Goal: Task Accomplishment & Management: Use online tool/utility

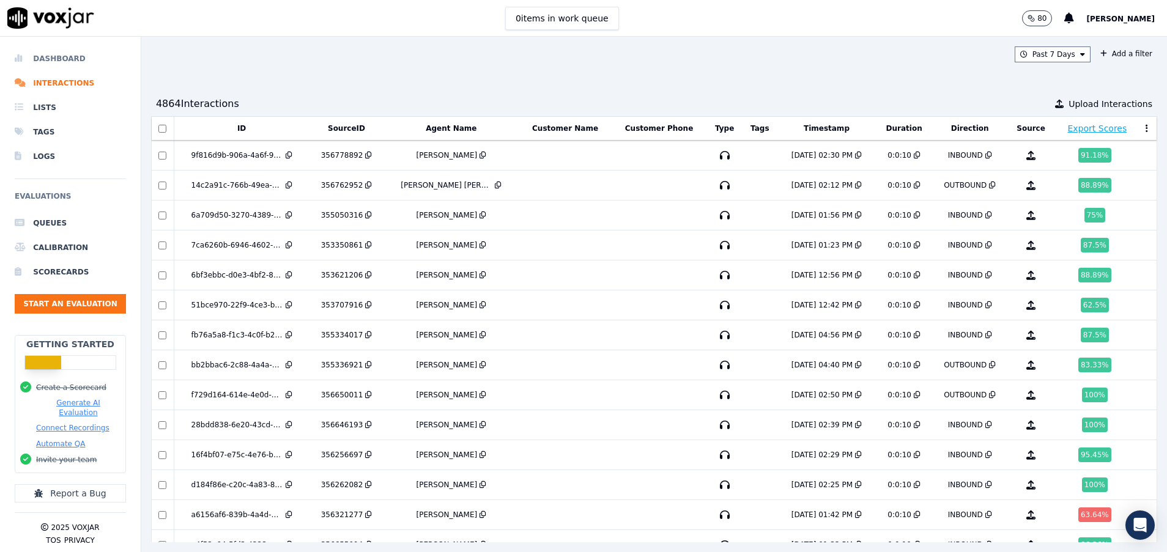
drag, startPoint x: 57, startPoint y: 56, endPoint x: 69, endPoint y: 64, distance: 14.6
click at [57, 56] on li "Dashboard" at bounding box center [70, 58] width 111 height 24
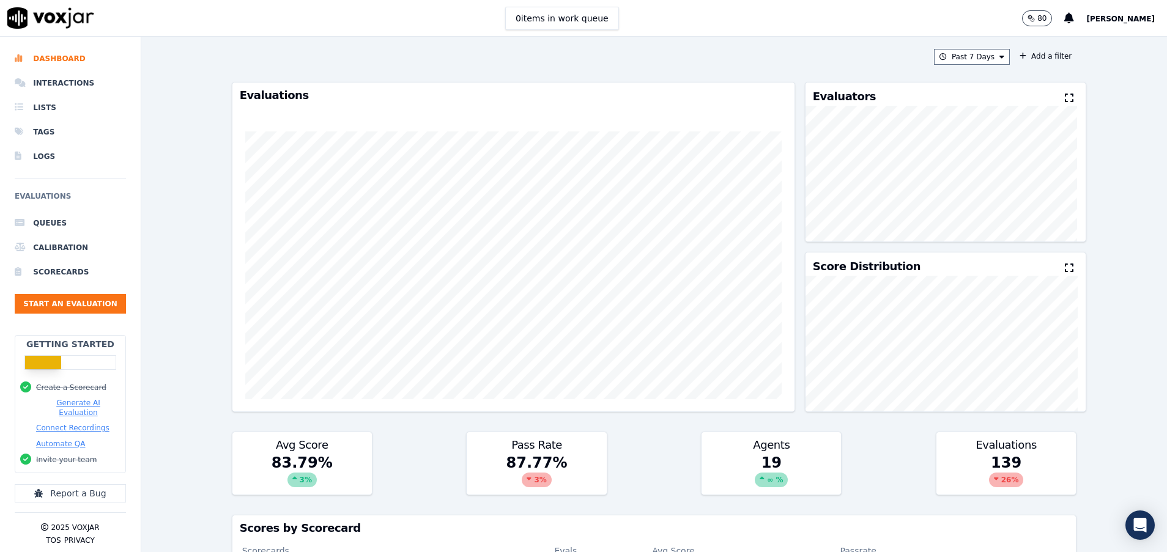
click at [963, 64] on button "Past 7 Days" at bounding box center [972, 57] width 76 height 16
click at [954, 91] on div "[DATE]" at bounding box center [966, 94] width 25 height 10
click at [980, 207] on button "Add" at bounding box center [992, 198] width 24 height 20
click at [89, 305] on button "Start an Evaluation" at bounding box center [70, 304] width 111 height 20
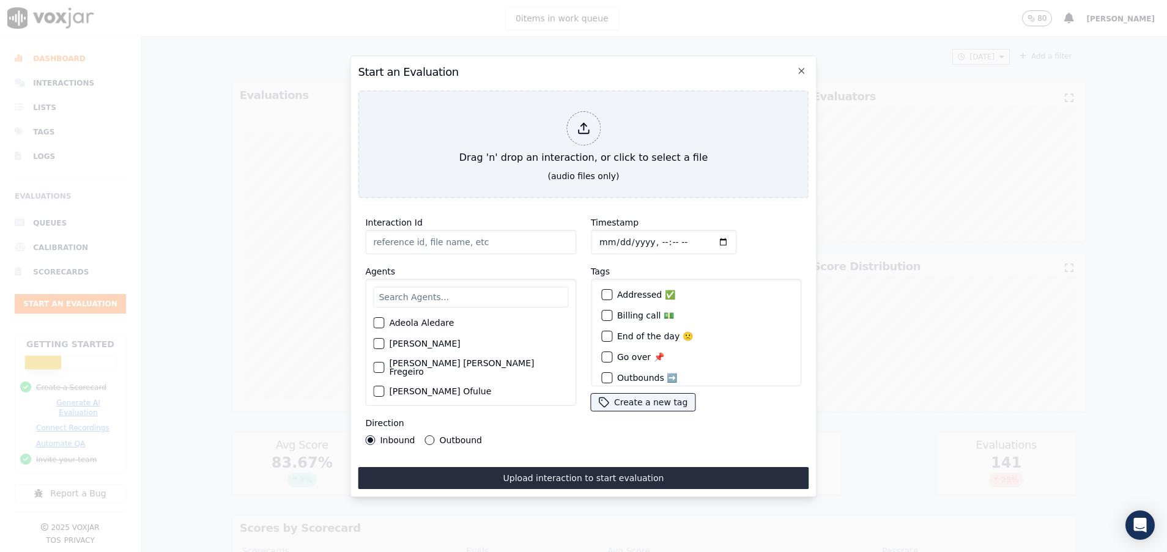
click at [436, 243] on input "Interaction Id" at bounding box center [470, 242] width 211 height 24
paste input "356793077"
type input "356793077"
click at [414, 297] on input "text" at bounding box center [470, 297] width 195 height 21
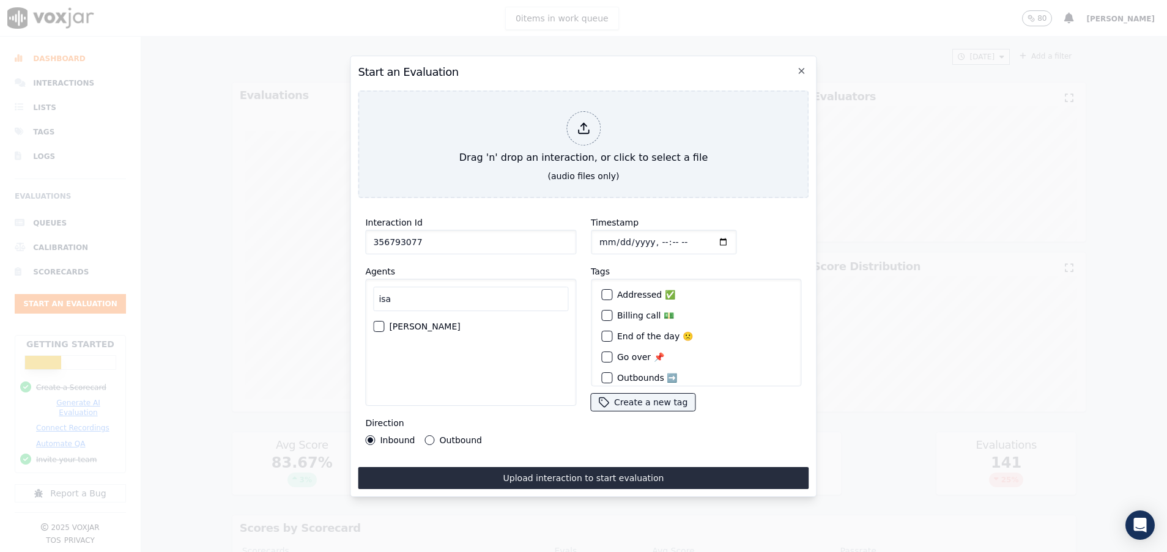
type input "isa"
click at [375, 321] on button "[PERSON_NAME]" at bounding box center [378, 326] width 11 height 11
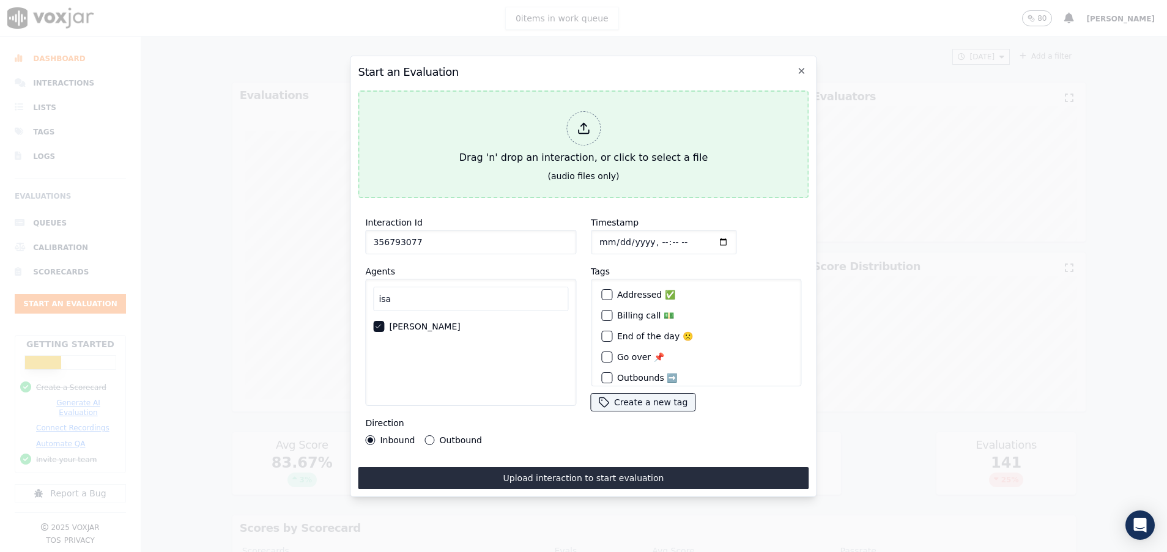
click at [518, 141] on div "Drag 'n' drop an interaction, or click to select a file" at bounding box center [584, 138] width 258 height 64
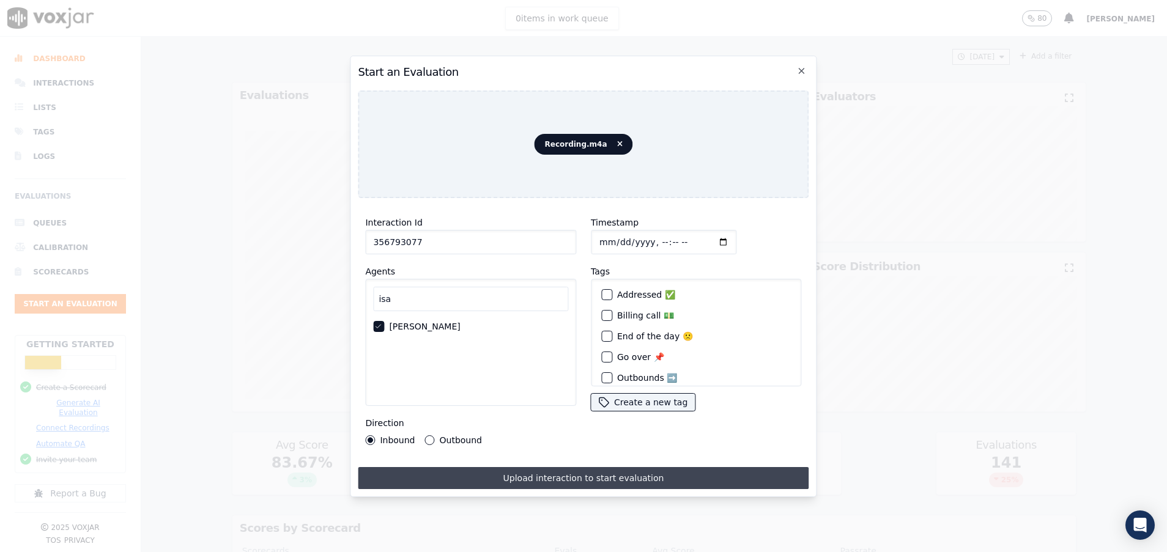
click at [568, 470] on button "Upload interaction to start evaluation" at bounding box center [583, 478] width 451 height 22
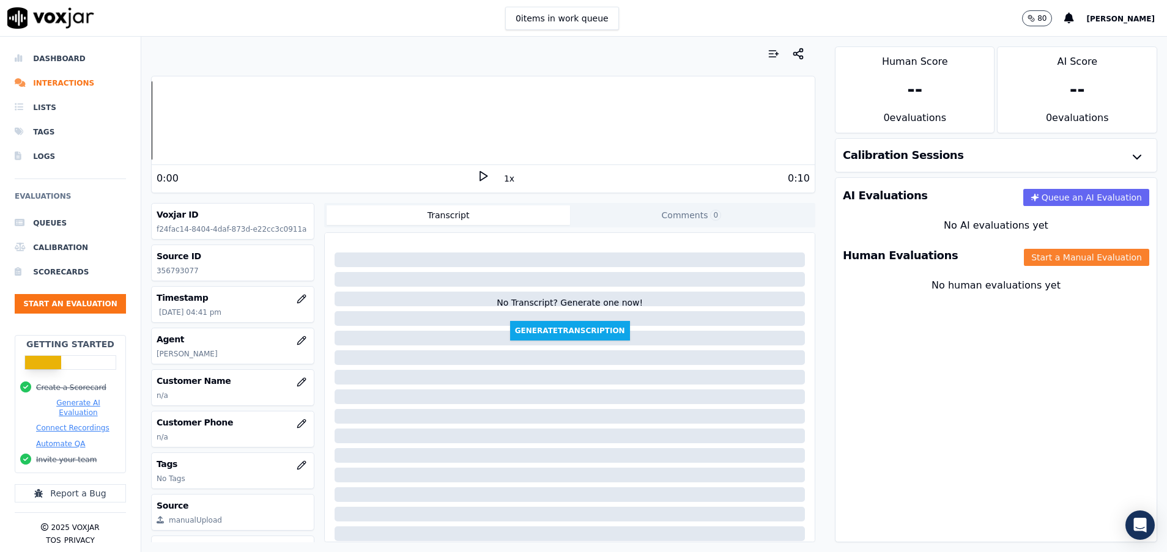
click at [1024, 257] on button "Start a Manual Evaluation" at bounding box center [1086, 257] width 125 height 17
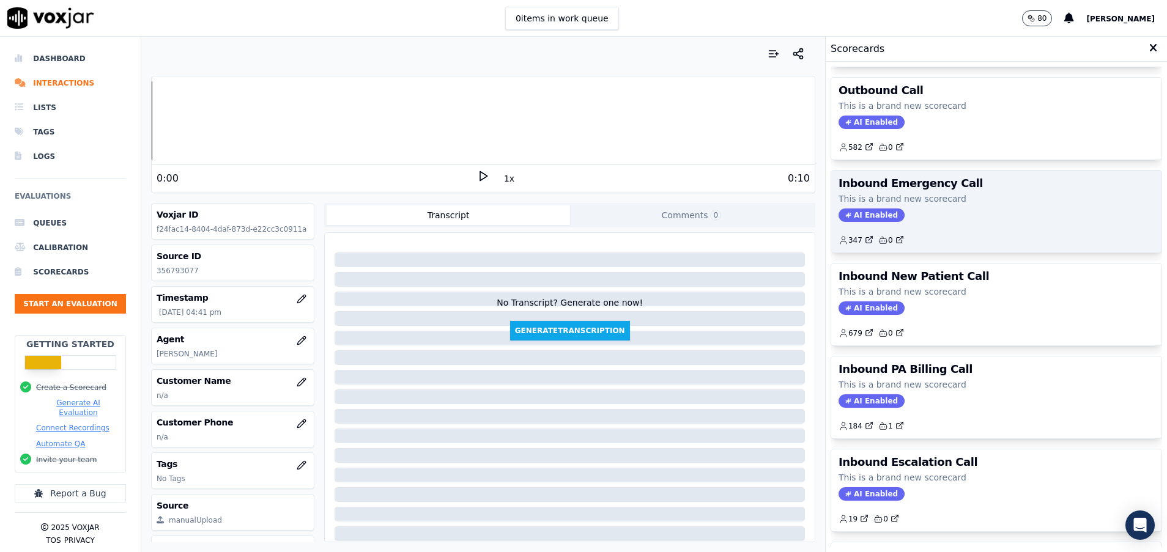
scroll to position [81, 0]
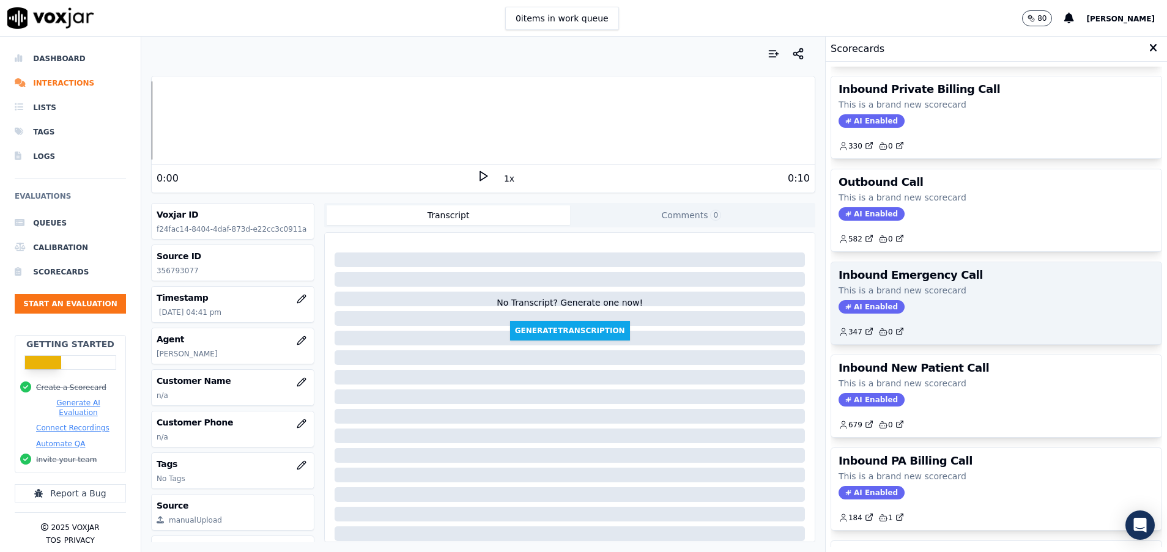
click at [951, 289] on p "This is a brand new scorecard" at bounding box center [997, 290] width 316 height 12
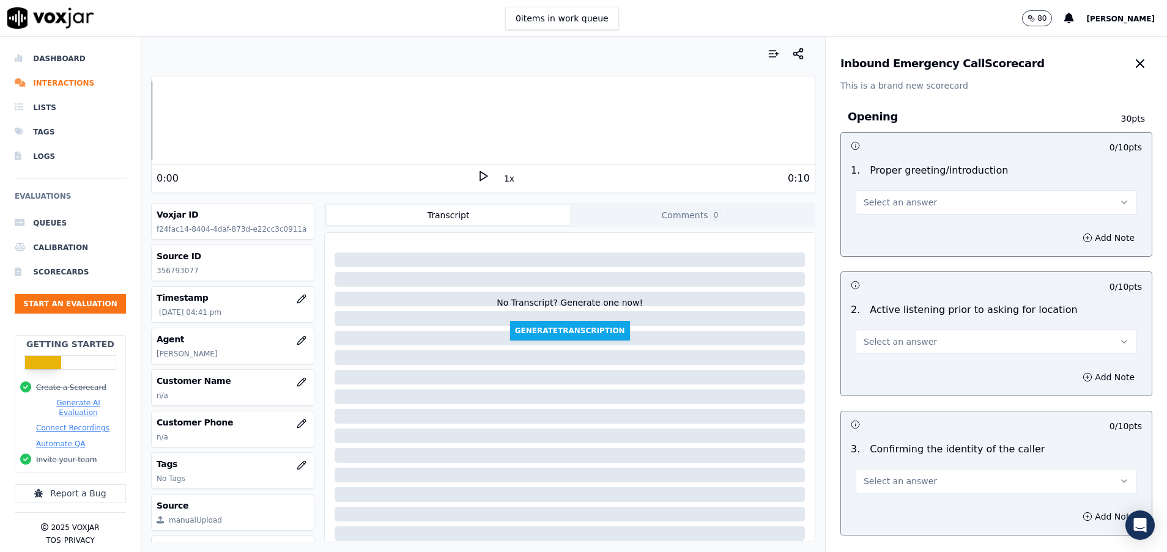
click at [920, 191] on button "Select an answer" at bounding box center [996, 202] width 281 height 24
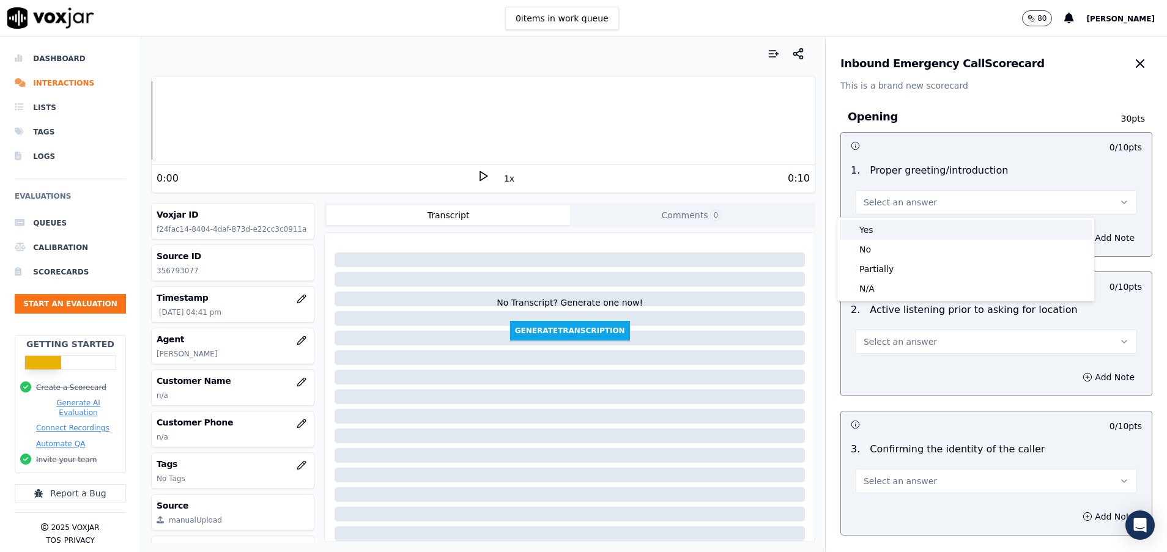
click at [907, 225] on div "Yes" at bounding box center [966, 230] width 252 height 20
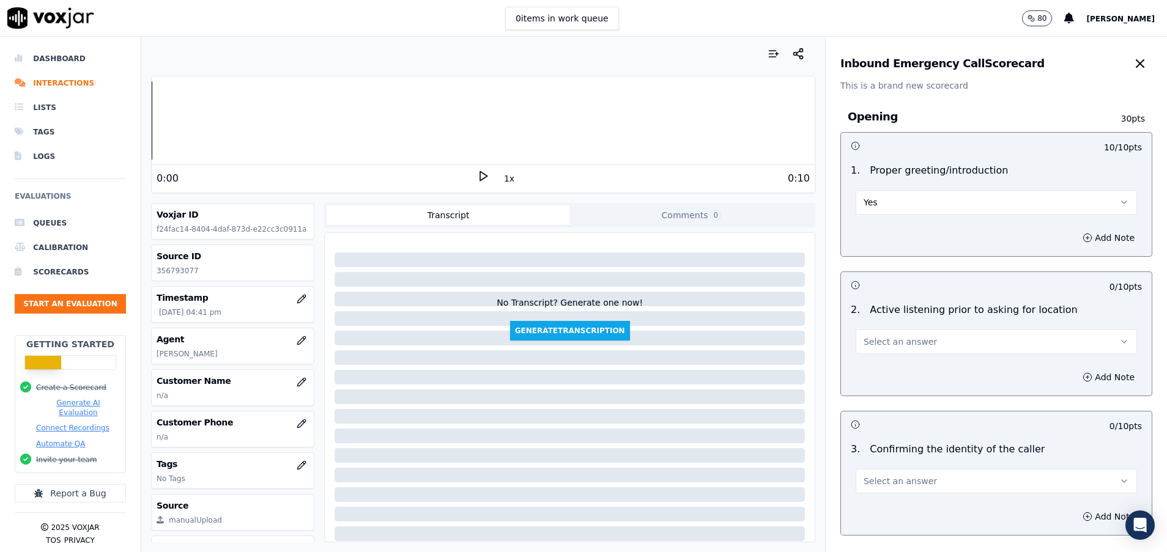
click at [888, 338] on span "Select an answer" at bounding box center [900, 342] width 73 height 12
click at [888, 364] on div "Yes" at bounding box center [966, 370] width 252 height 20
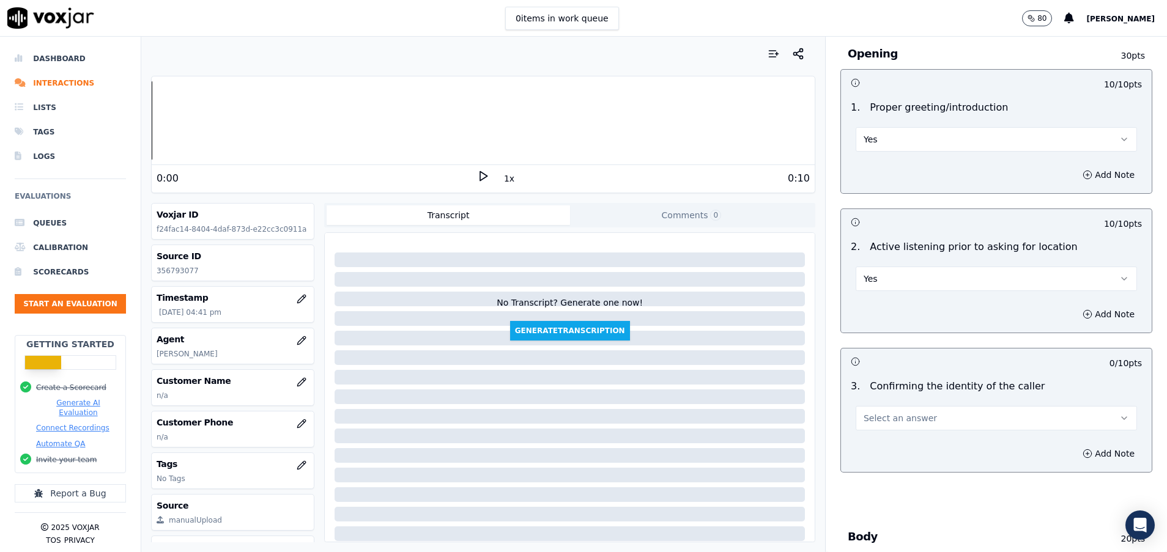
scroll to position [92, 0]
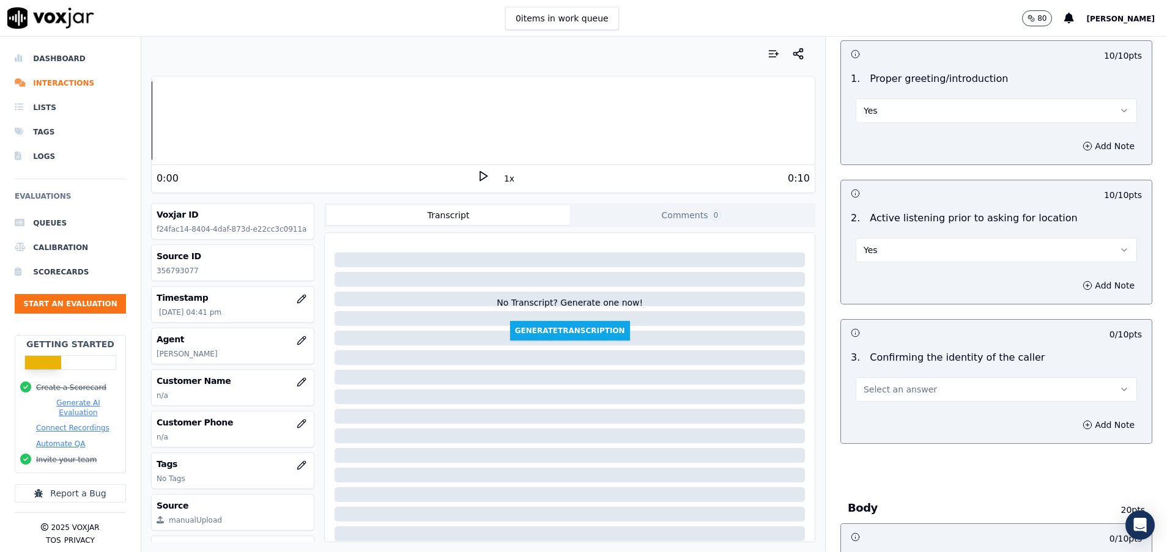
click at [881, 392] on span "Select an answer" at bounding box center [900, 390] width 73 height 12
click at [869, 420] on div "Yes" at bounding box center [966, 417] width 252 height 20
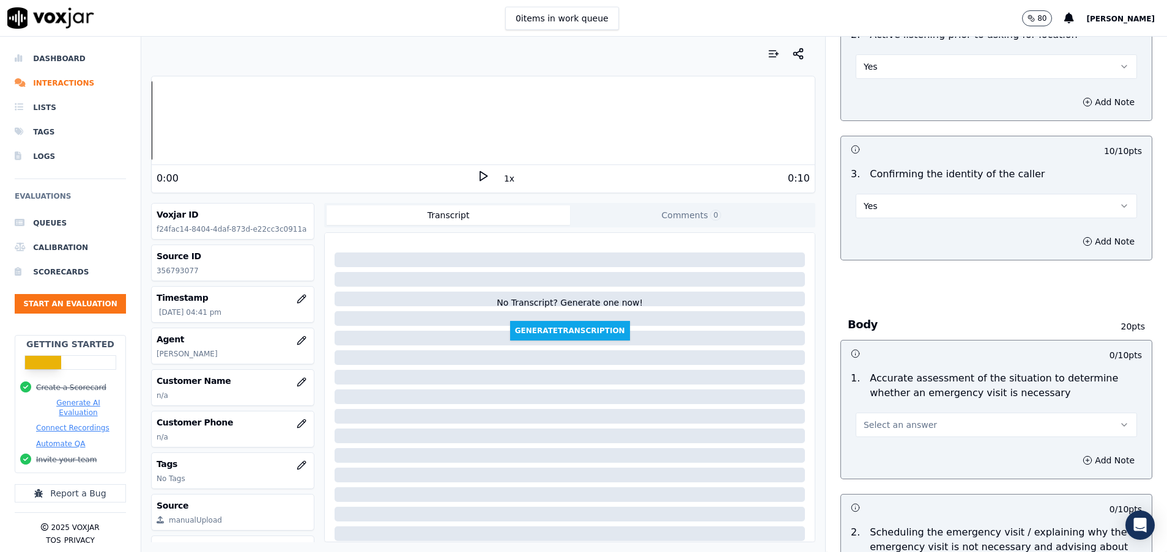
scroll to position [367, 0]
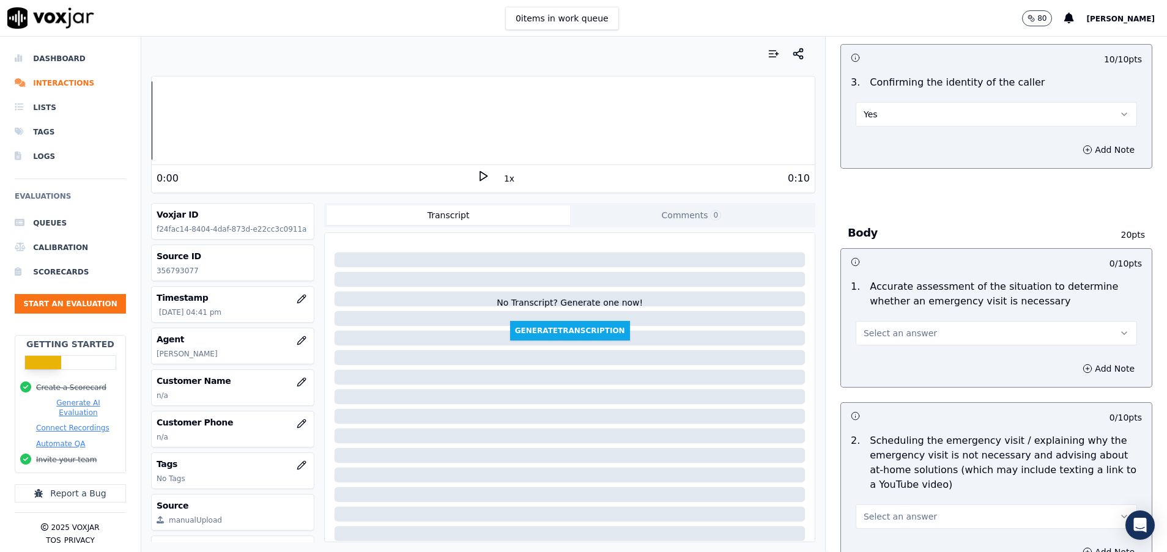
click at [937, 335] on button "Select an answer" at bounding box center [996, 333] width 281 height 24
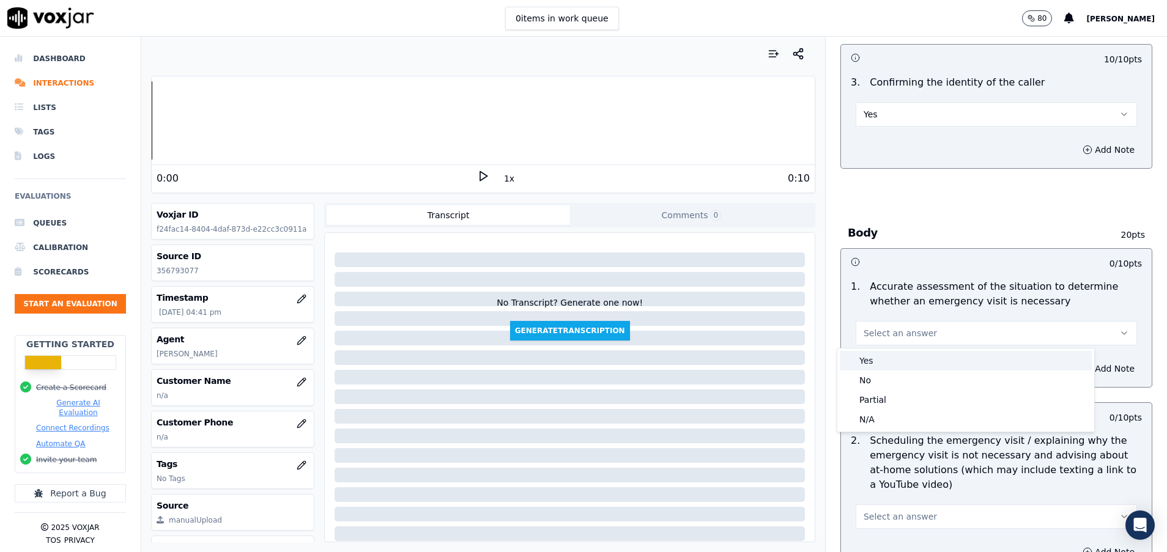
click at [935, 354] on div "Yes" at bounding box center [966, 361] width 252 height 20
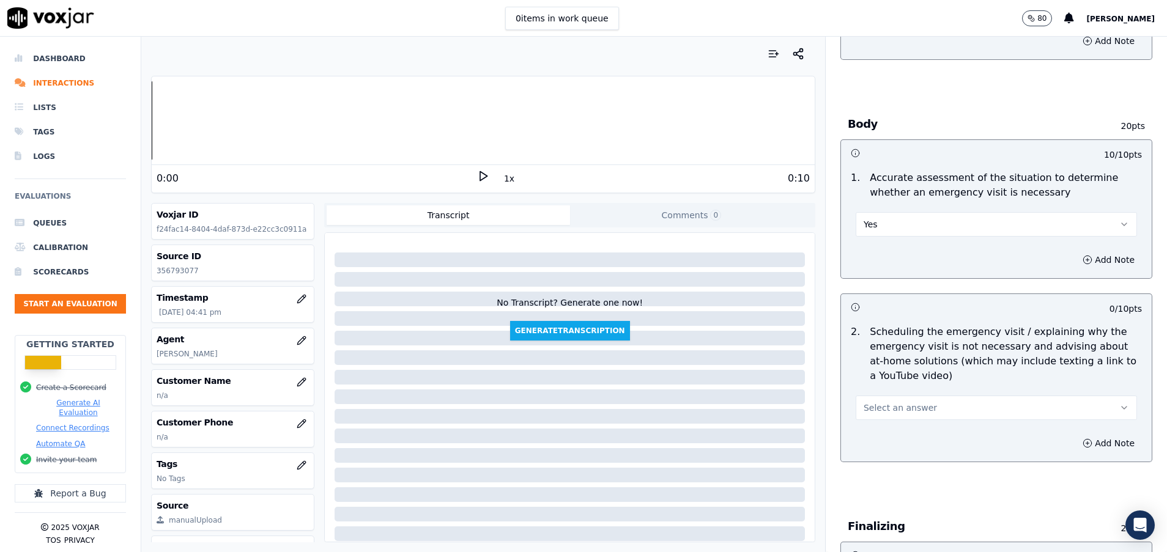
scroll to position [551, 0]
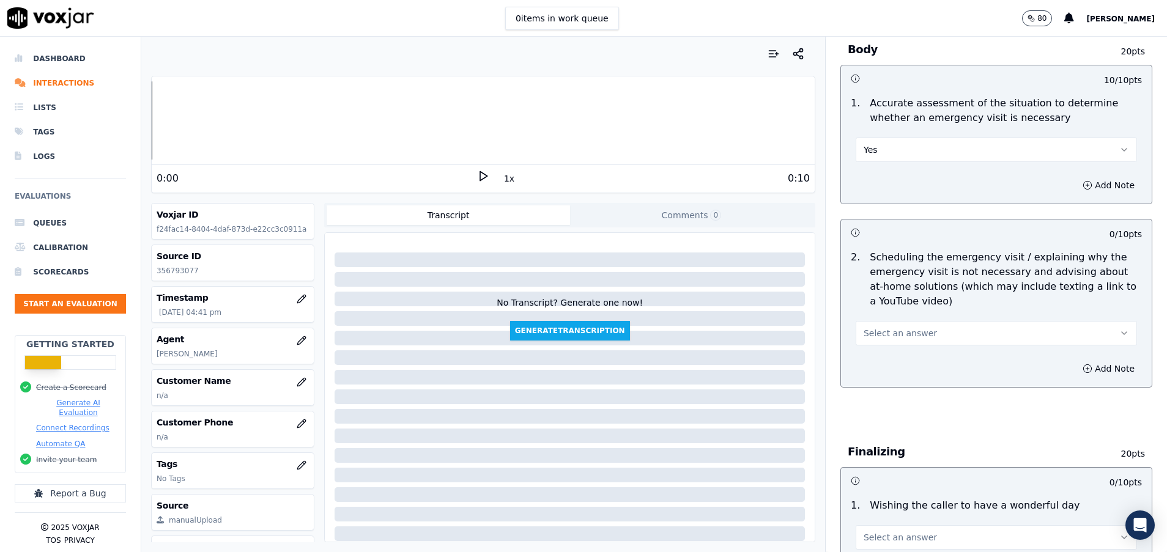
drag, startPoint x: 915, startPoint y: 329, endPoint x: 914, endPoint y: 338, distance: 9.3
click at [915, 329] on button "Select an answer" at bounding box center [996, 333] width 281 height 24
click at [905, 357] on div "Yes" at bounding box center [966, 361] width 252 height 20
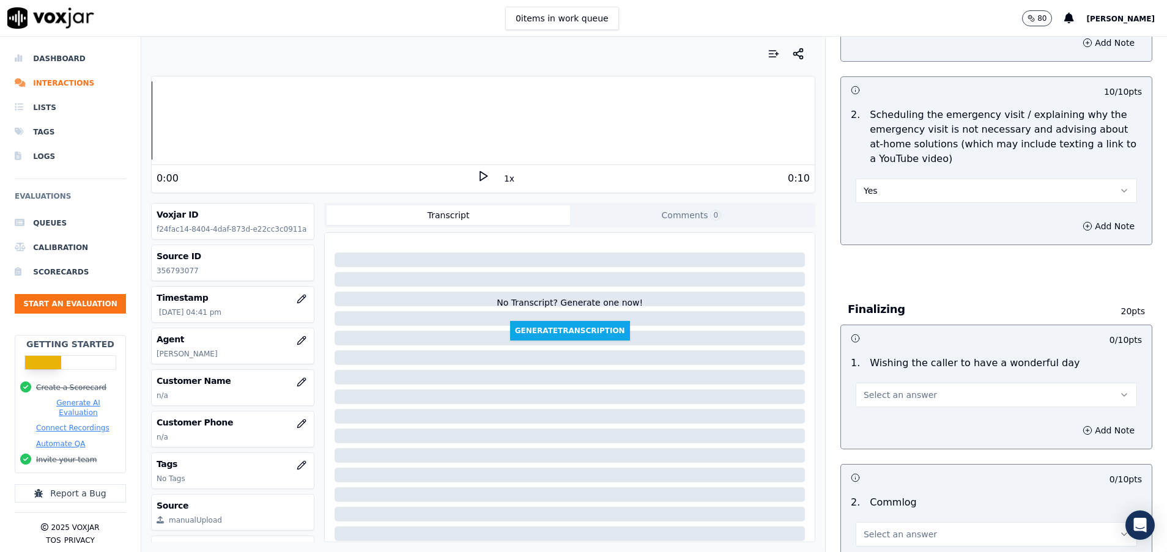
scroll to position [734, 0]
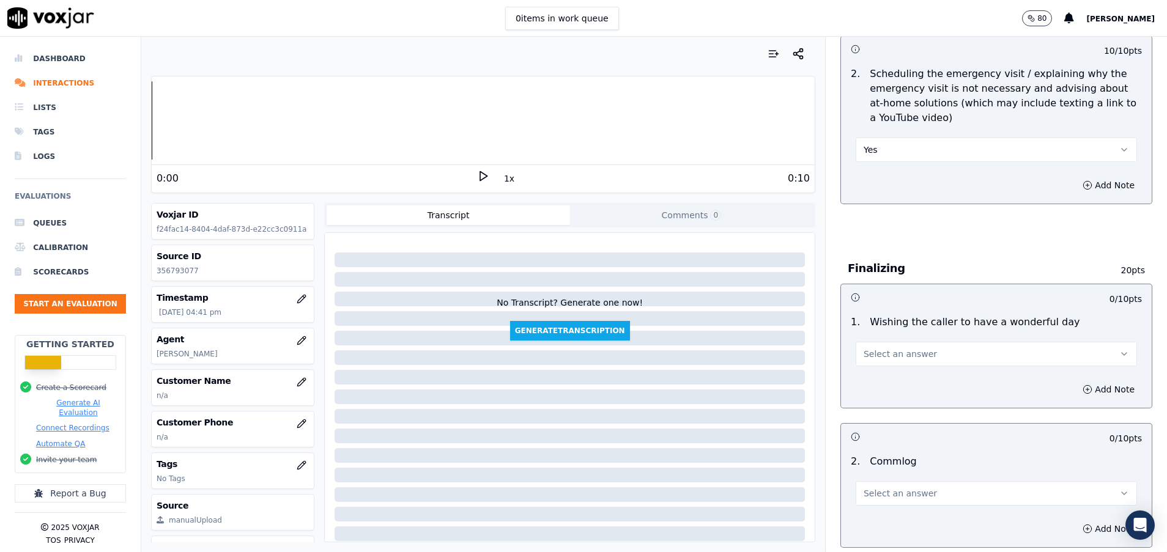
drag, startPoint x: 907, startPoint y: 347, endPoint x: 907, endPoint y: 365, distance: 17.7
click at [907, 347] on button "Select an answer" at bounding box center [996, 354] width 281 height 24
click at [902, 381] on div "Yes" at bounding box center [966, 382] width 252 height 20
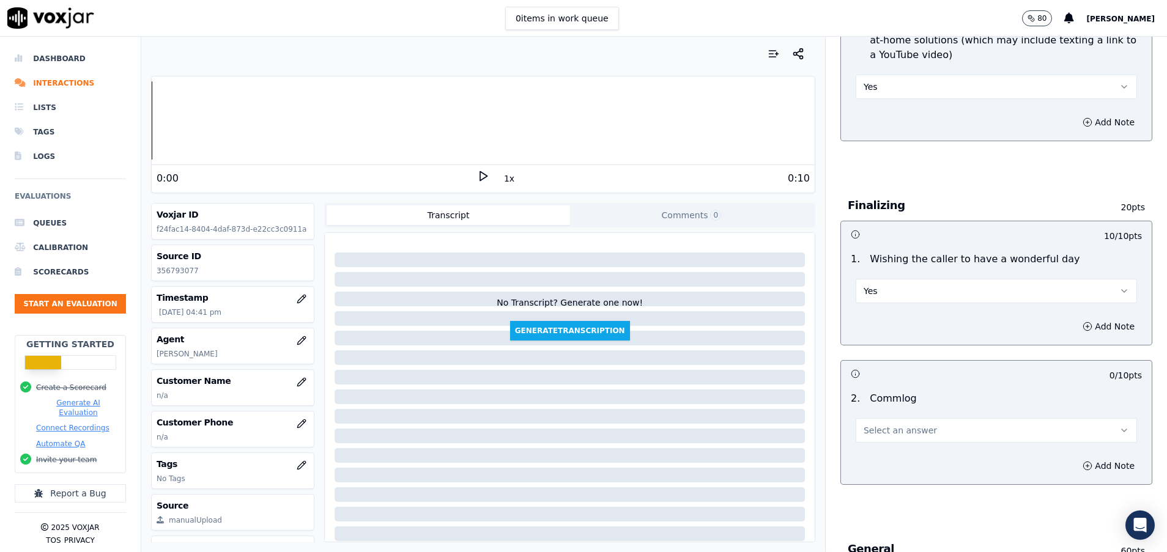
scroll to position [826, 0]
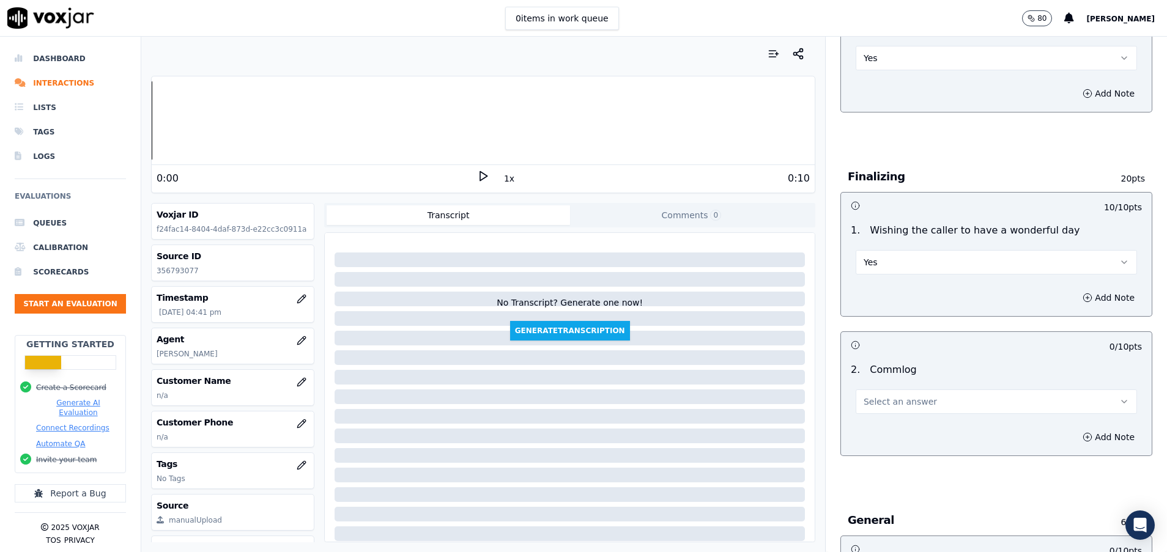
click at [893, 399] on span "Select an answer" at bounding box center [900, 402] width 73 height 12
click at [891, 423] on div "Yes" at bounding box center [966, 430] width 252 height 20
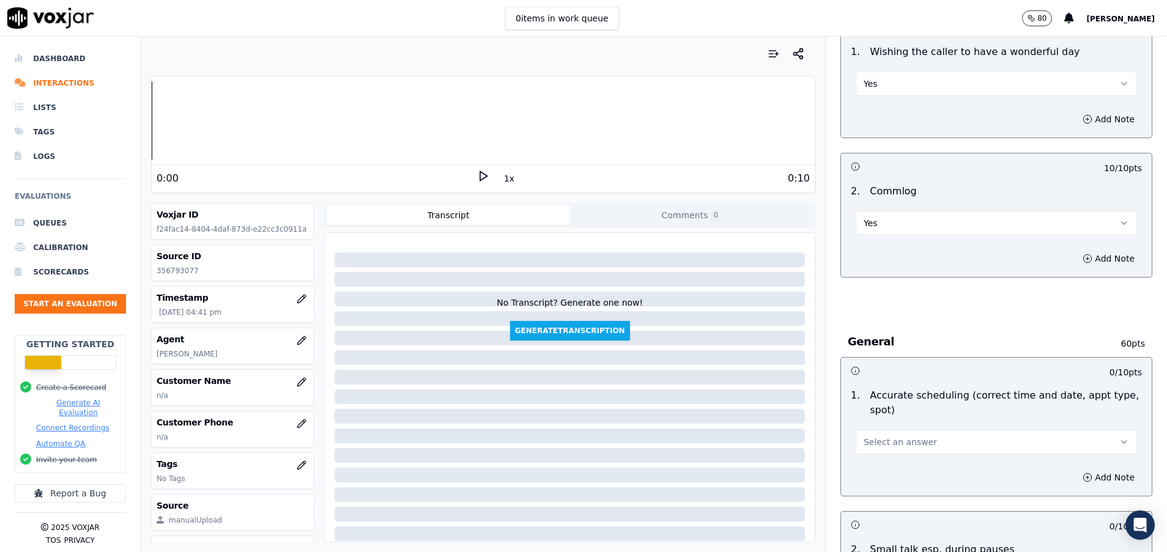
scroll to position [1009, 0]
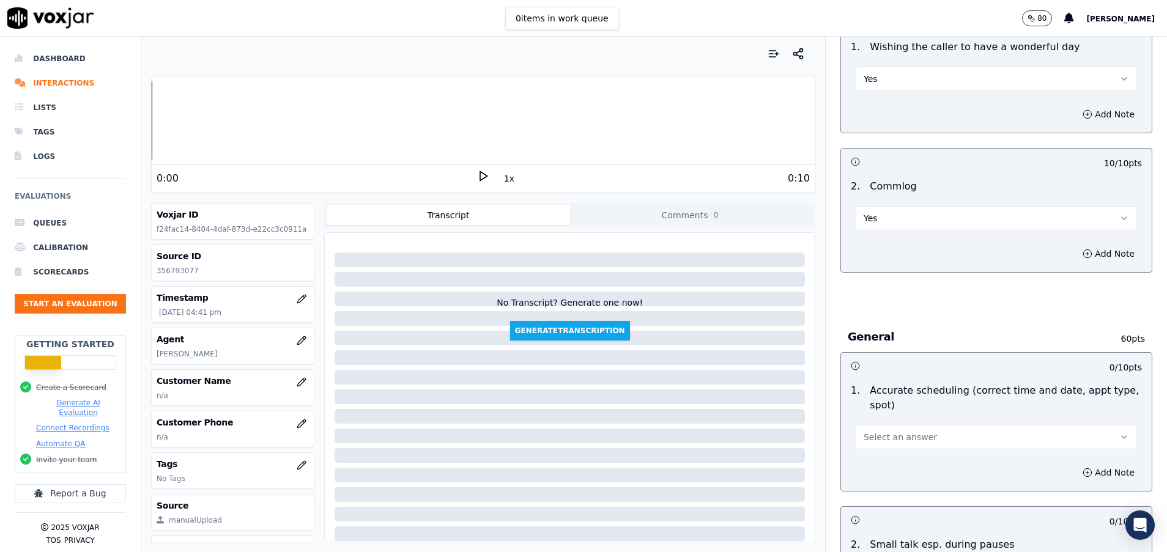
click at [888, 437] on span "Select an answer" at bounding box center [900, 437] width 73 height 12
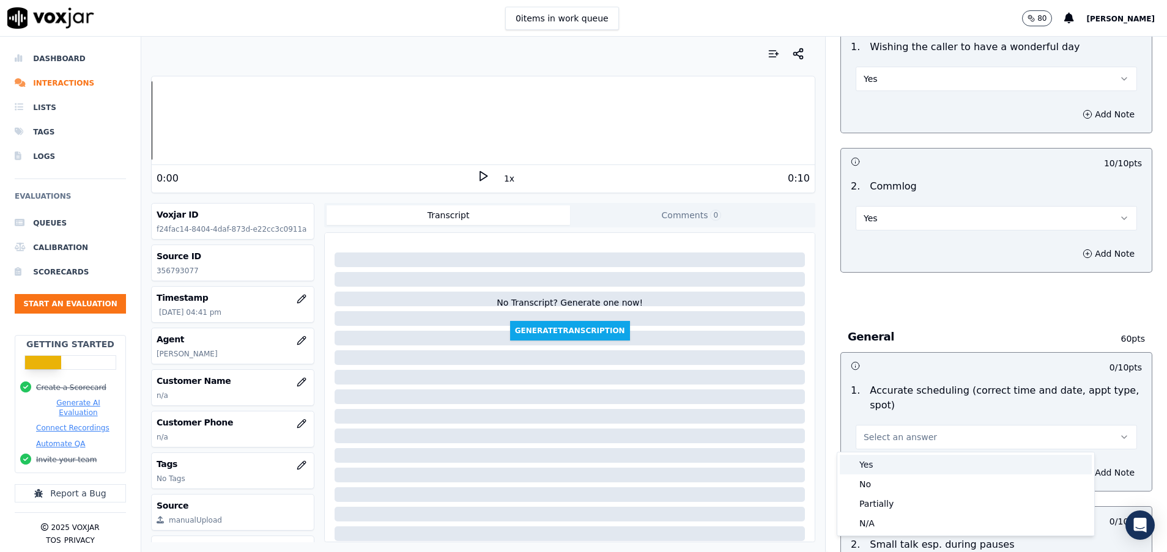
click at [886, 459] on div "Yes" at bounding box center [966, 465] width 252 height 20
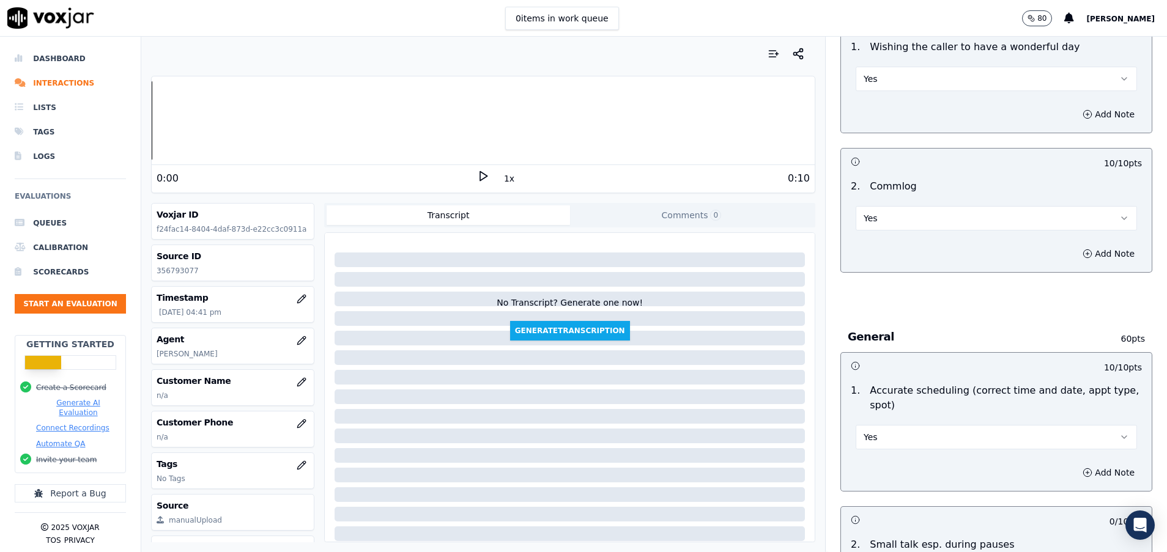
scroll to position [1193, 0]
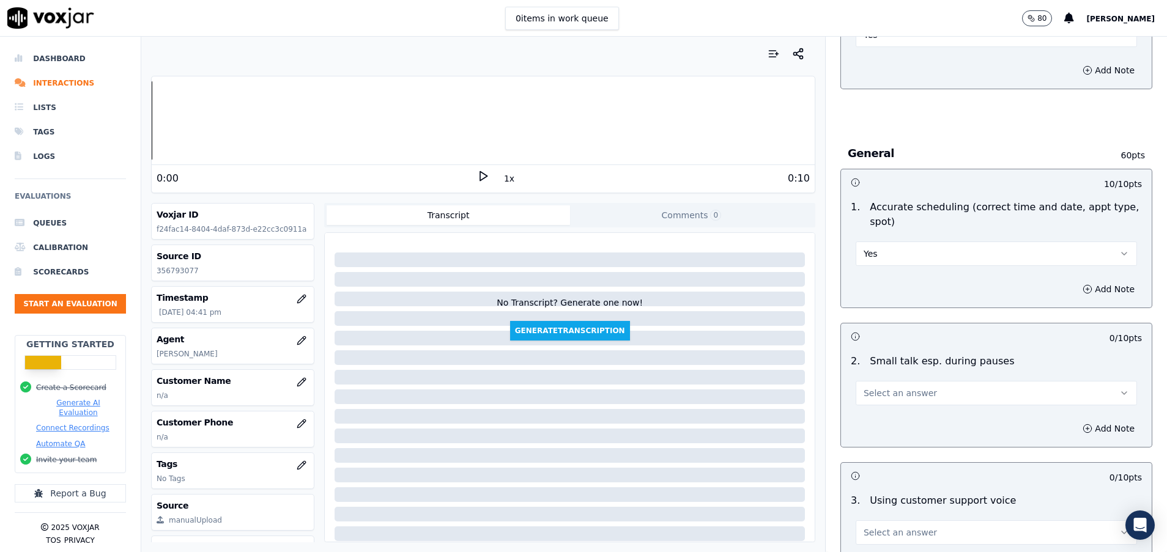
click at [892, 394] on span "Select an answer" at bounding box center [900, 393] width 73 height 12
click at [880, 455] on div "N/A" at bounding box center [966, 460] width 252 height 20
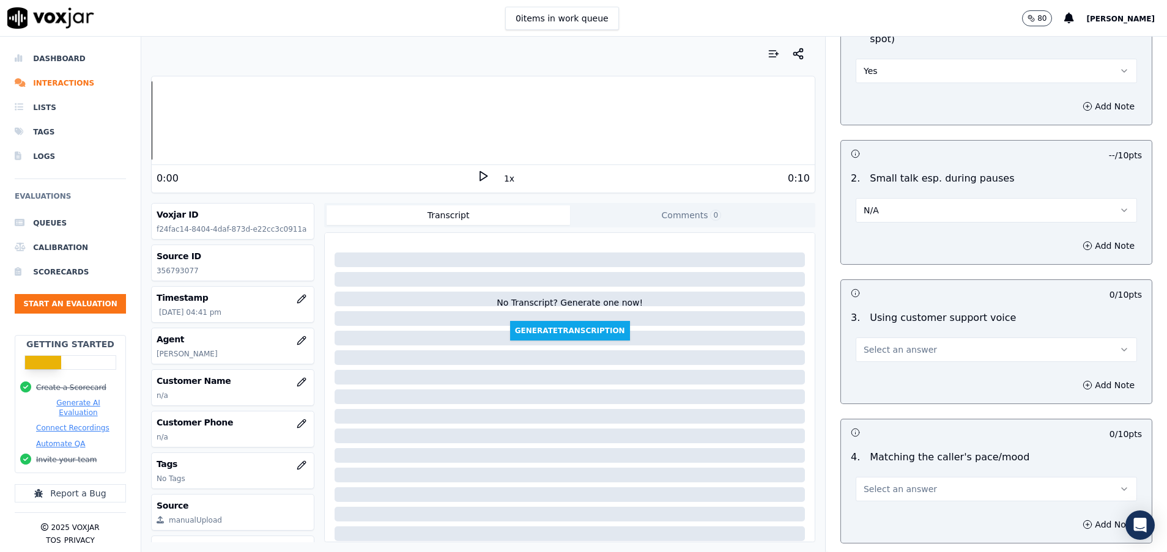
scroll to position [1377, 0]
click at [896, 348] on span "Select an answer" at bounding box center [900, 349] width 73 height 12
click at [896, 375] on div "Yes" at bounding box center [966, 377] width 252 height 20
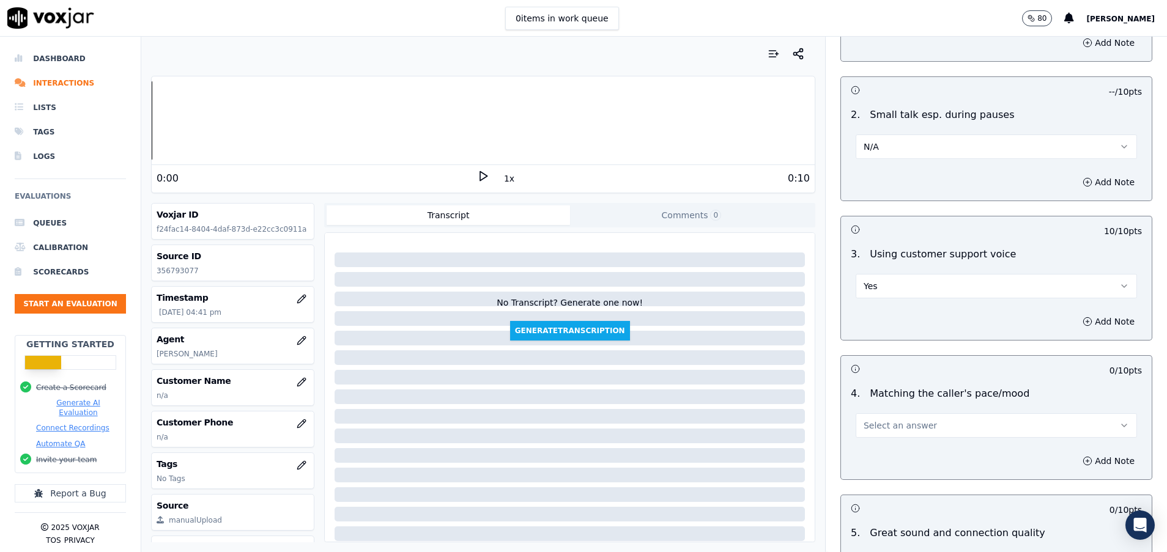
scroll to position [1468, 0]
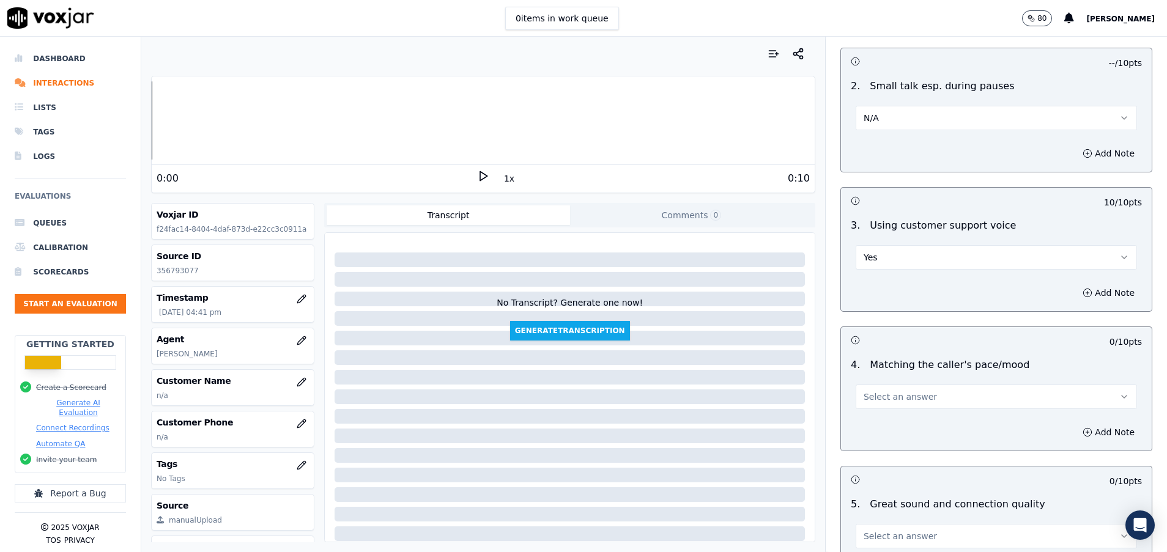
click at [896, 407] on button "Select an answer" at bounding box center [996, 397] width 281 height 24
click at [895, 423] on div "Yes" at bounding box center [966, 425] width 252 height 20
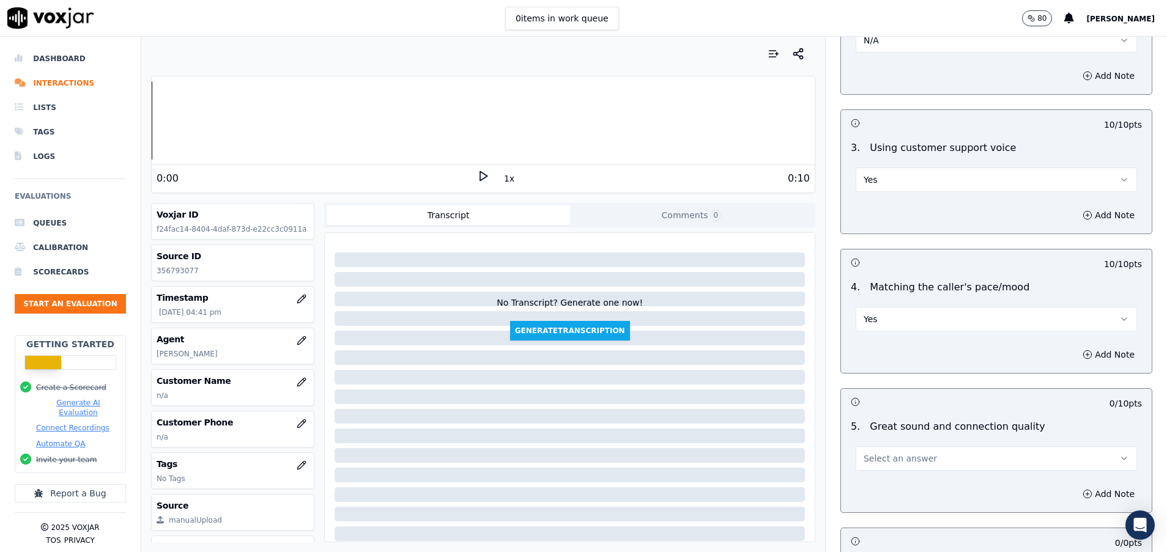
scroll to position [1652, 0]
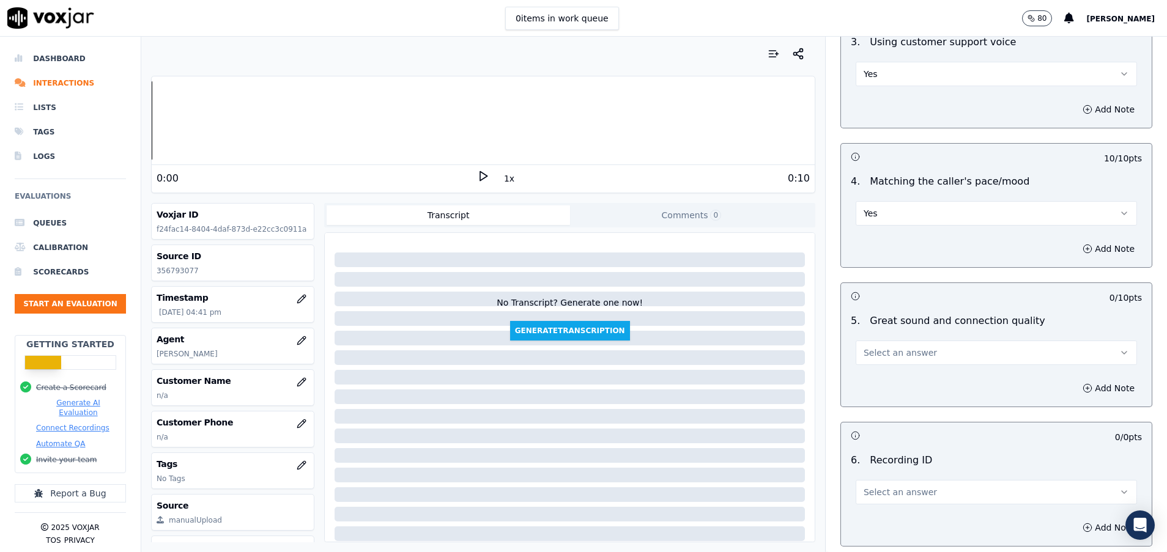
click at [895, 360] on button "Select an answer" at bounding box center [996, 353] width 281 height 24
click at [890, 388] on div "Yes" at bounding box center [966, 381] width 252 height 20
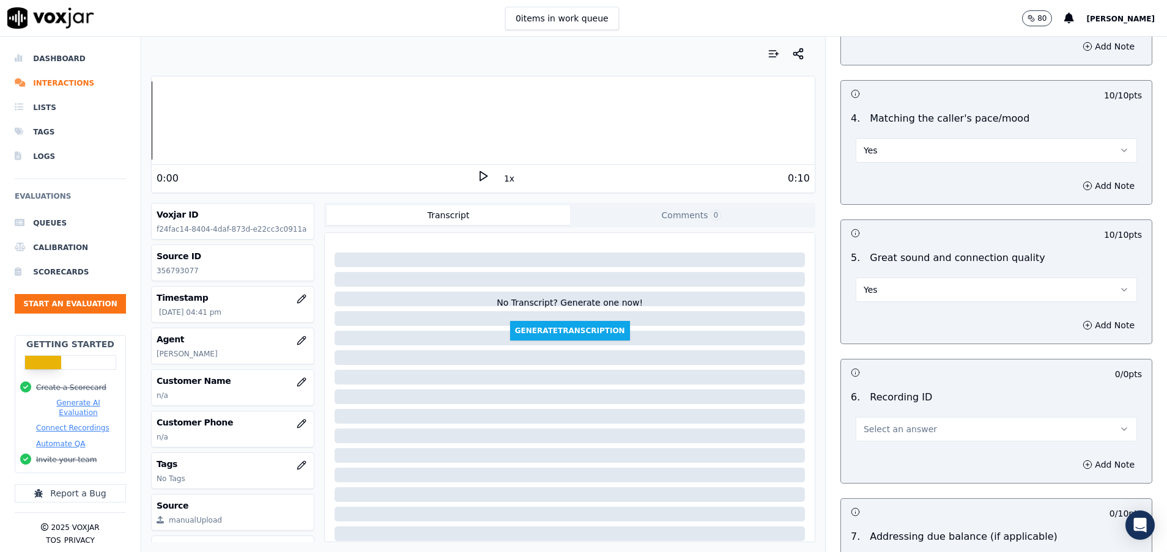
scroll to position [1744, 0]
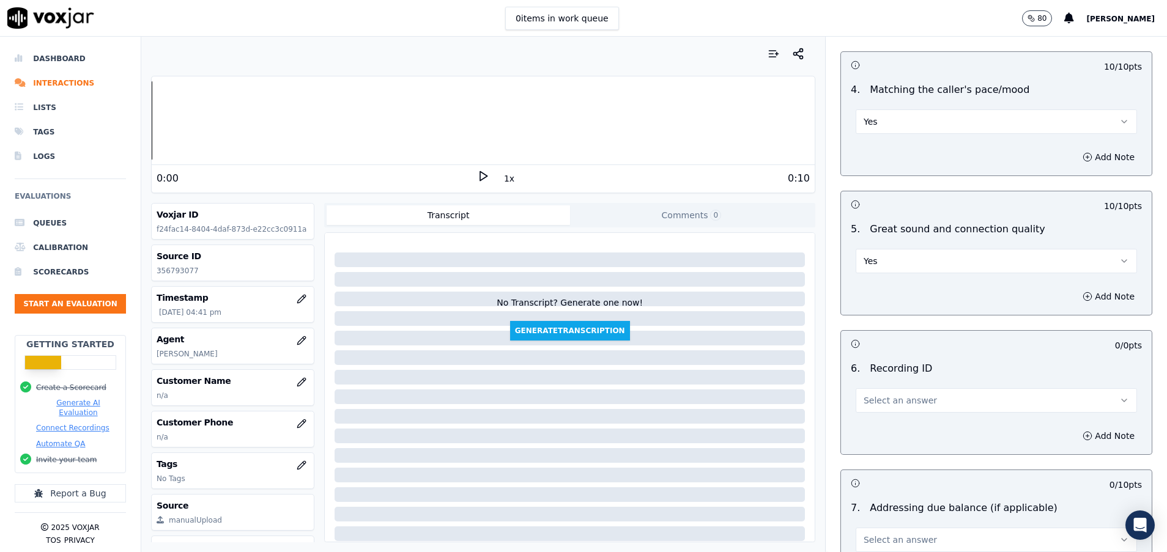
click at [890, 404] on span "Select an answer" at bounding box center [900, 401] width 73 height 12
click at [890, 441] on div "N/A" at bounding box center [966, 436] width 252 height 20
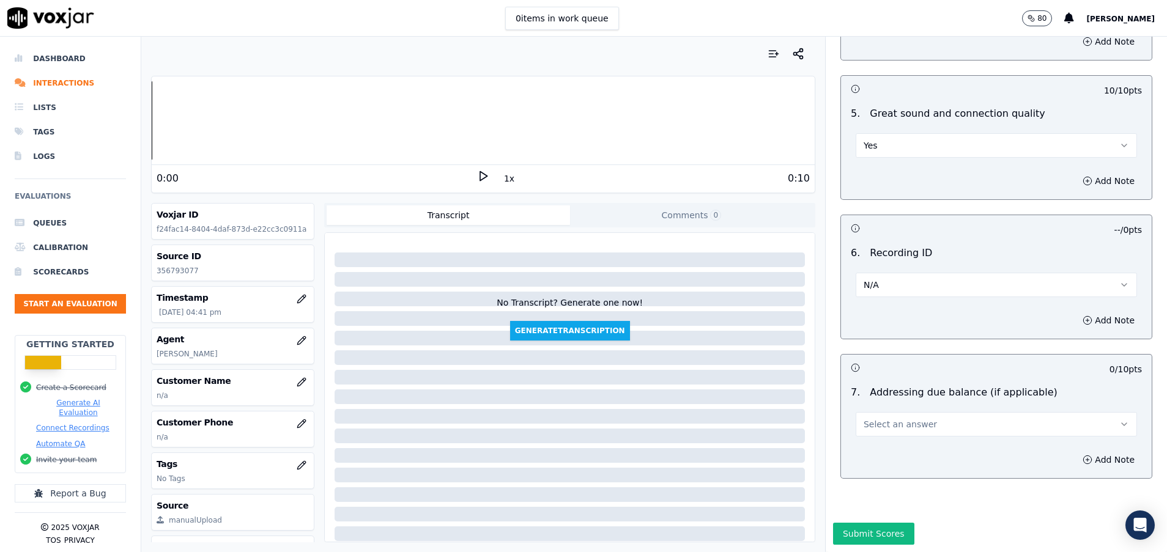
scroll to position [1901, 0]
click at [888, 412] on button "Select an answer" at bounding box center [996, 424] width 281 height 24
click at [875, 429] on div "No" at bounding box center [966, 430] width 252 height 20
click at [855, 523] on button "Submit Scores" at bounding box center [873, 534] width 81 height 22
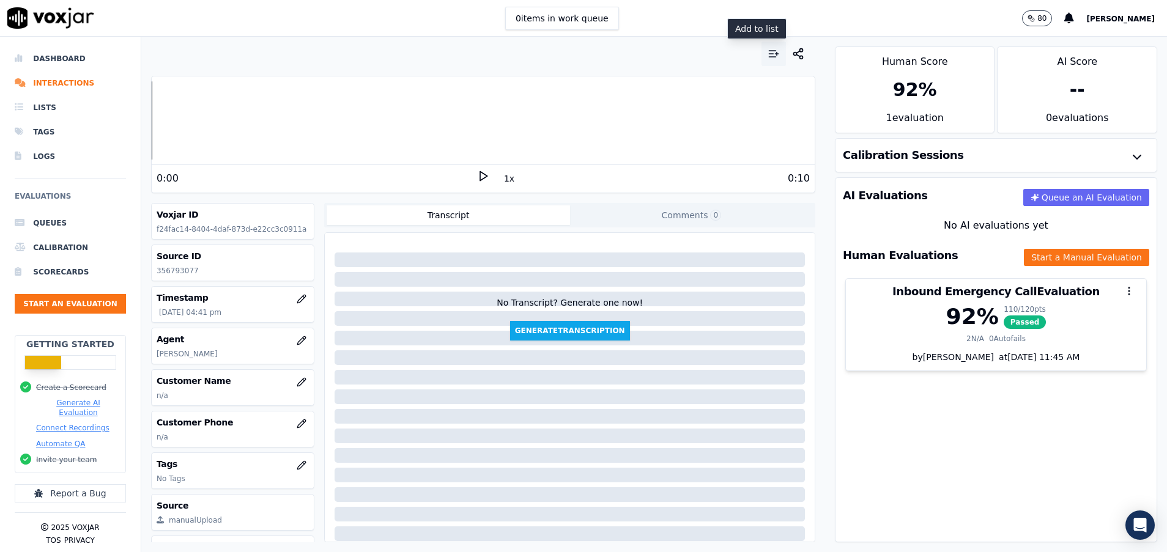
click at [768, 56] on icon "button" at bounding box center [774, 54] width 12 height 12
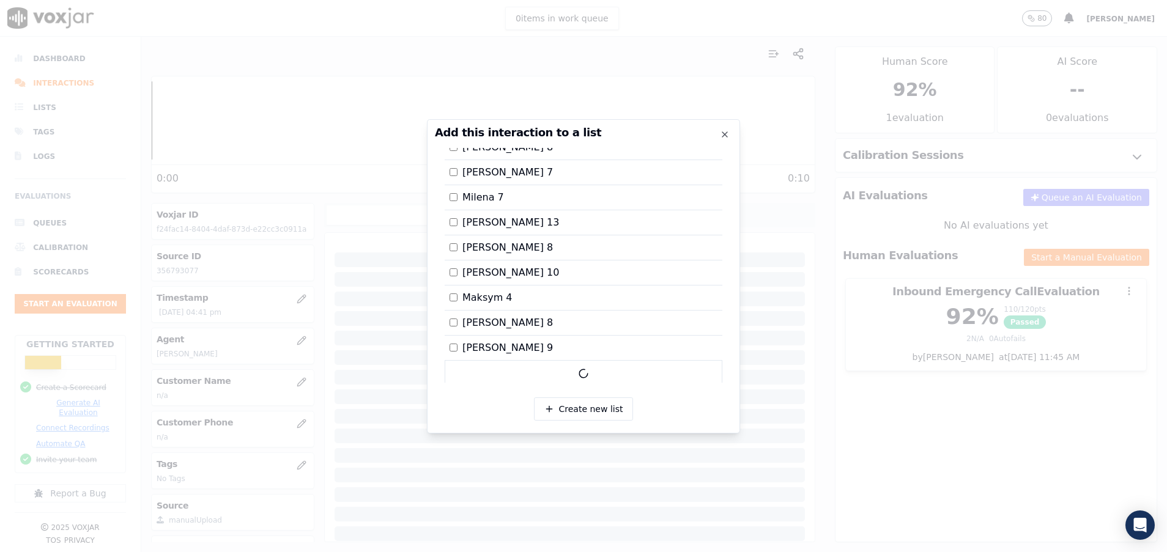
scroll to position [300, 0]
click at [914, 413] on div at bounding box center [583, 276] width 1167 height 552
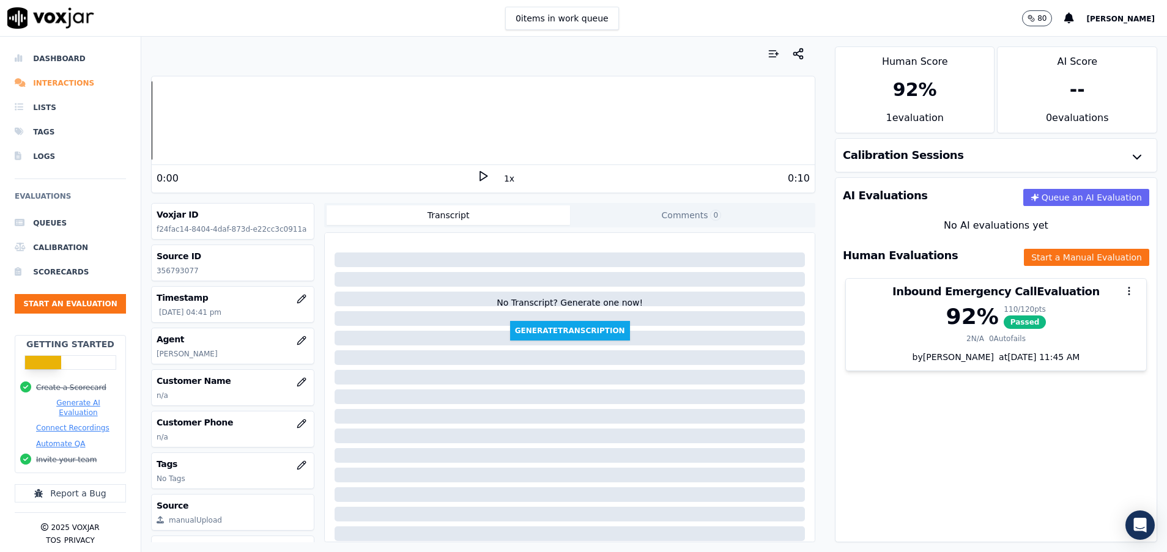
click at [62, 83] on li "Interactions" at bounding box center [70, 83] width 111 height 24
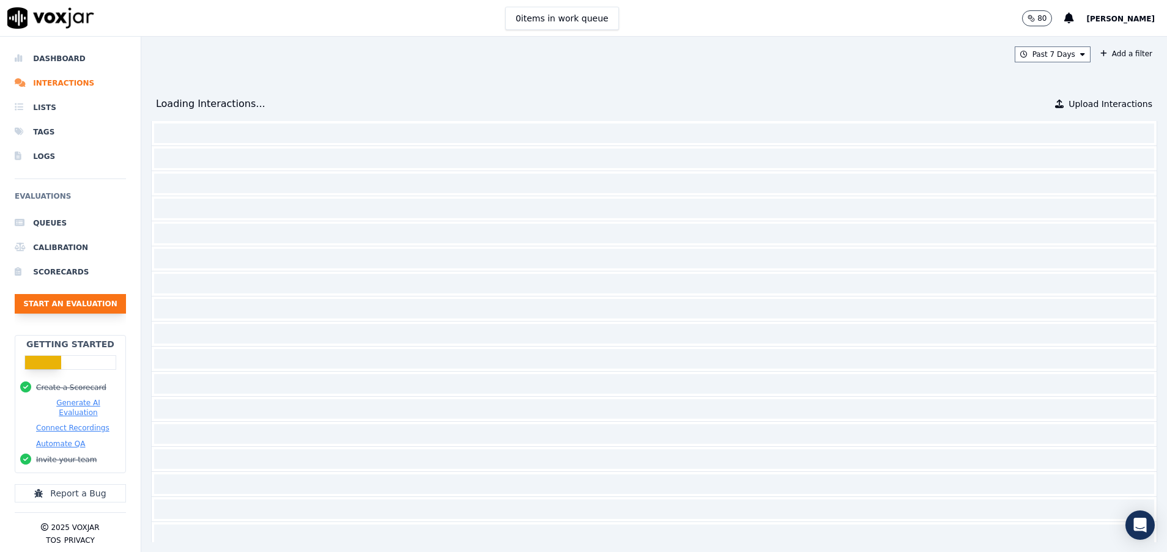
click at [51, 303] on button "Start an Evaluation" at bounding box center [70, 304] width 111 height 20
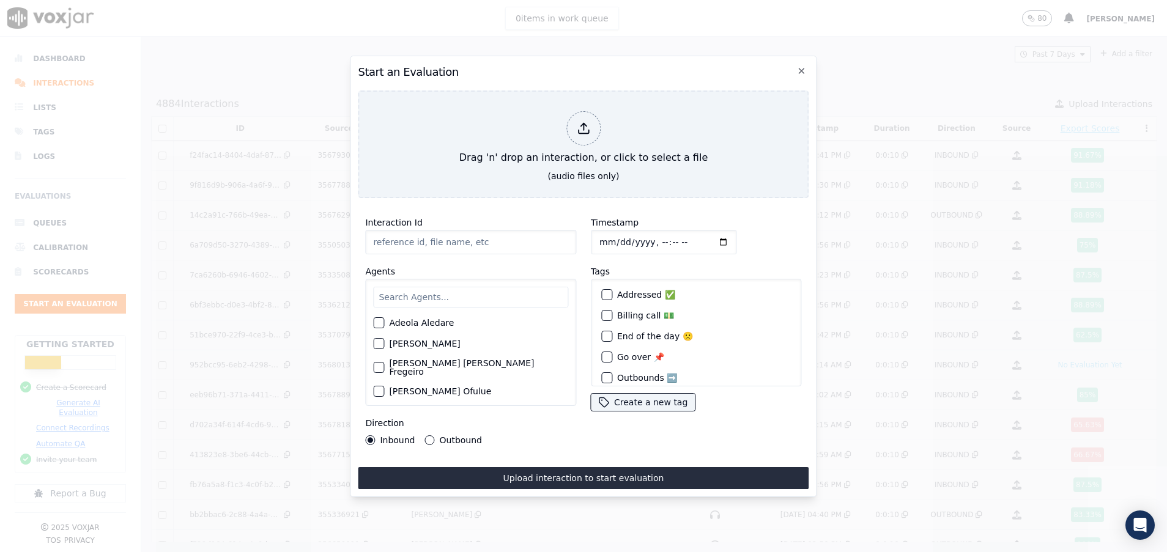
paste input "356774080"
type input "356774080"
click at [403, 287] on input "text" at bounding box center [470, 297] width 195 height 21
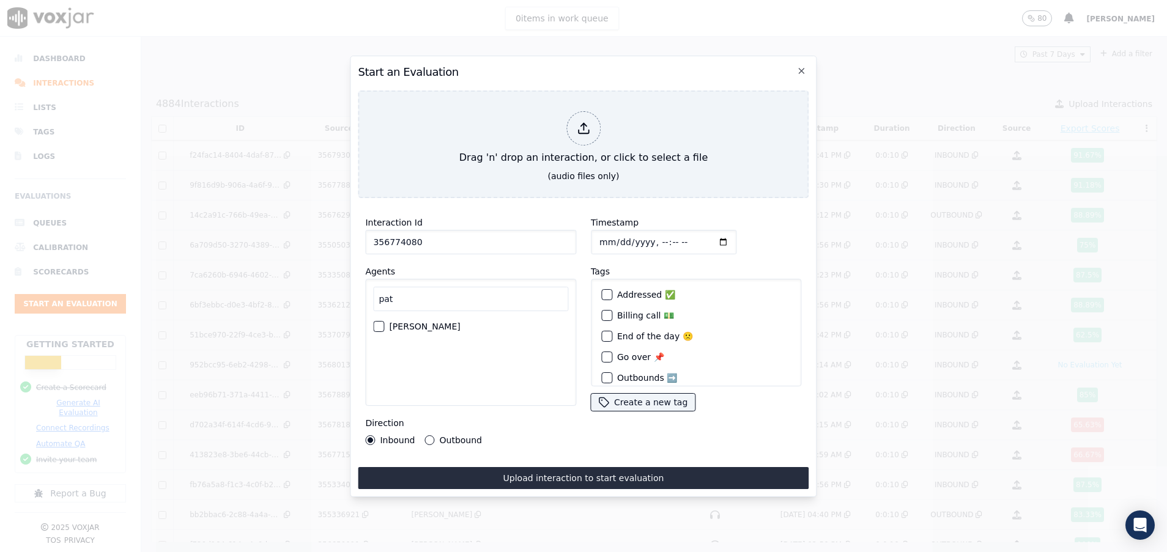
type input "pat"
click at [375, 322] on div "button" at bounding box center [378, 326] width 9 height 9
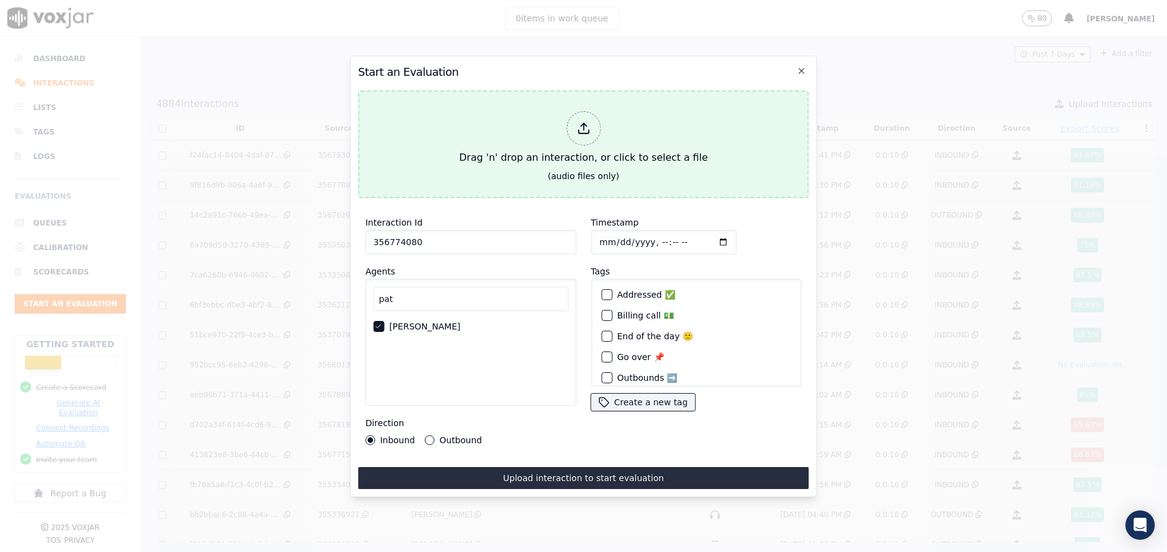
click at [499, 182] on button "Drag 'n' drop an interaction, or click to select a file (audio files only)" at bounding box center [583, 145] width 451 height 108
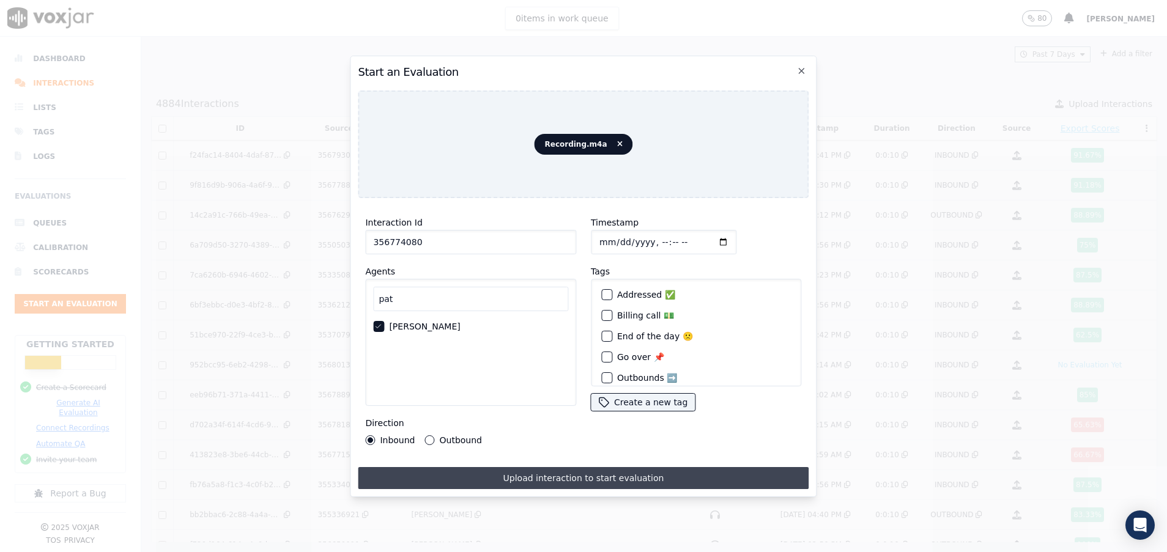
click at [540, 476] on button "Upload interaction to start evaluation" at bounding box center [583, 478] width 451 height 22
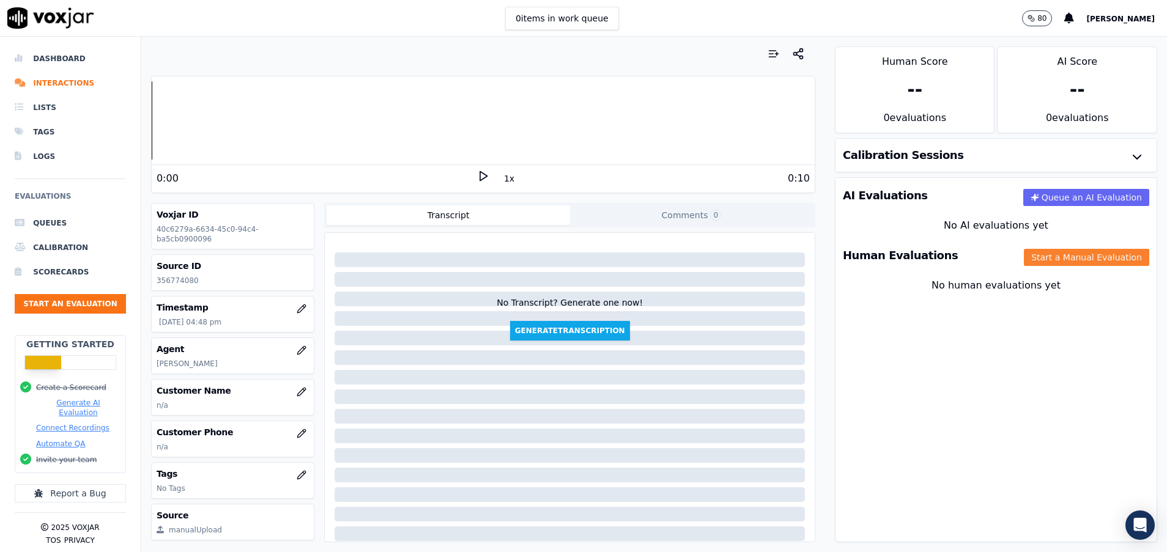
click at [1033, 261] on button "Start a Manual Evaluation" at bounding box center [1086, 257] width 125 height 17
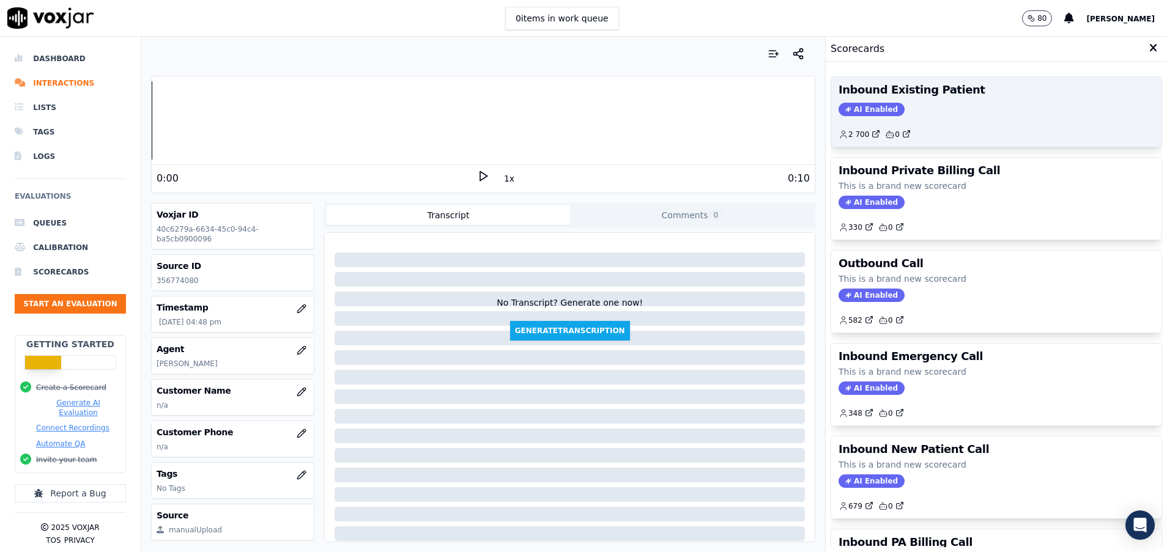
click at [931, 102] on div "Inbound Existing Patient AI Enabled 2 700 0" at bounding box center [996, 112] width 330 height 70
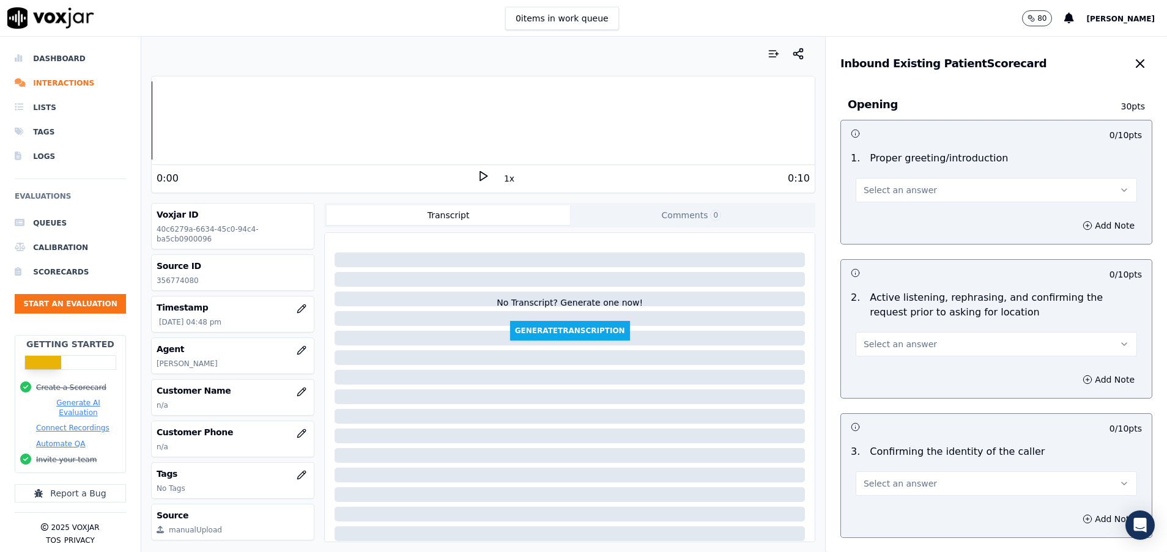
click at [931, 102] on div "Scores Transcript Metadata Comments Human Score -- 0 evaluation s AI Score -- 0…" at bounding box center [996, 295] width 342 height 516
click at [917, 189] on button "Select an answer" at bounding box center [996, 190] width 281 height 24
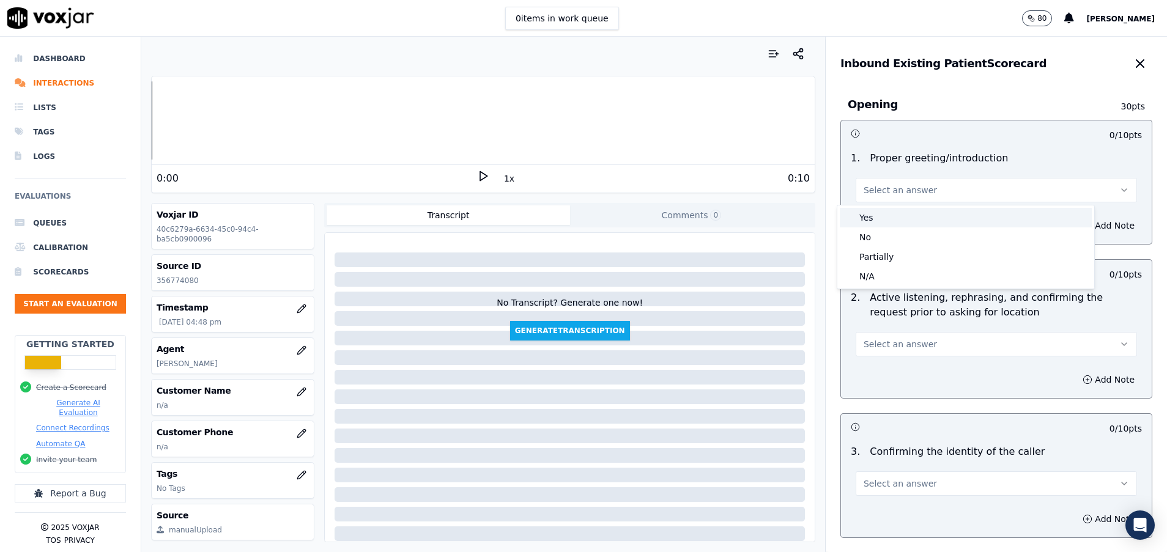
click at [904, 220] on div "Yes" at bounding box center [966, 218] width 252 height 20
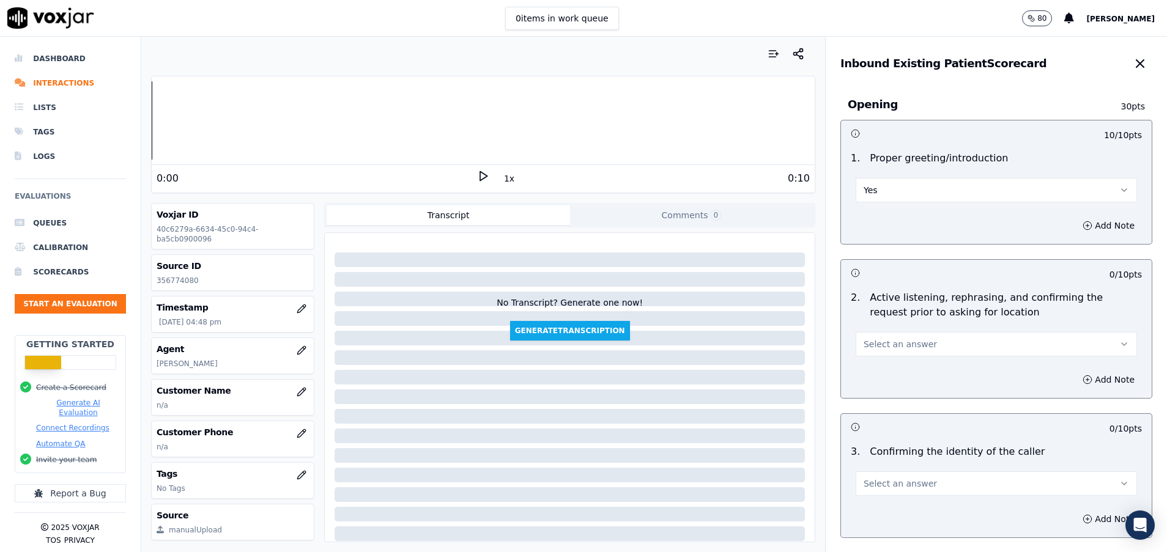
click at [866, 337] on button "Select an answer" at bounding box center [996, 344] width 281 height 24
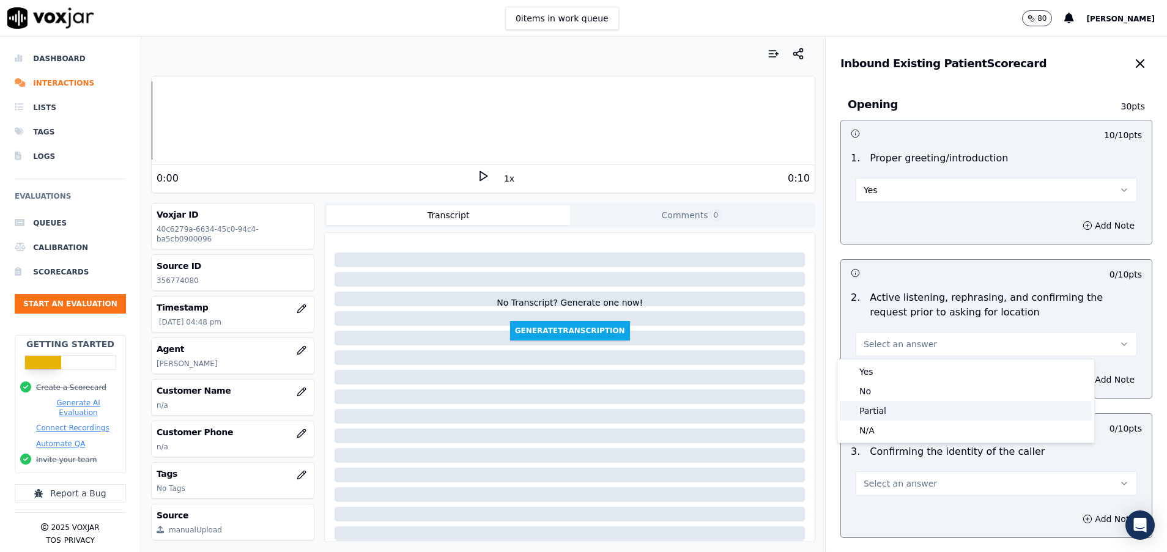
click at [874, 406] on div "Partial" at bounding box center [966, 411] width 252 height 20
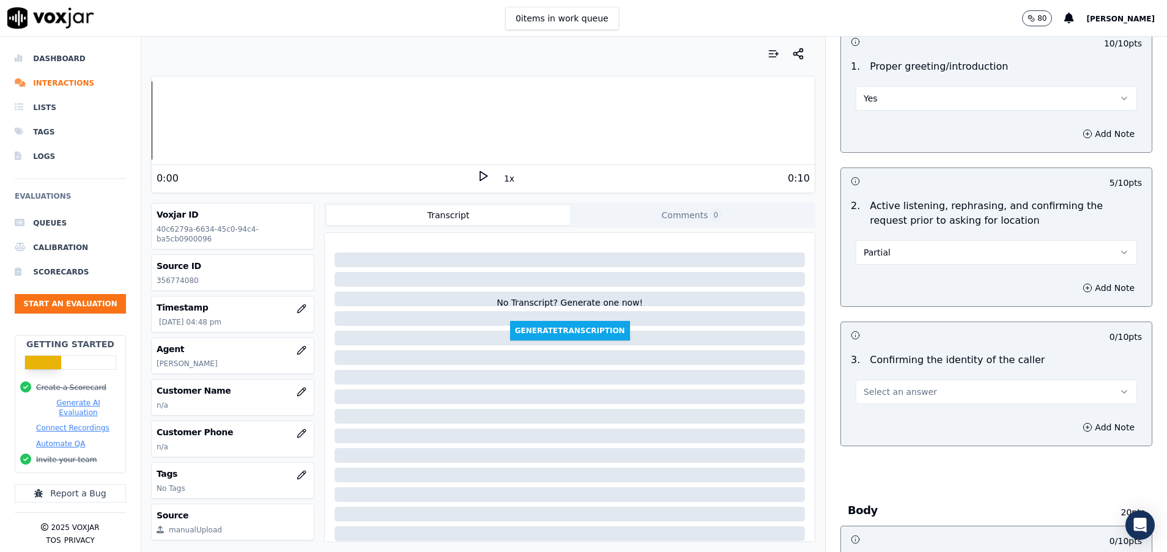
scroll to position [184, 0]
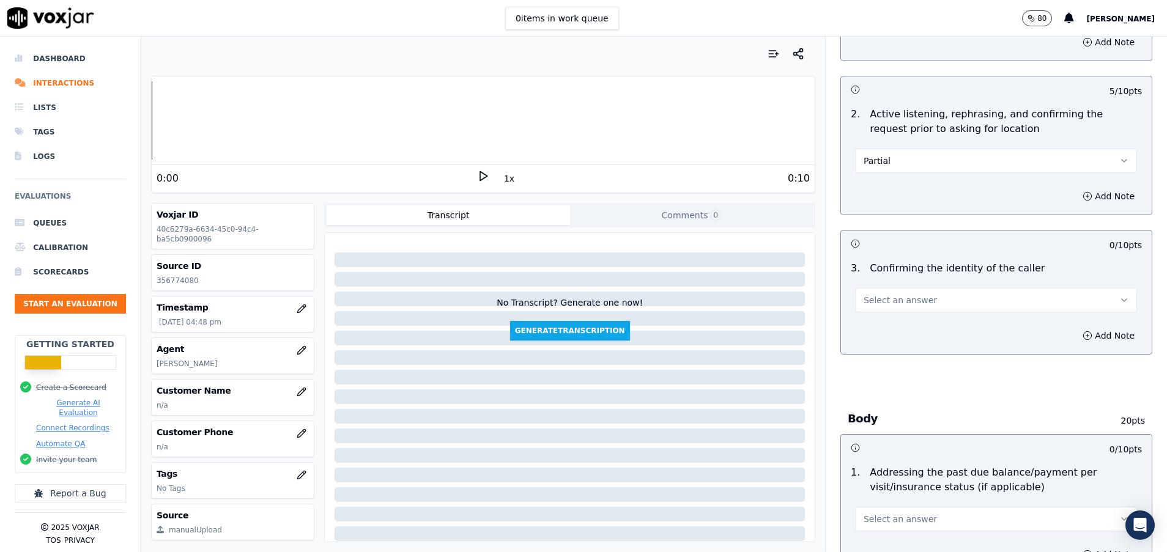
click at [873, 303] on span "Select an answer" at bounding box center [900, 300] width 73 height 12
click at [885, 324] on div "Yes" at bounding box center [966, 328] width 252 height 20
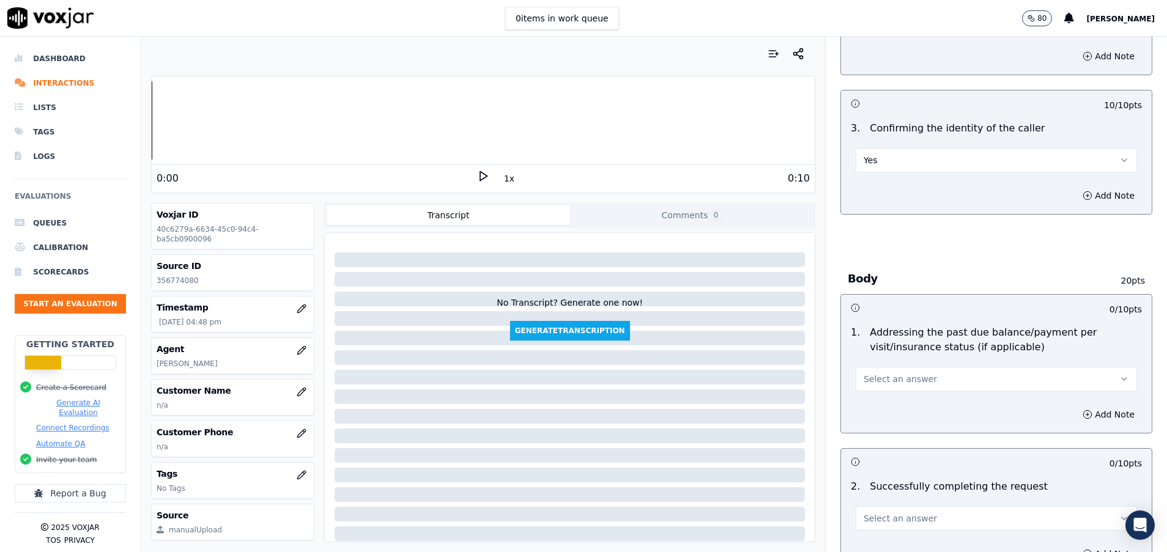
scroll to position [367, 0]
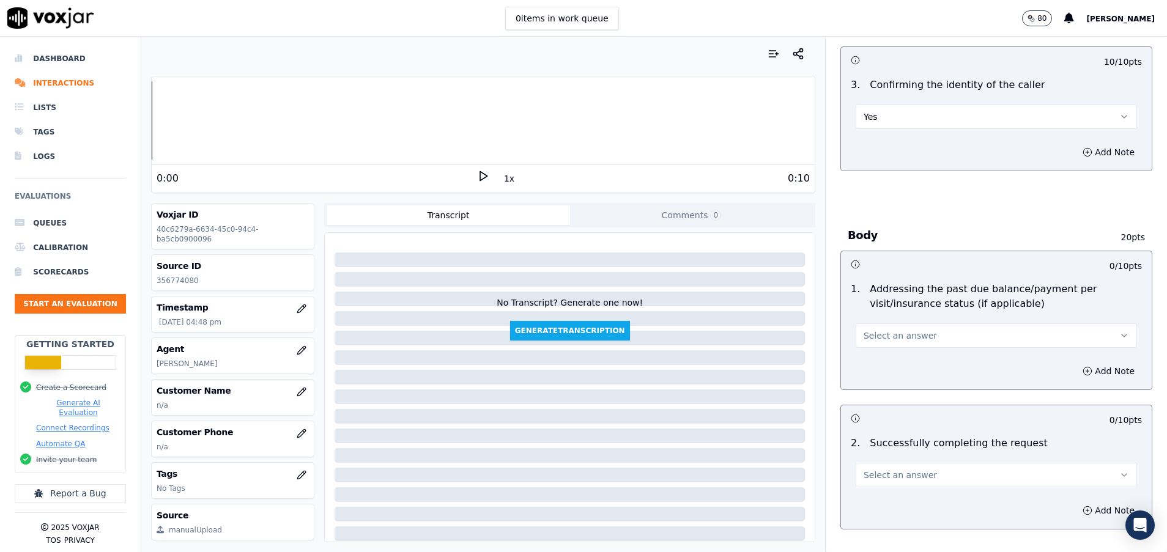
click at [876, 341] on span "Select an answer" at bounding box center [900, 336] width 73 height 12
click at [867, 407] on div "N/A" at bounding box center [966, 403] width 252 height 20
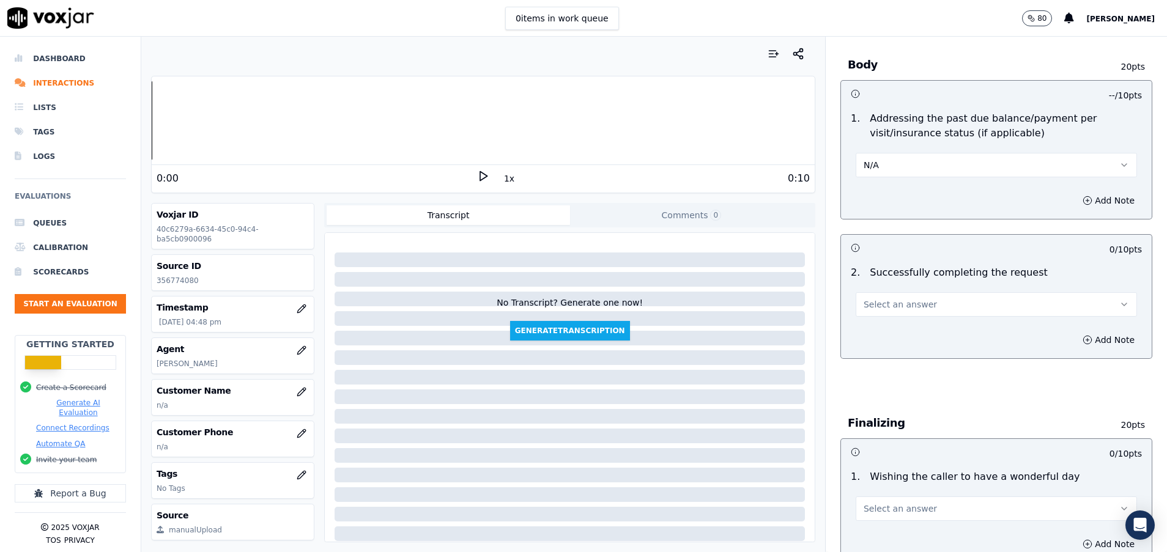
scroll to position [551, 0]
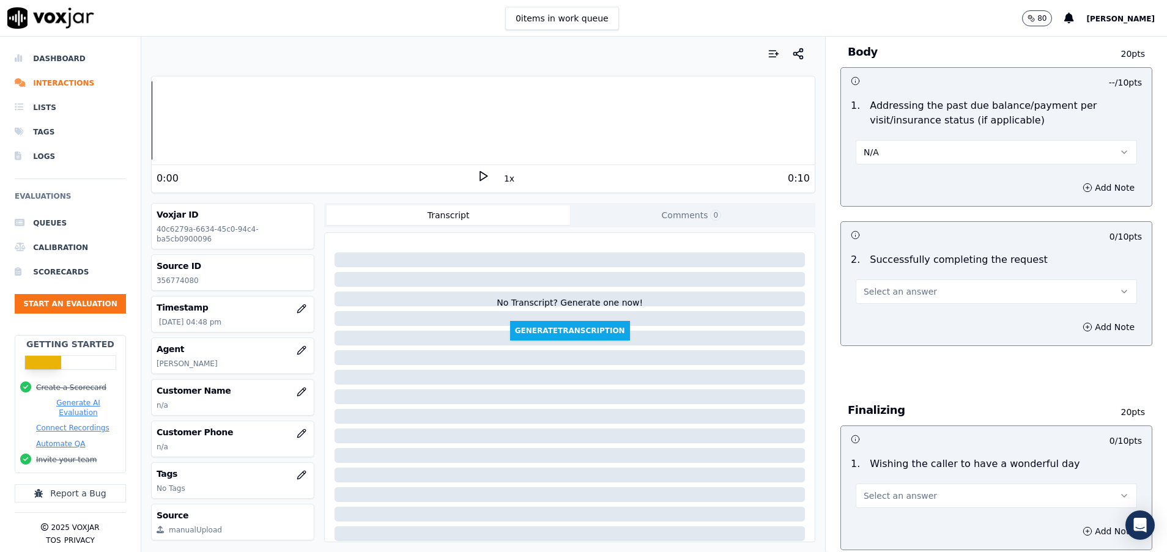
click at [894, 289] on span "Select an answer" at bounding box center [900, 292] width 73 height 12
click at [889, 310] on div "Yes" at bounding box center [966, 320] width 252 height 20
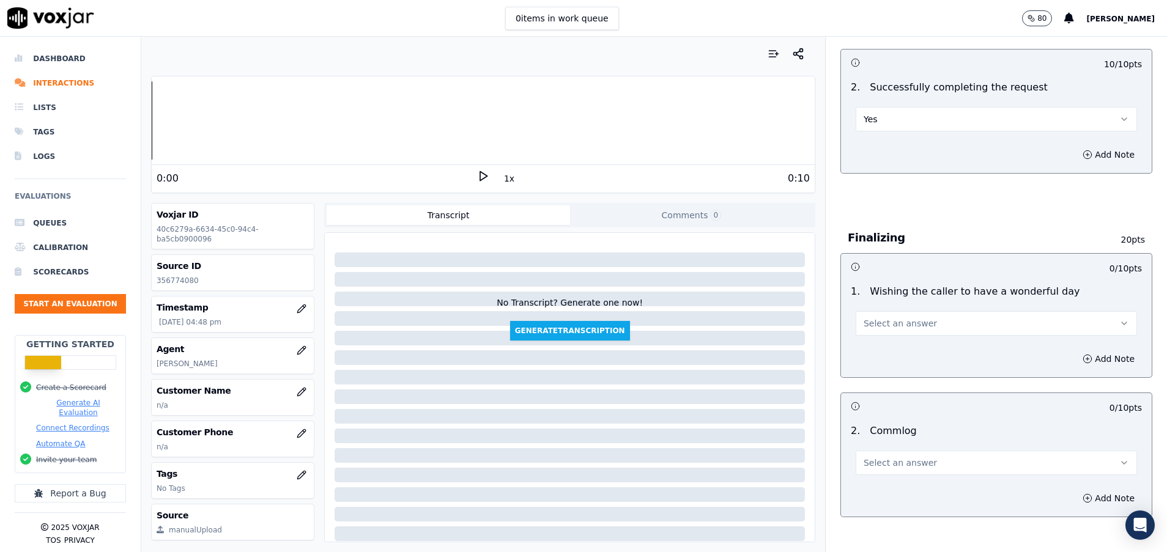
scroll to position [734, 0]
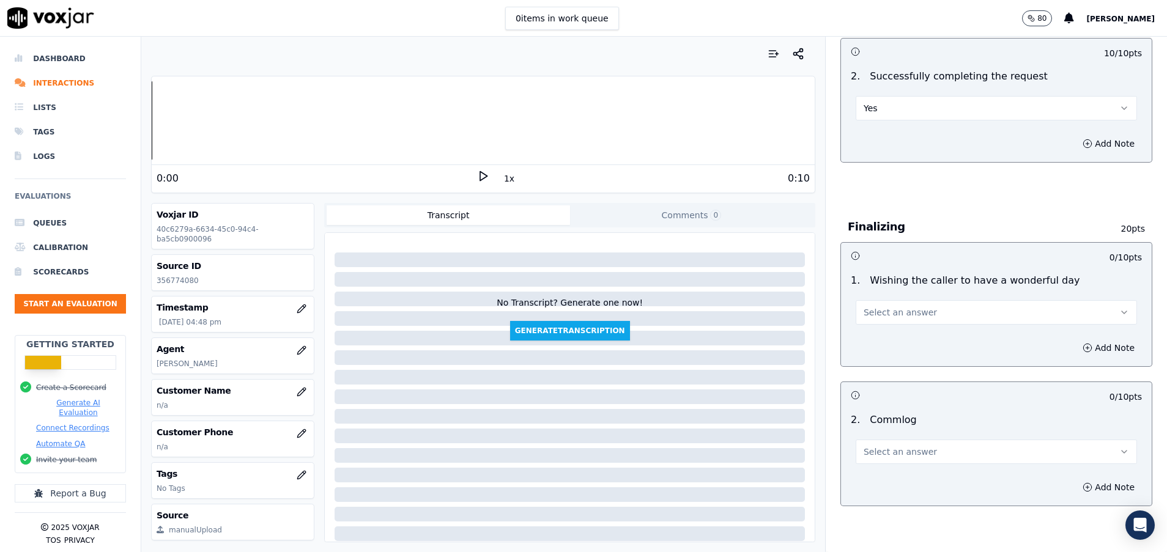
click at [856, 455] on button "Select an answer" at bounding box center [996, 452] width 281 height 24
click at [891, 483] on div "Yes" at bounding box center [966, 480] width 252 height 20
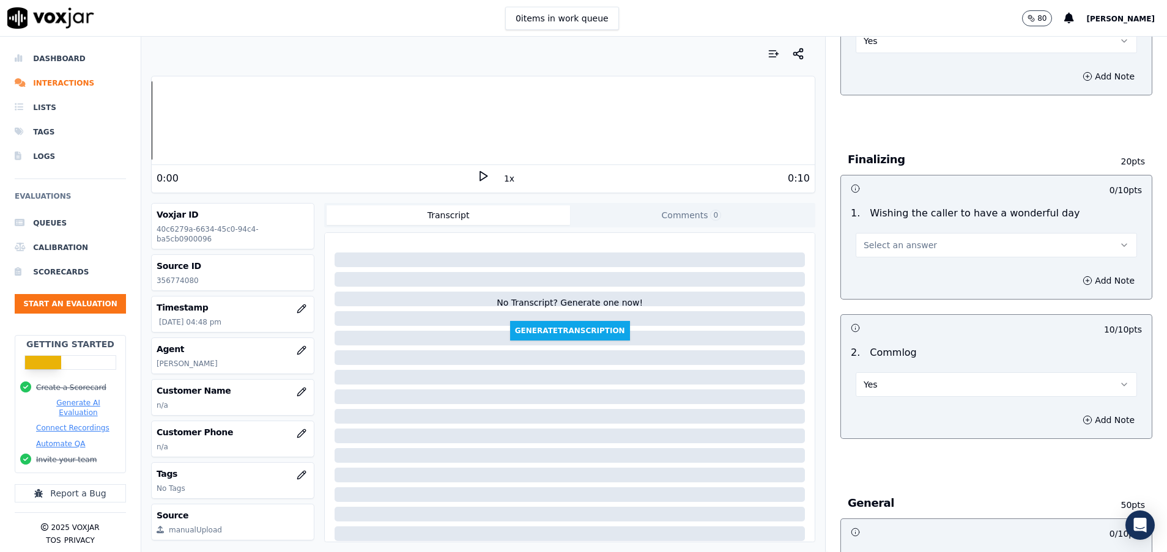
scroll to position [826, 0]
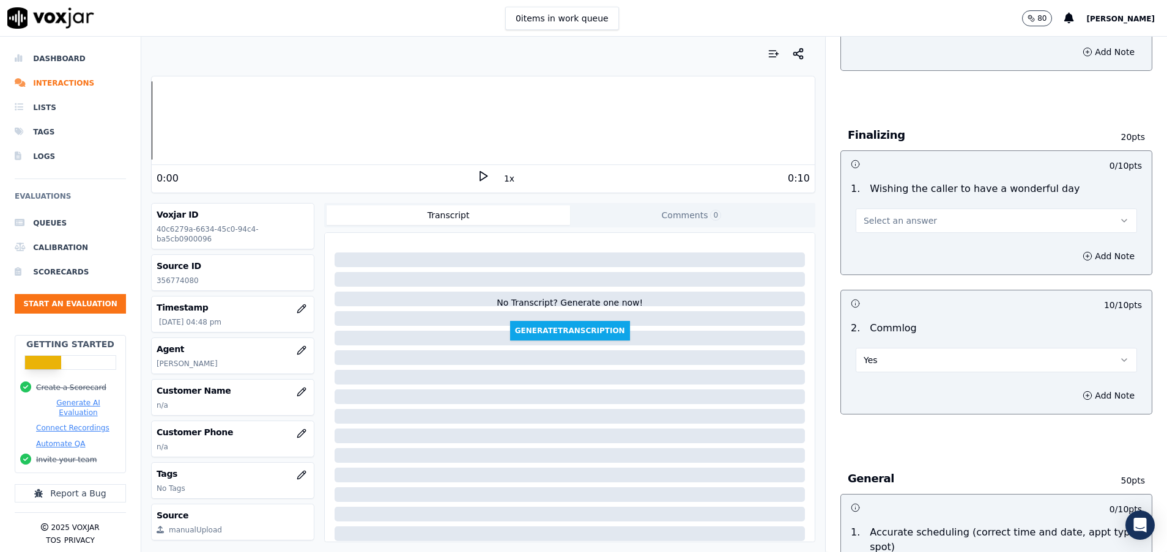
click at [908, 217] on button "Select an answer" at bounding box center [996, 221] width 281 height 24
click at [926, 245] on div "Yes" at bounding box center [966, 249] width 252 height 20
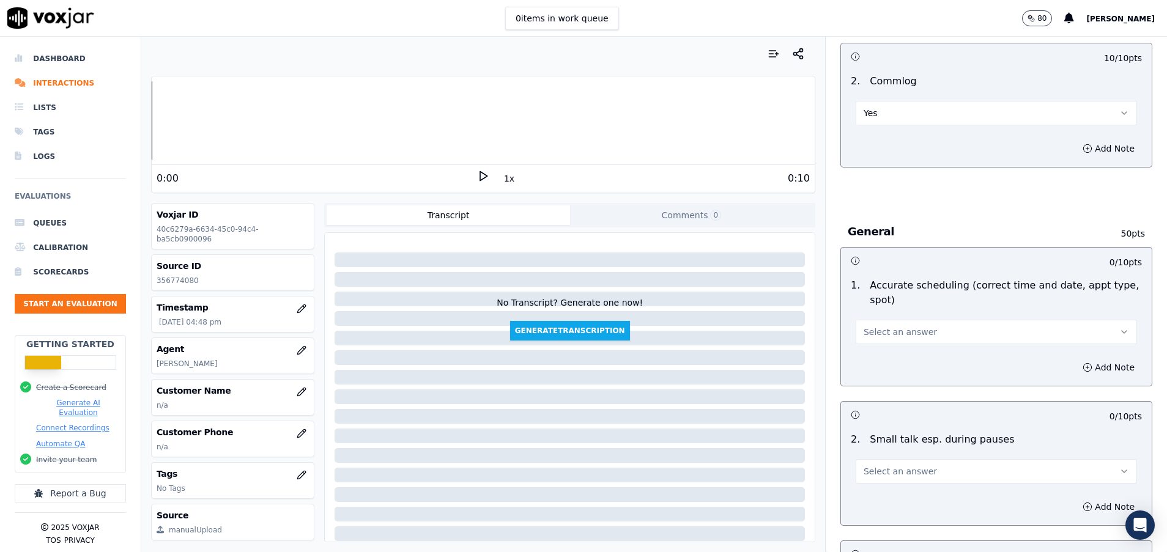
scroll to position [1101, 0]
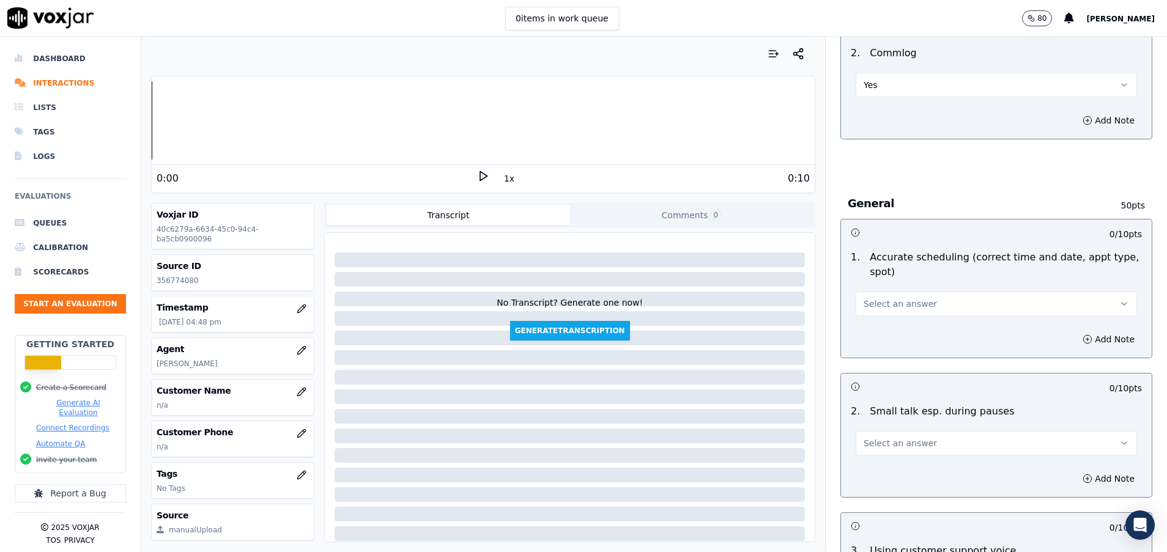
click at [922, 302] on button "Select an answer" at bounding box center [996, 304] width 281 height 24
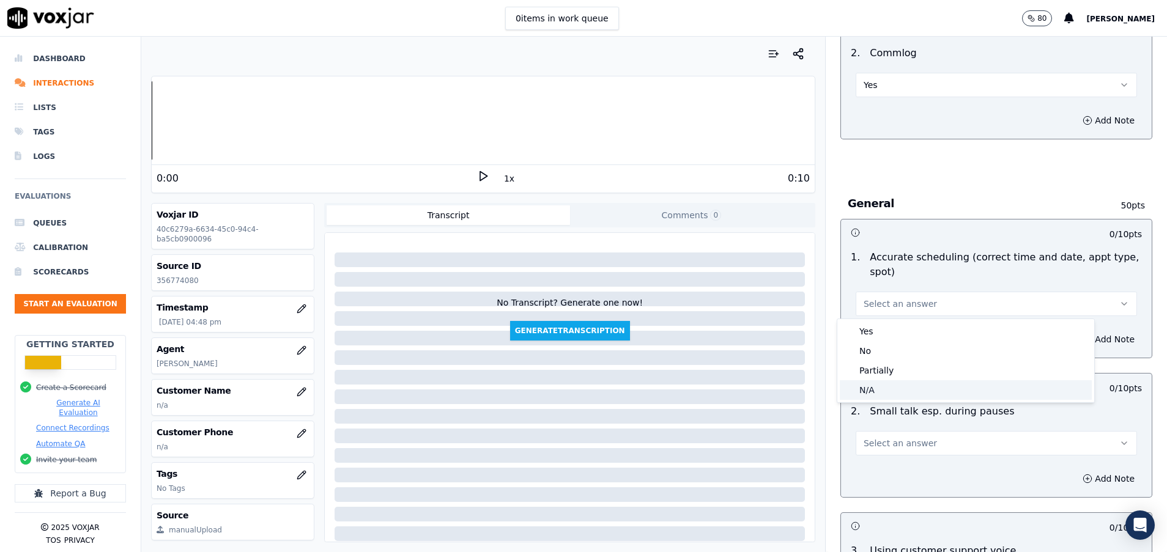
click at [910, 390] on div "N/A" at bounding box center [966, 391] width 252 height 20
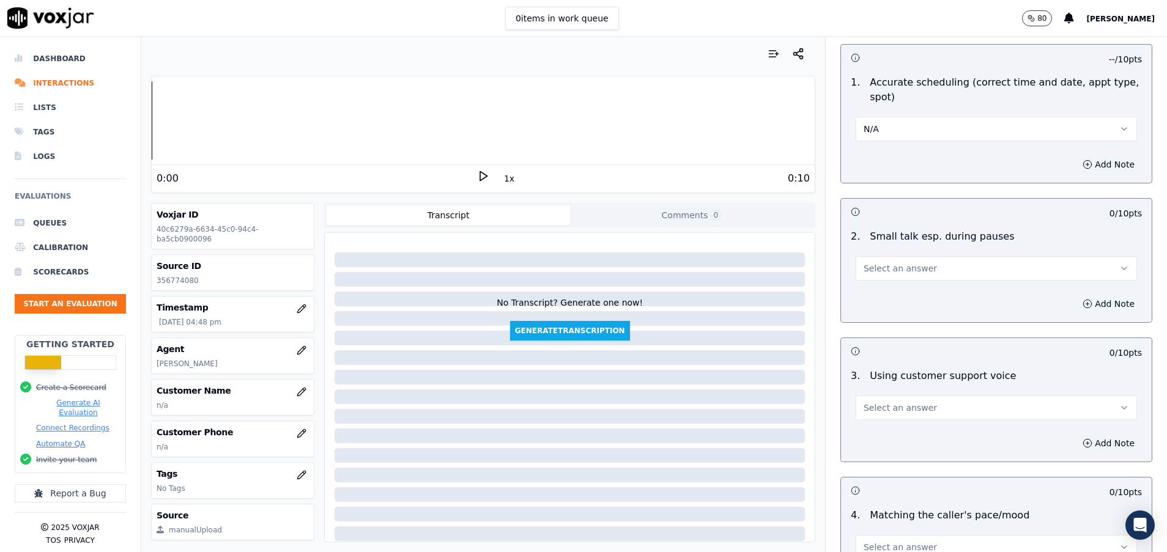
scroll to position [1285, 0]
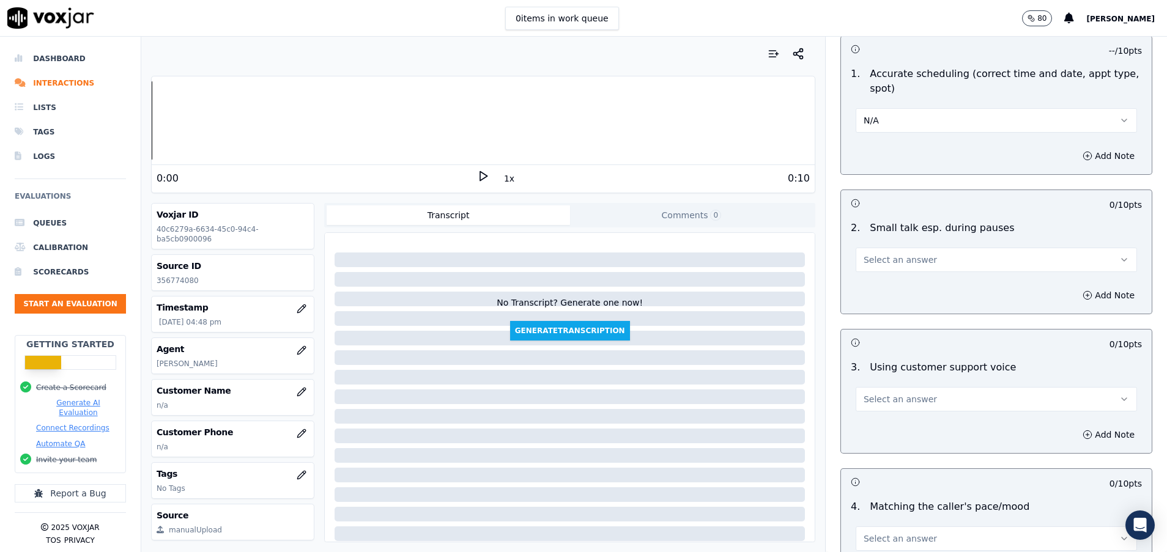
click at [884, 255] on span "Select an answer" at bounding box center [900, 260] width 73 height 12
click at [880, 325] on div "N/A" at bounding box center [966, 327] width 252 height 20
click at [885, 396] on span "Select an answer" at bounding box center [900, 399] width 73 height 12
click at [891, 422] on div "Yes" at bounding box center [966, 427] width 252 height 20
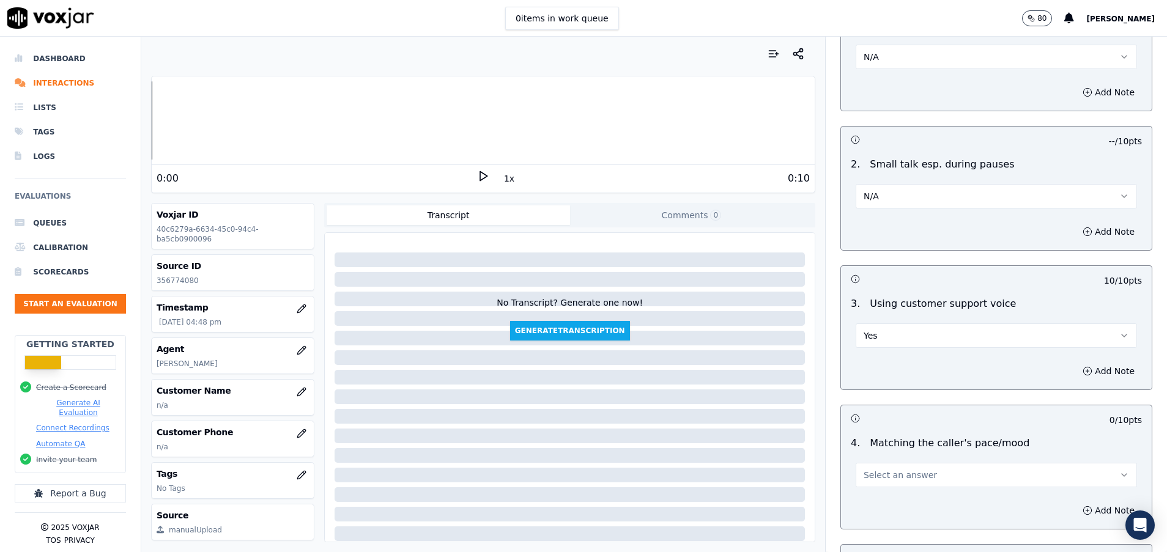
scroll to position [1377, 0]
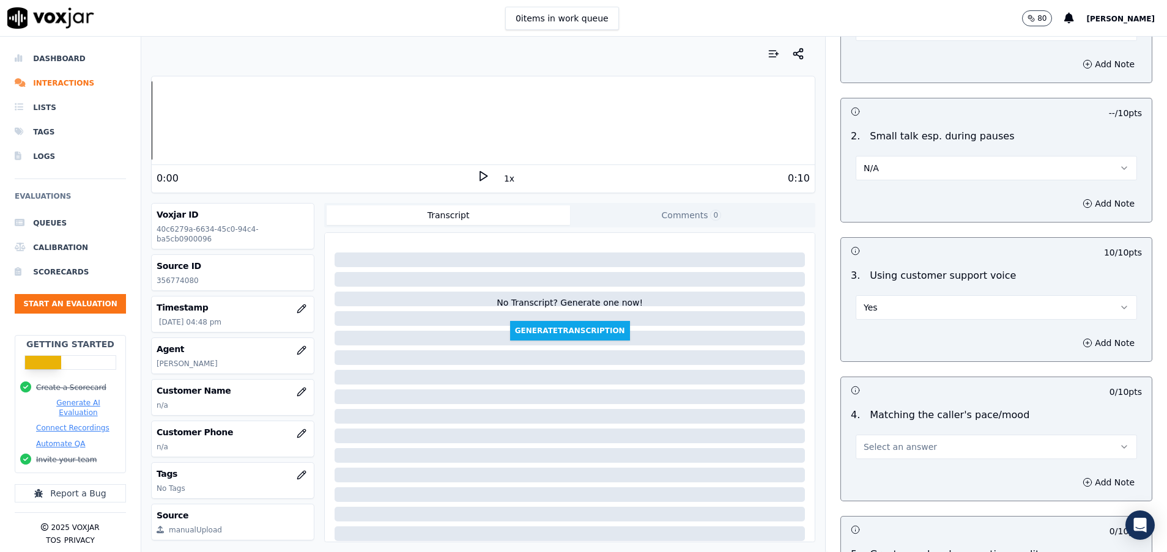
click at [891, 447] on span "Select an answer" at bounding box center [900, 447] width 73 height 12
click at [887, 470] on div "Yes" at bounding box center [966, 475] width 252 height 20
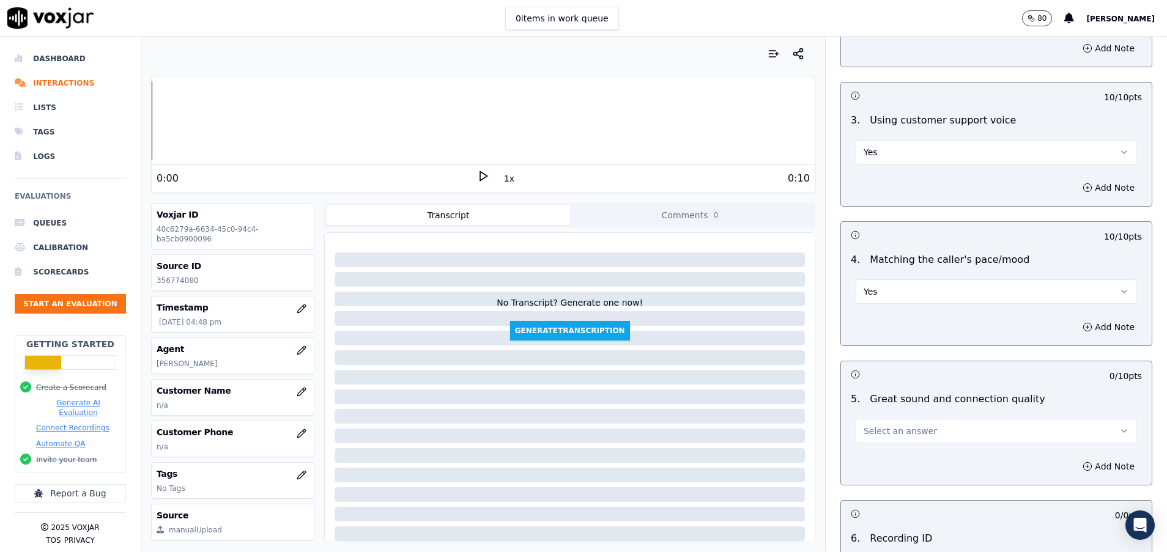
scroll to position [1560, 0]
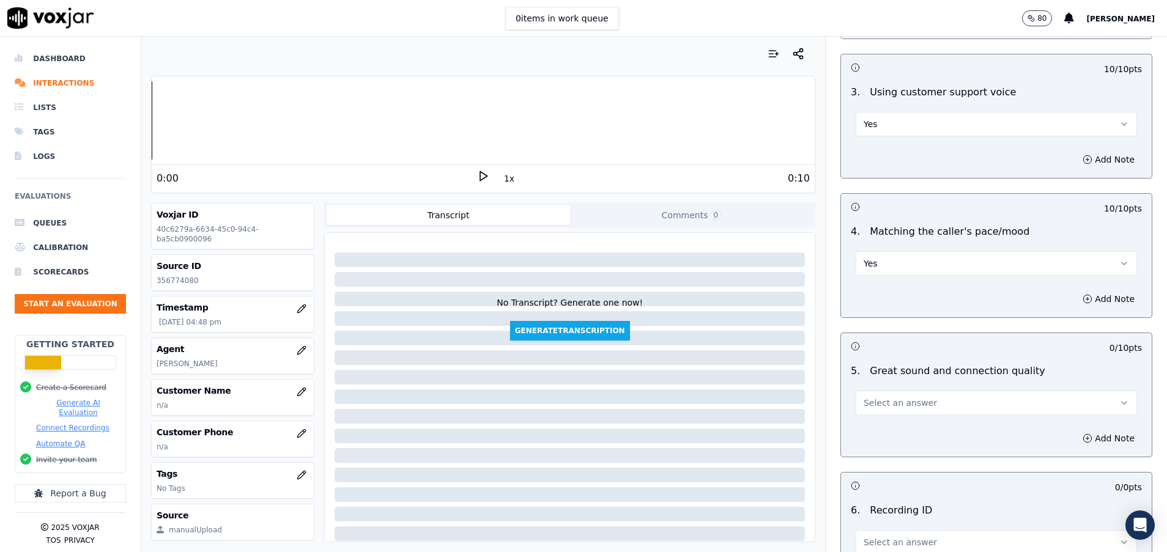
click at [868, 400] on span "Select an answer" at bounding box center [900, 403] width 73 height 12
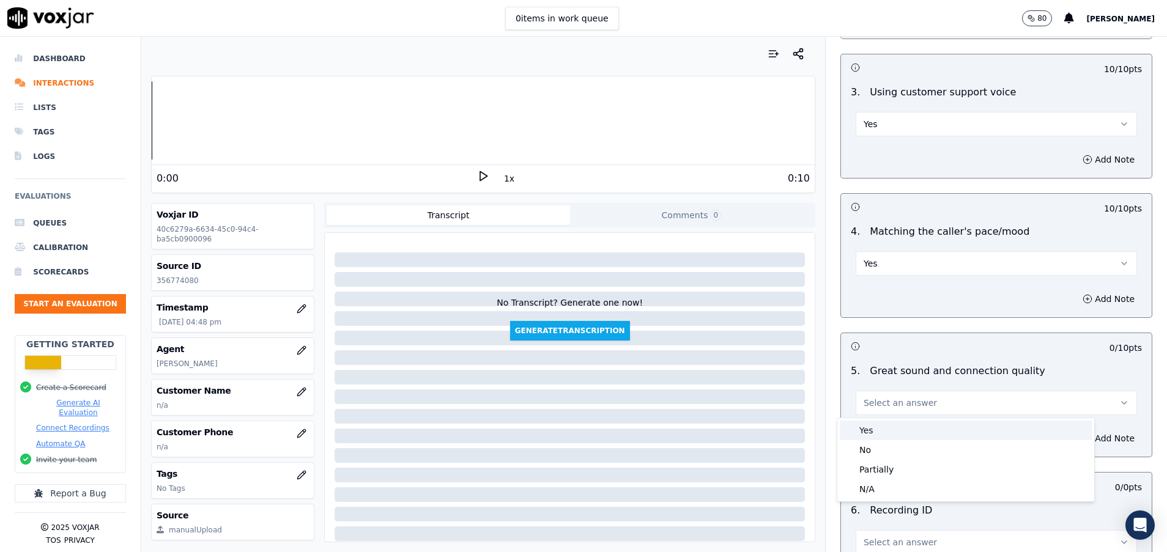
click at [880, 428] on div "Yes" at bounding box center [966, 431] width 252 height 20
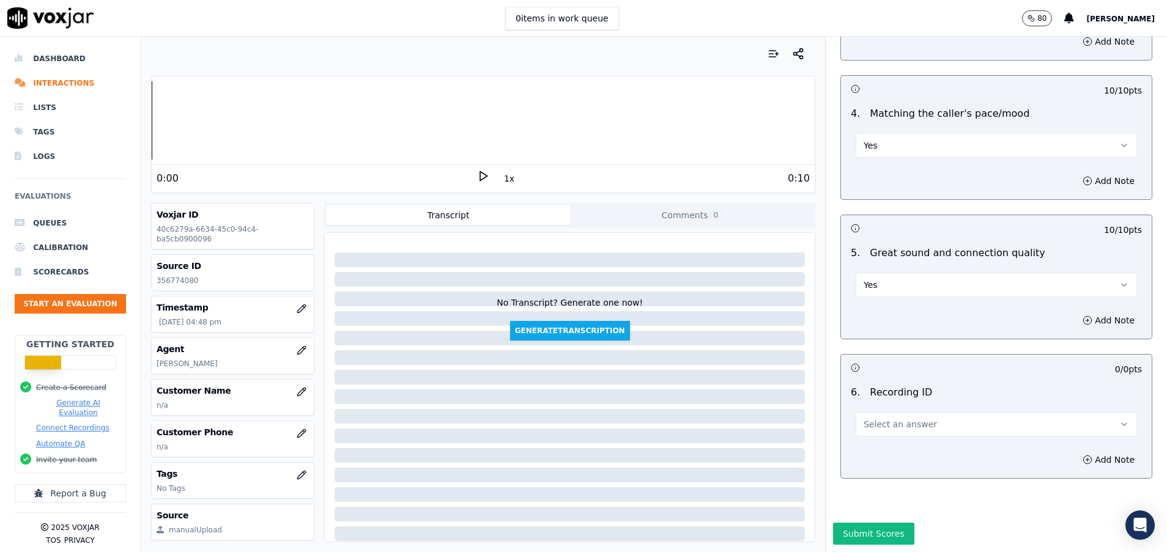
scroll to position [1720, 0]
click at [872, 418] on span "Select an answer" at bounding box center [900, 424] width 73 height 12
click at [877, 412] on div "N/A" at bounding box center [966, 417] width 252 height 20
click at [870, 523] on button "Submit Scores" at bounding box center [873, 534] width 81 height 22
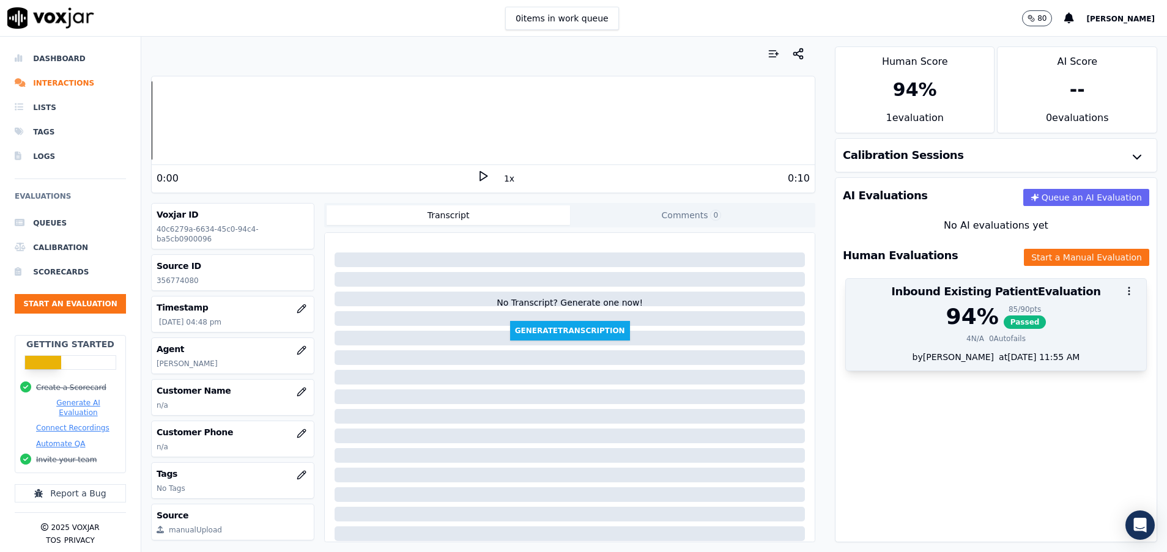
click at [918, 334] on div "4 N/A 0 Autofails" at bounding box center [996, 339] width 286 height 10
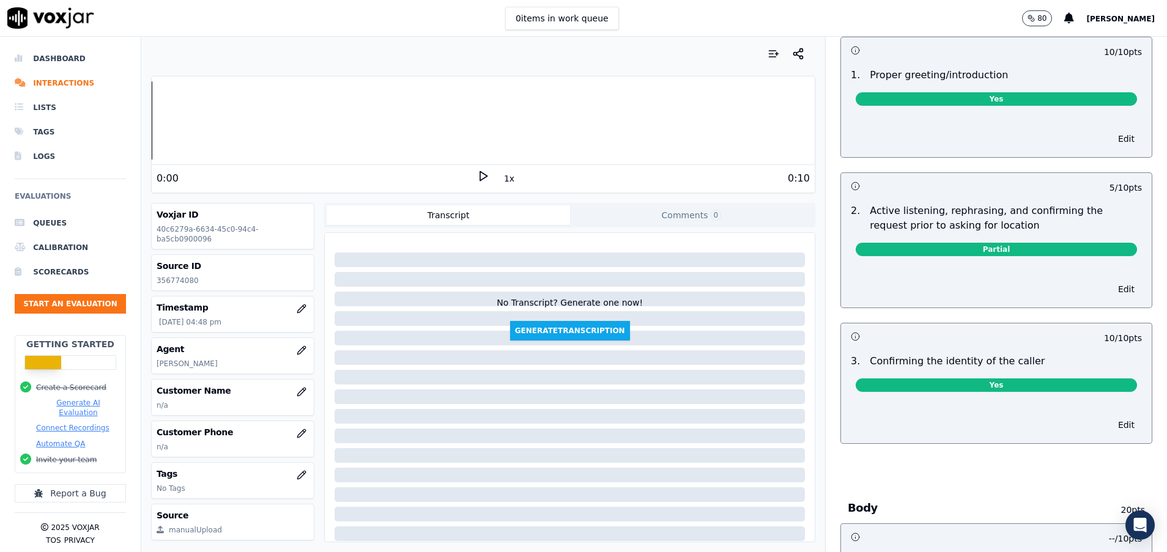
scroll to position [0, 0]
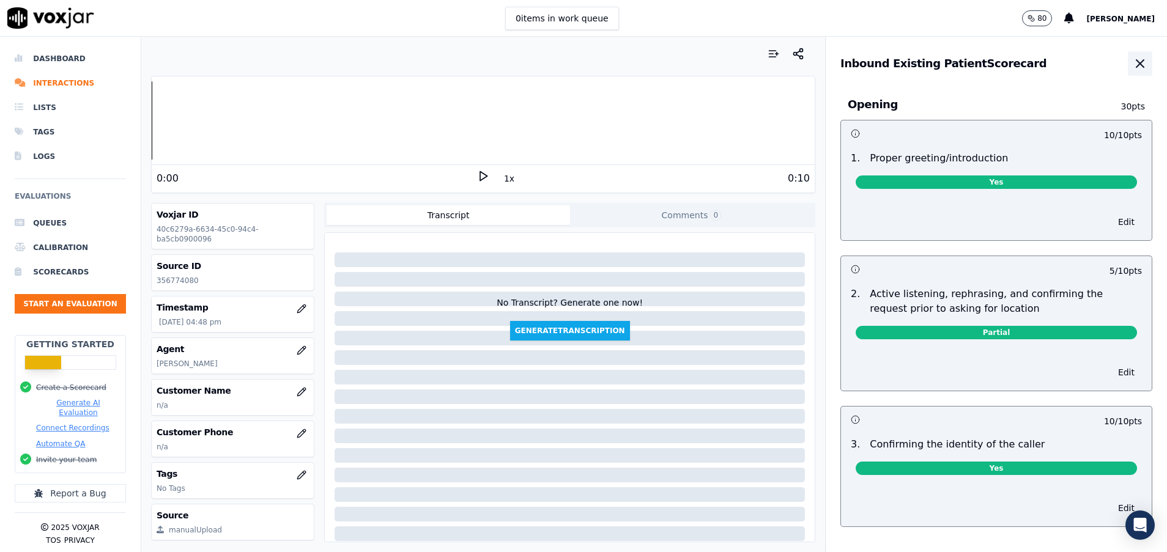
click at [1133, 61] on icon "button" at bounding box center [1140, 63] width 15 height 15
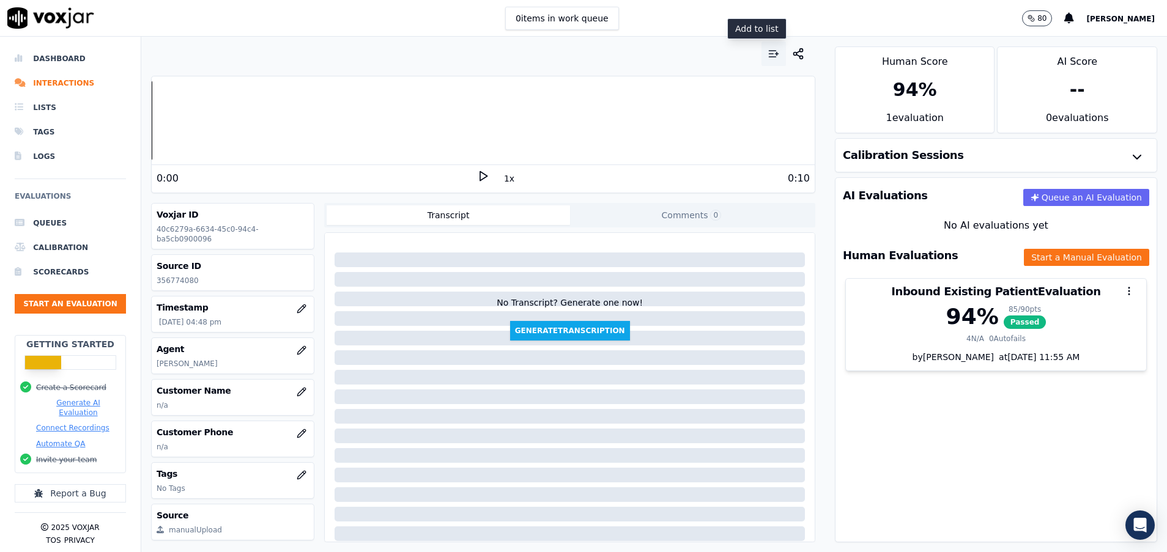
click at [768, 50] on icon "button" at bounding box center [774, 54] width 12 height 12
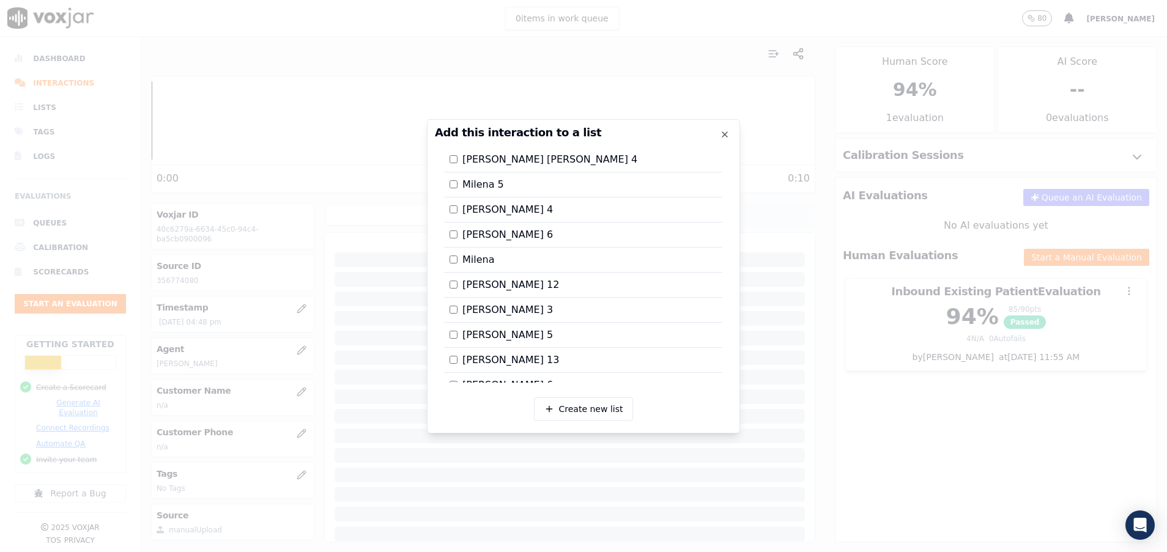
scroll to position [1030, 0]
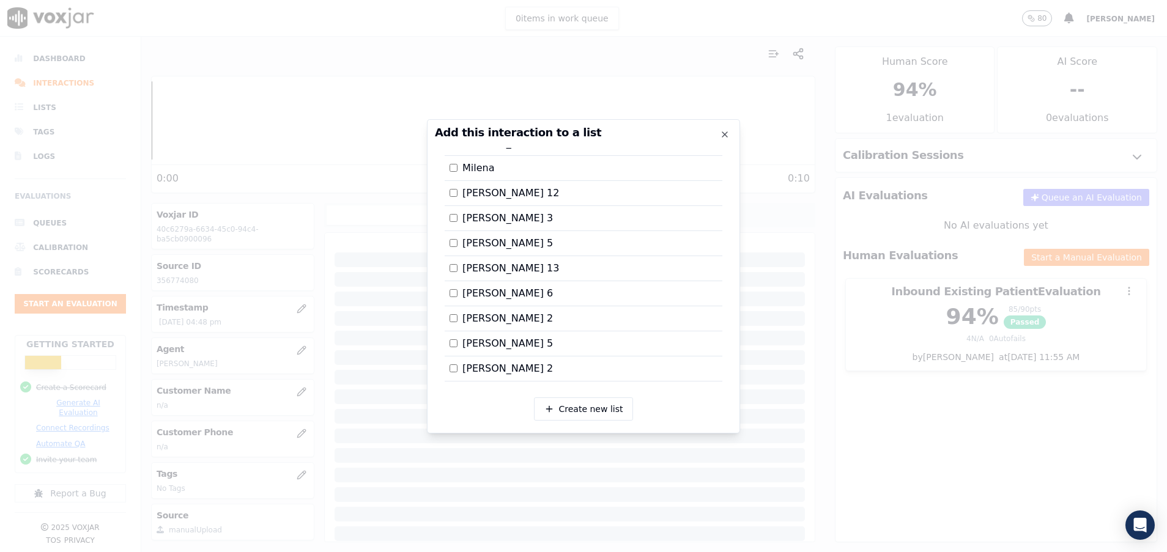
click at [865, 271] on div at bounding box center [583, 276] width 1167 height 552
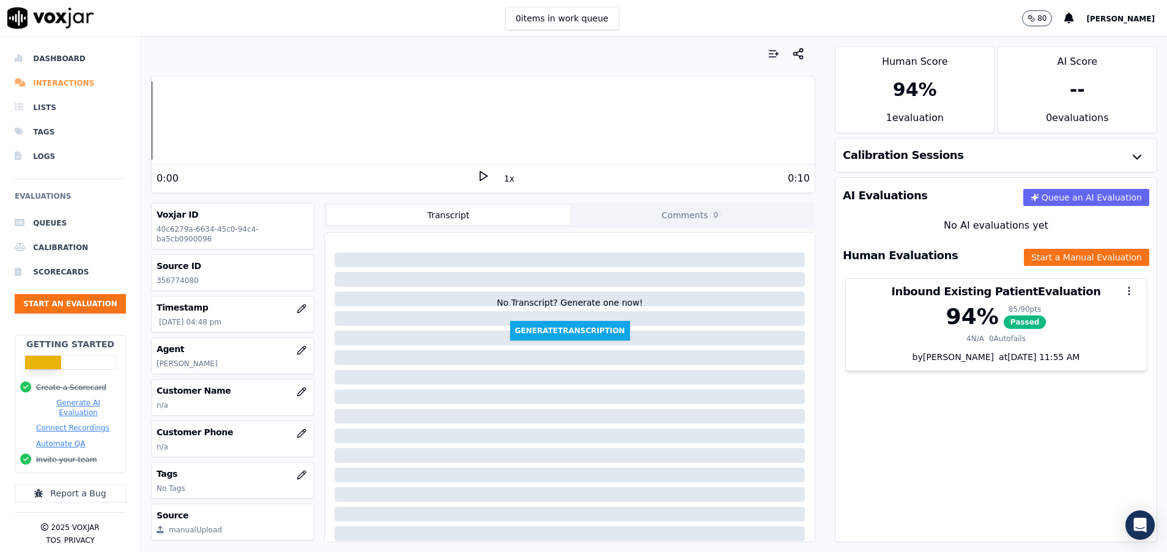
click at [53, 84] on li "Interactions" at bounding box center [70, 83] width 111 height 24
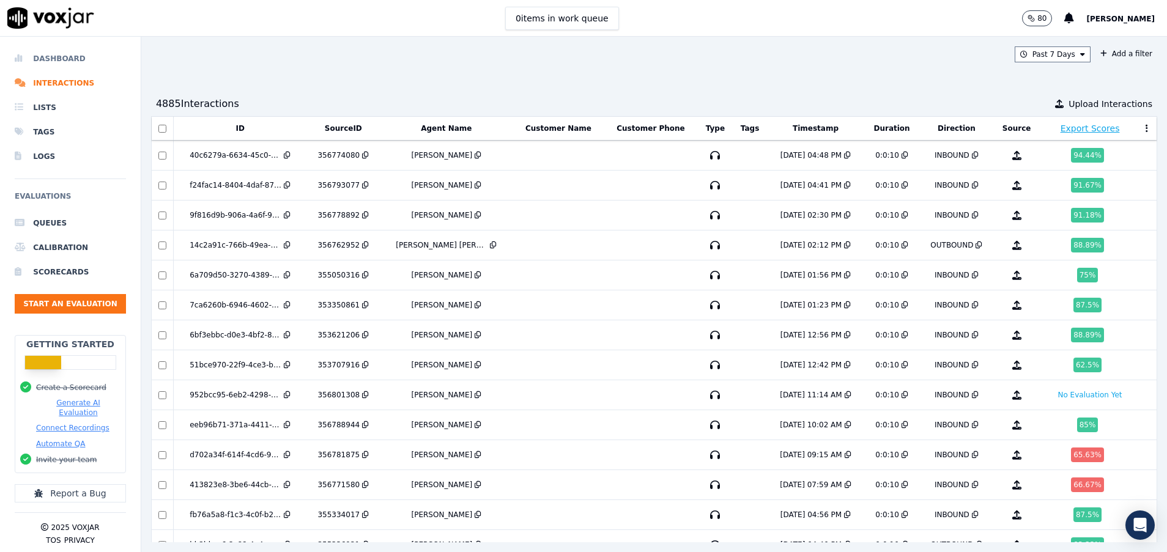
click at [54, 53] on li "Dashboard" at bounding box center [70, 58] width 111 height 24
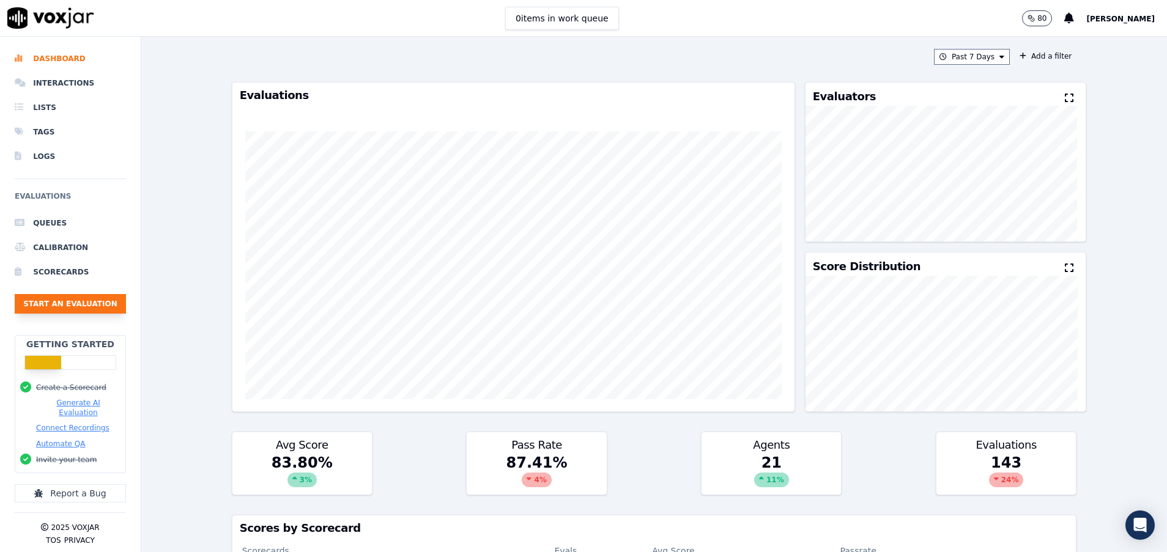
click at [69, 309] on button "Start an Evaluation" at bounding box center [70, 304] width 111 height 20
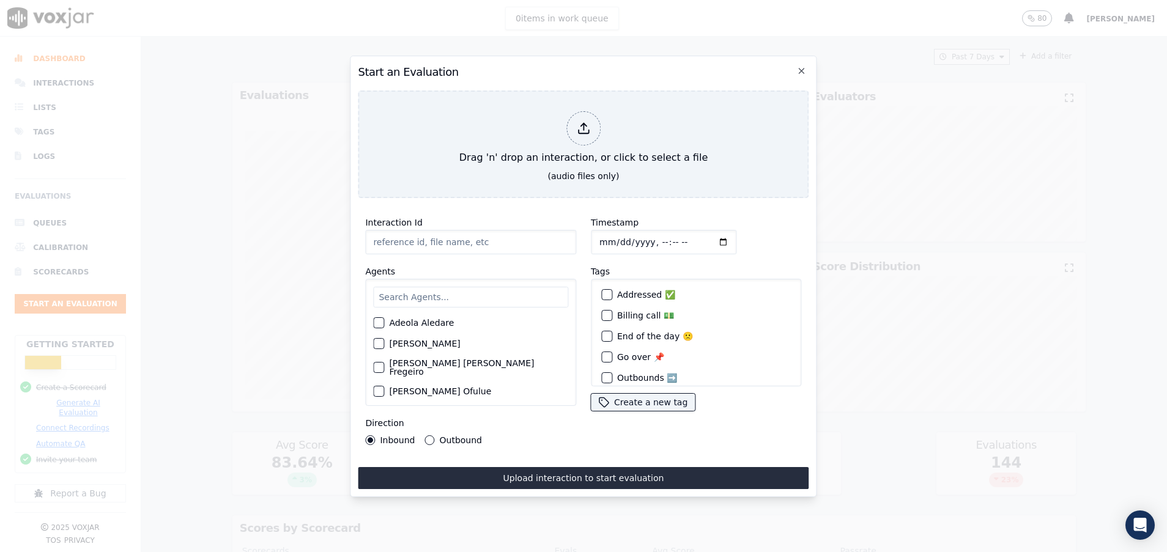
click at [423, 233] on input "Interaction Id" at bounding box center [470, 242] width 211 height 24
click at [385, 232] on input "Interaction Id" at bounding box center [470, 242] width 211 height 24
paste input "356788112"
type input "356788112"
click at [423, 292] on input "text" at bounding box center [470, 297] width 195 height 21
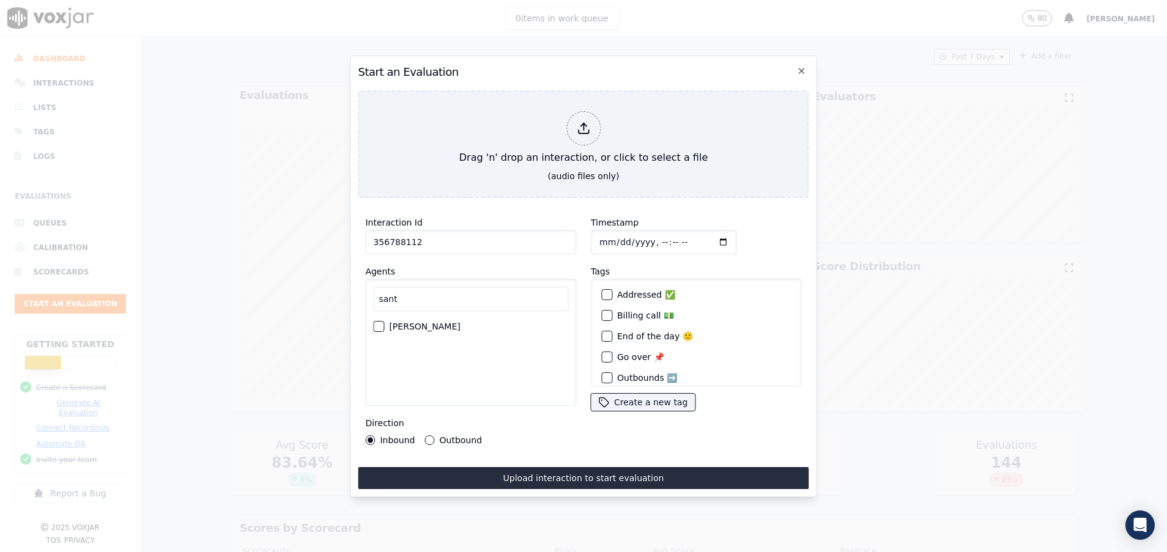
type input "sant"
click at [376, 322] on div "button" at bounding box center [378, 326] width 9 height 9
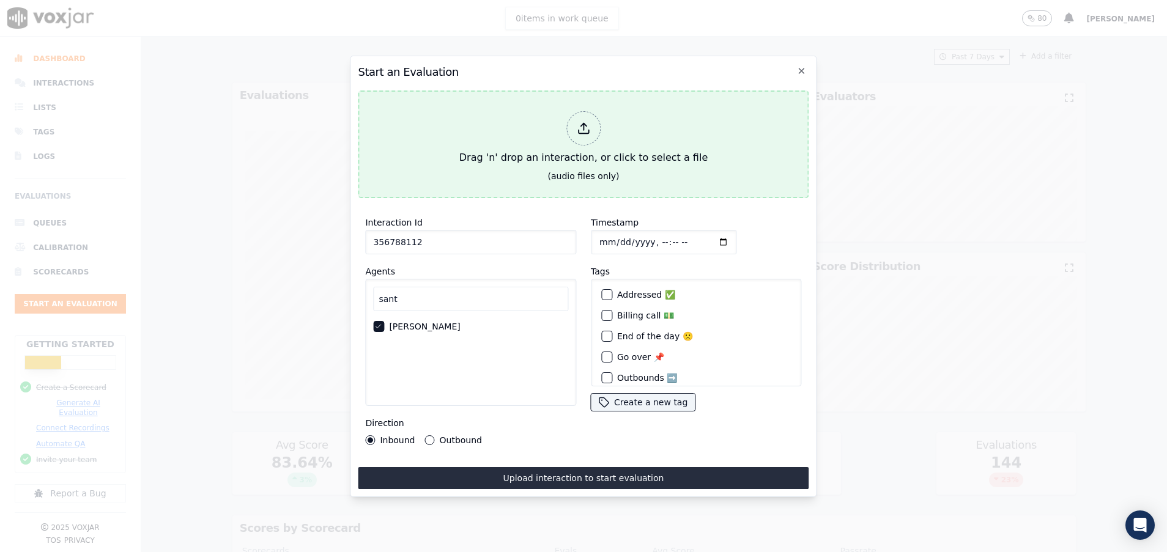
click at [474, 140] on div "Drag 'n' drop an interaction, or click to select a file" at bounding box center [584, 138] width 258 height 64
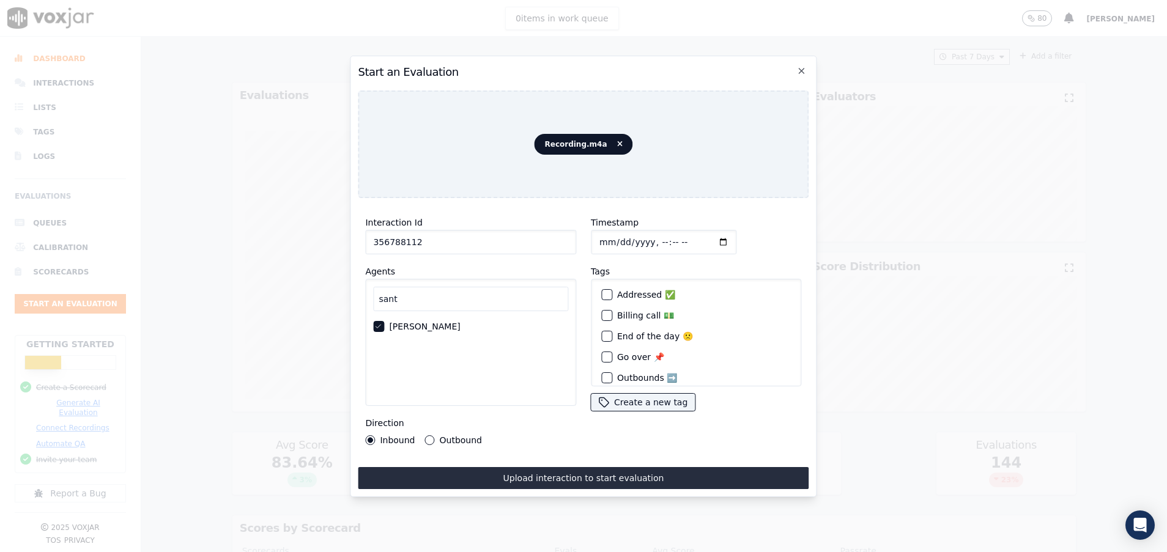
drag, startPoint x: 419, startPoint y: 237, endPoint x: 306, endPoint y: 235, distance: 113.2
click at [316, 552] on div "Start an Evaluation Recording.m4a Interaction Id 356788112 Agents [PERSON_NAME]…" at bounding box center [583, 552] width 1167 height 0
paste input "3055"
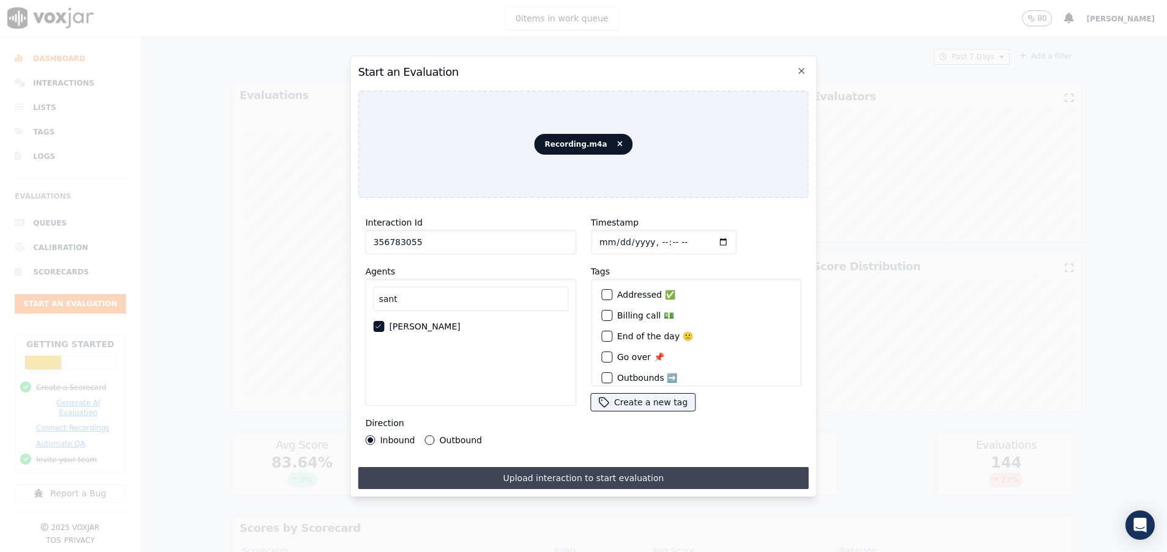
type input "356783055"
click at [573, 469] on button "Upload interaction to start evaluation" at bounding box center [583, 478] width 451 height 22
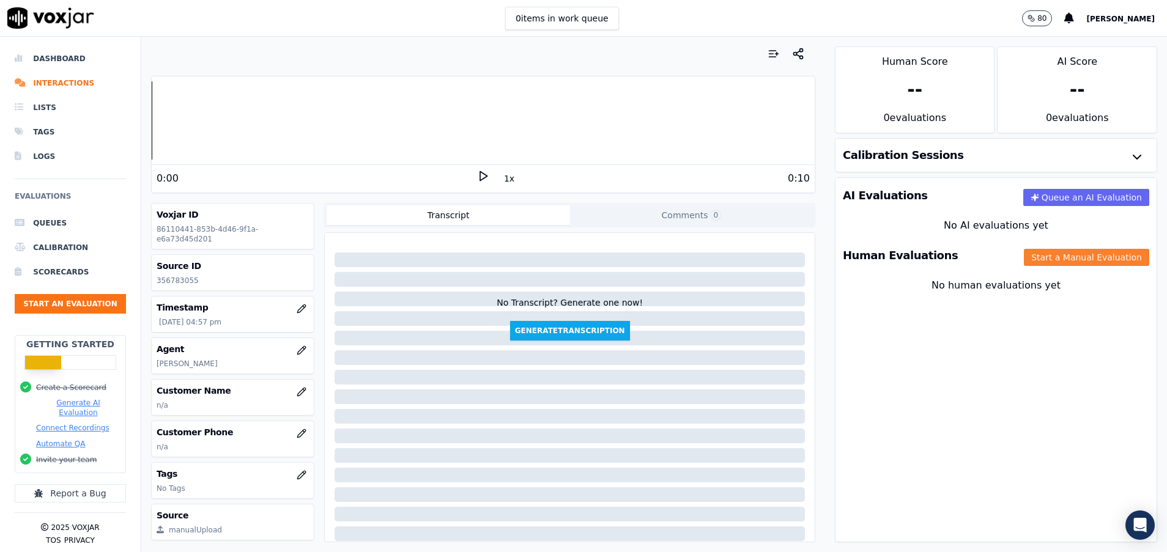
click at [1051, 259] on button "Start a Manual Evaluation" at bounding box center [1086, 257] width 125 height 17
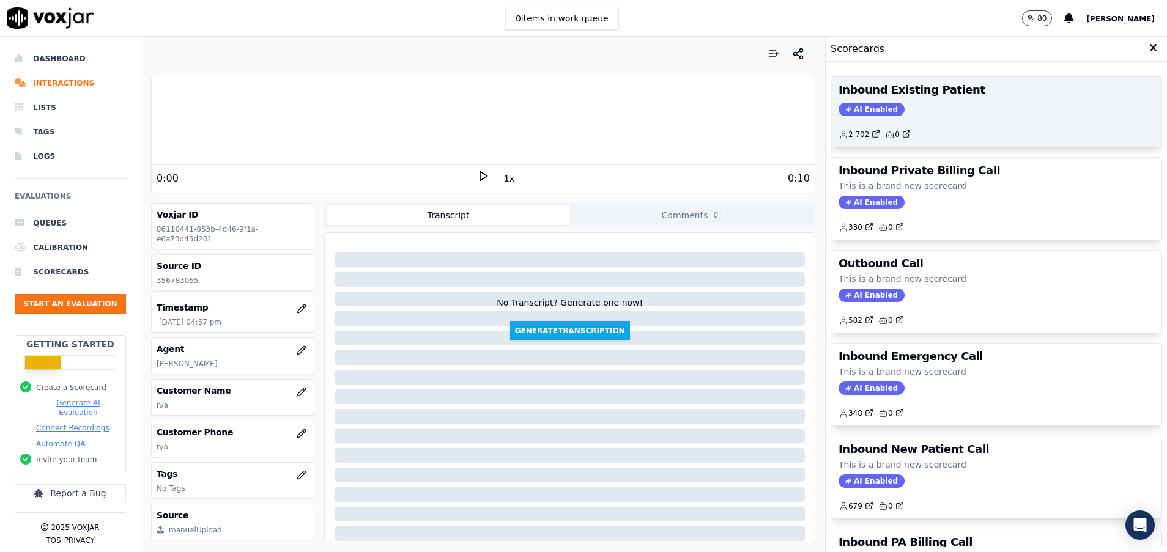
click at [928, 119] on div "Inbound Existing Patient AI Enabled 2 702 0" at bounding box center [996, 112] width 330 height 70
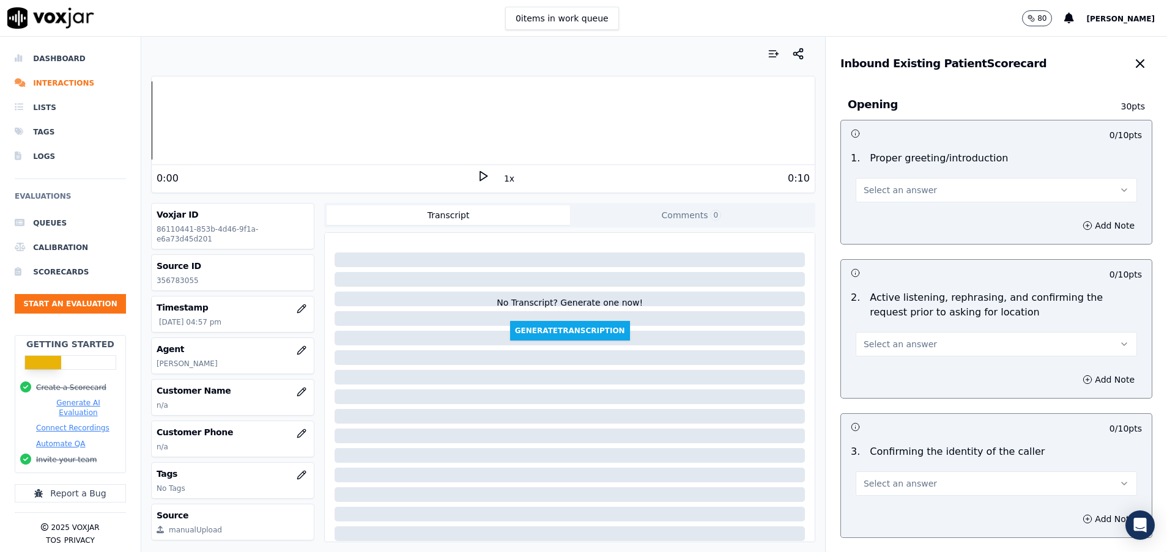
click at [915, 187] on button "Select an answer" at bounding box center [996, 190] width 281 height 24
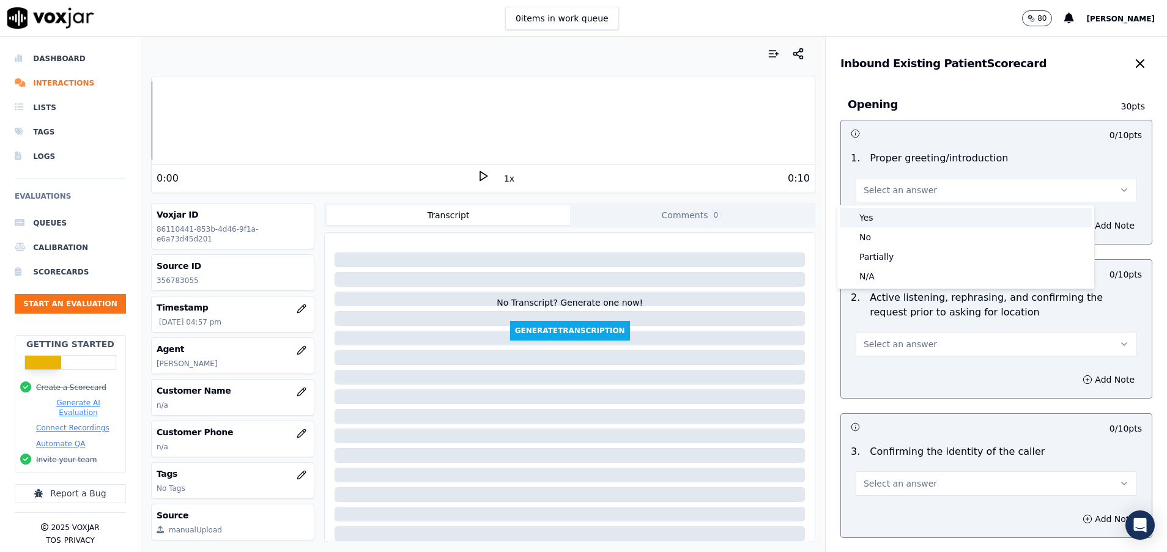
click at [914, 209] on div "Yes" at bounding box center [966, 218] width 252 height 20
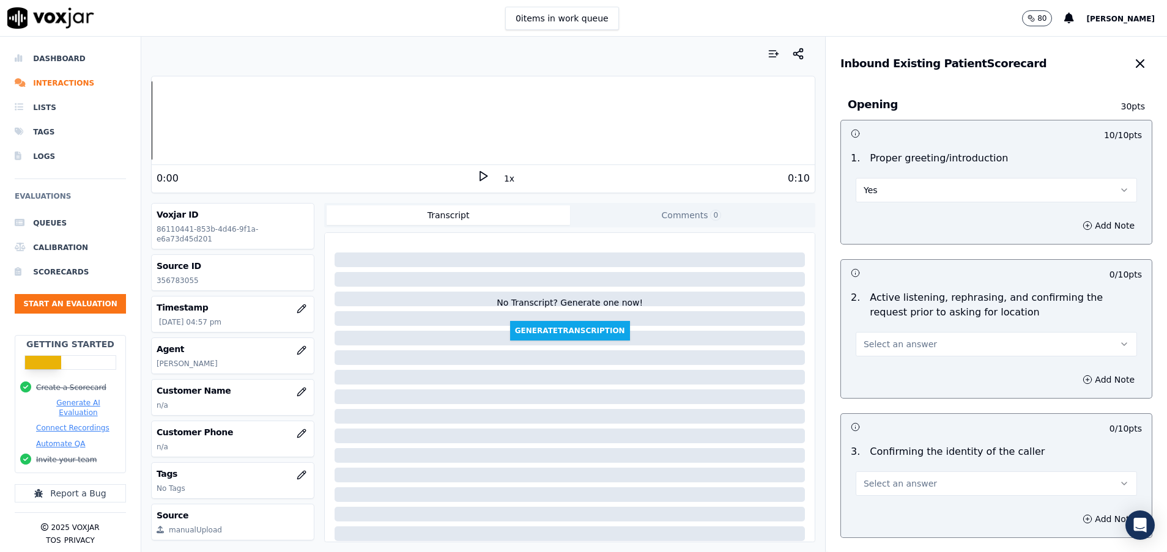
click at [913, 348] on button "Select an answer" at bounding box center [996, 344] width 281 height 24
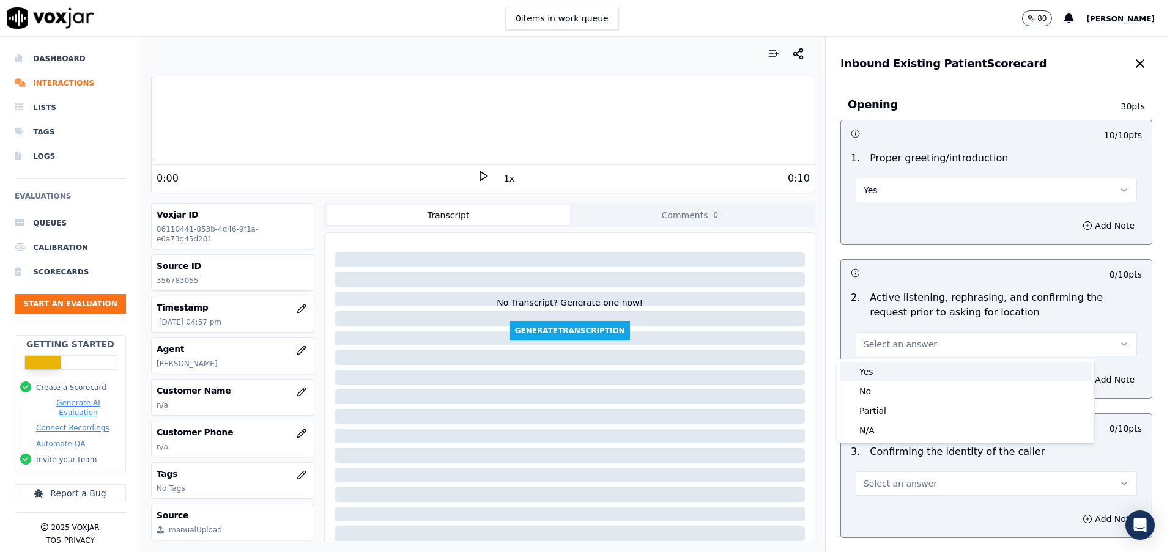
click at [915, 363] on div "Yes" at bounding box center [966, 372] width 252 height 20
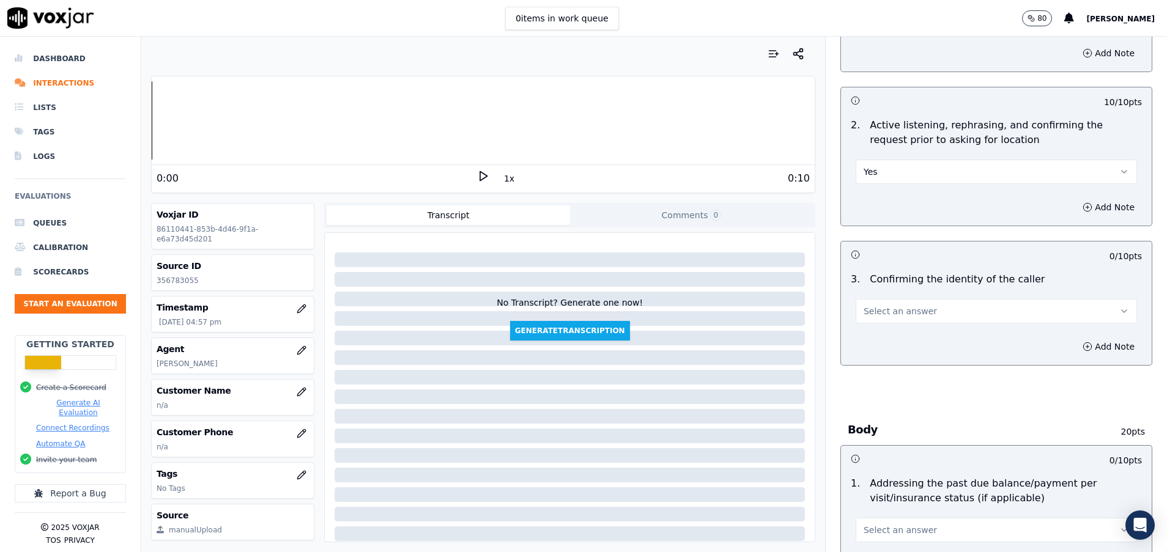
scroll to position [184, 0]
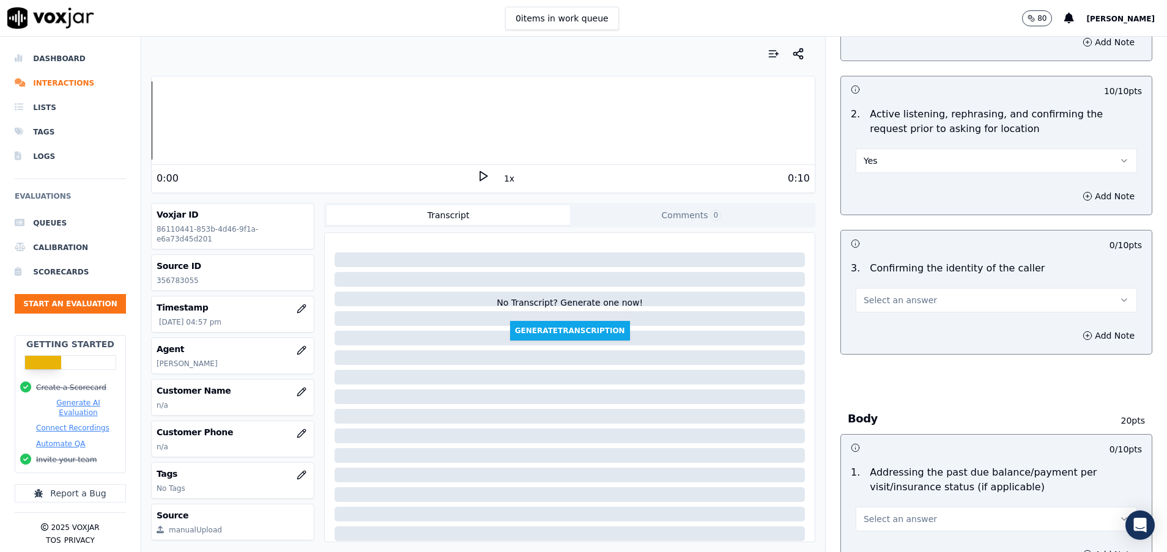
click at [913, 308] on button "Select an answer" at bounding box center [996, 300] width 281 height 24
click at [916, 352] on div "No" at bounding box center [966, 348] width 252 height 20
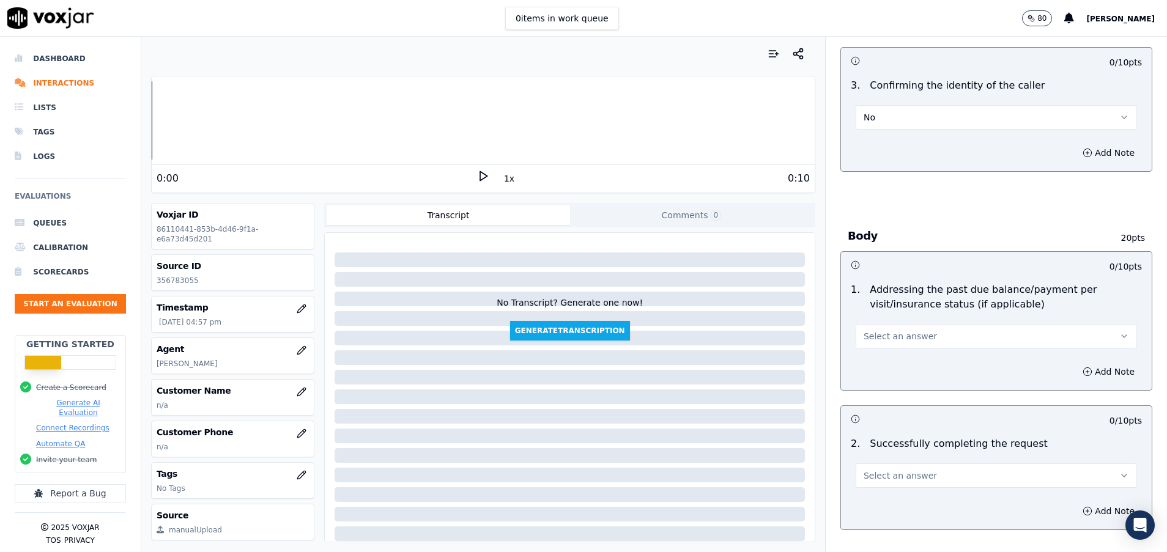
scroll to position [367, 0]
click at [908, 335] on button "Select an answer" at bounding box center [996, 336] width 281 height 24
click at [896, 396] on div "N/A" at bounding box center [966, 403] width 252 height 20
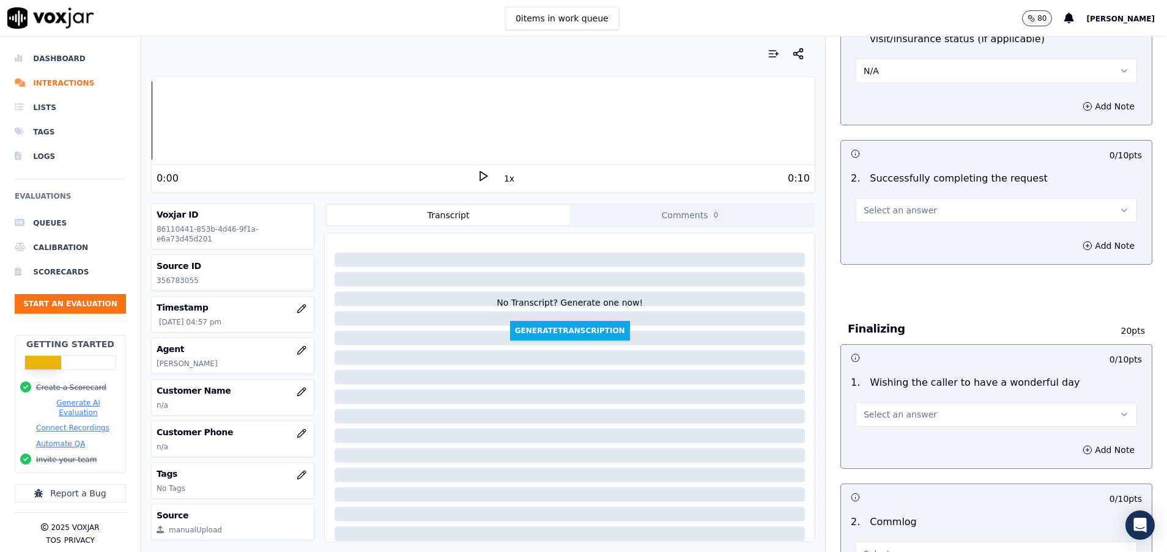
scroll to position [642, 0]
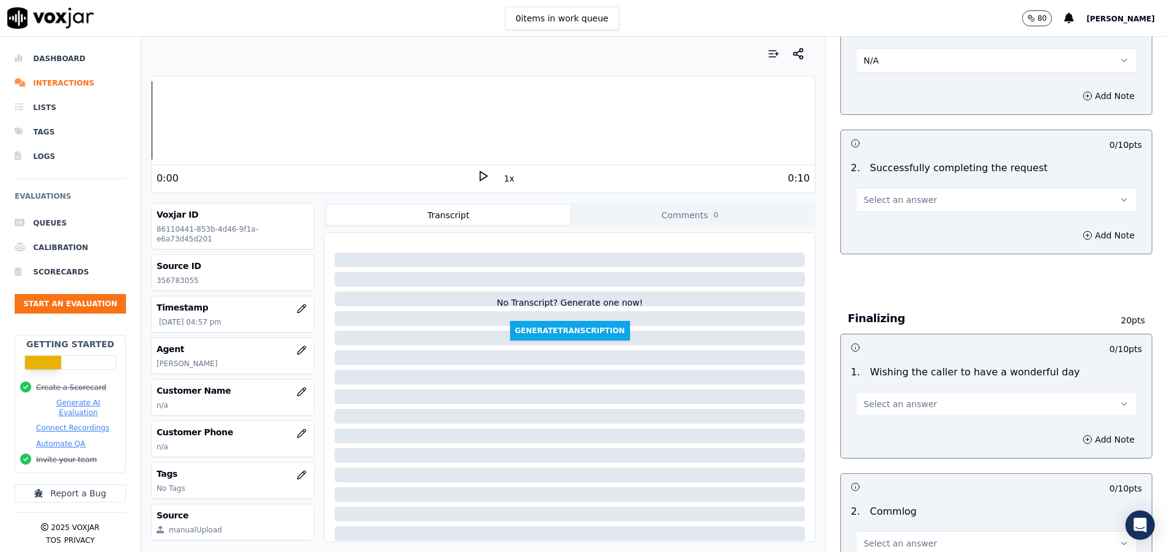
click at [923, 203] on button "Select an answer" at bounding box center [996, 200] width 281 height 24
click at [916, 232] on div "Yes" at bounding box center [966, 228] width 252 height 20
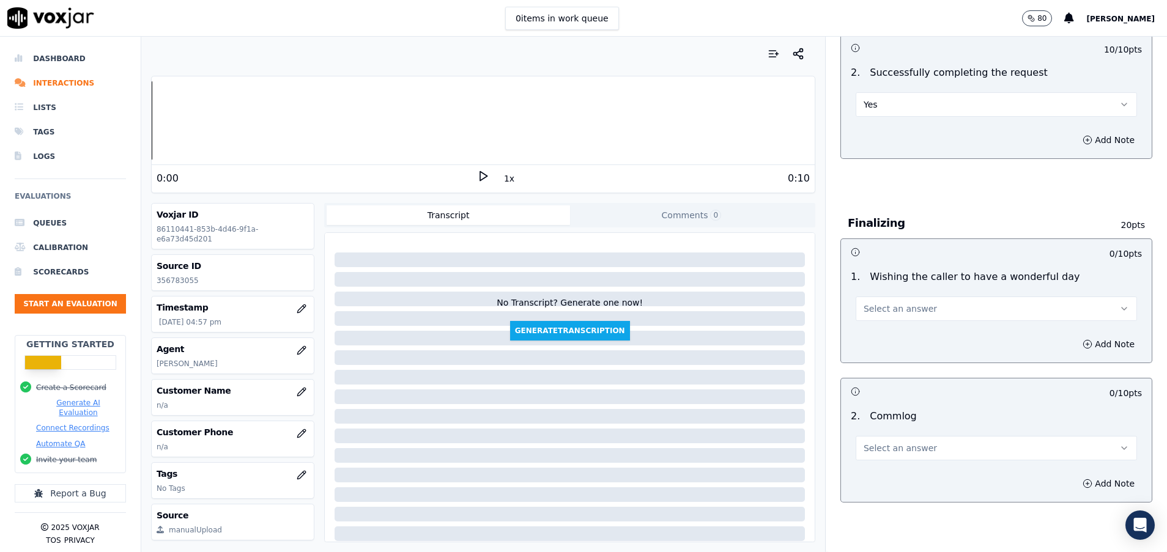
scroll to position [826, 0]
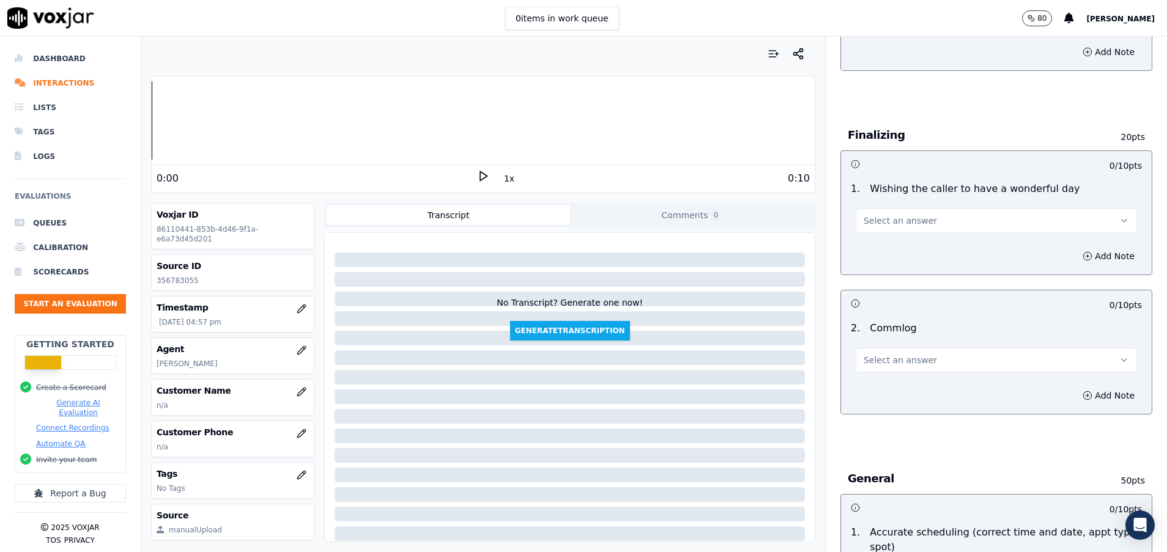
click at [881, 364] on span "Select an answer" at bounding box center [900, 360] width 73 height 12
click at [883, 382] on div "Yes" at bounding box center [966, 388] width 252 height 20
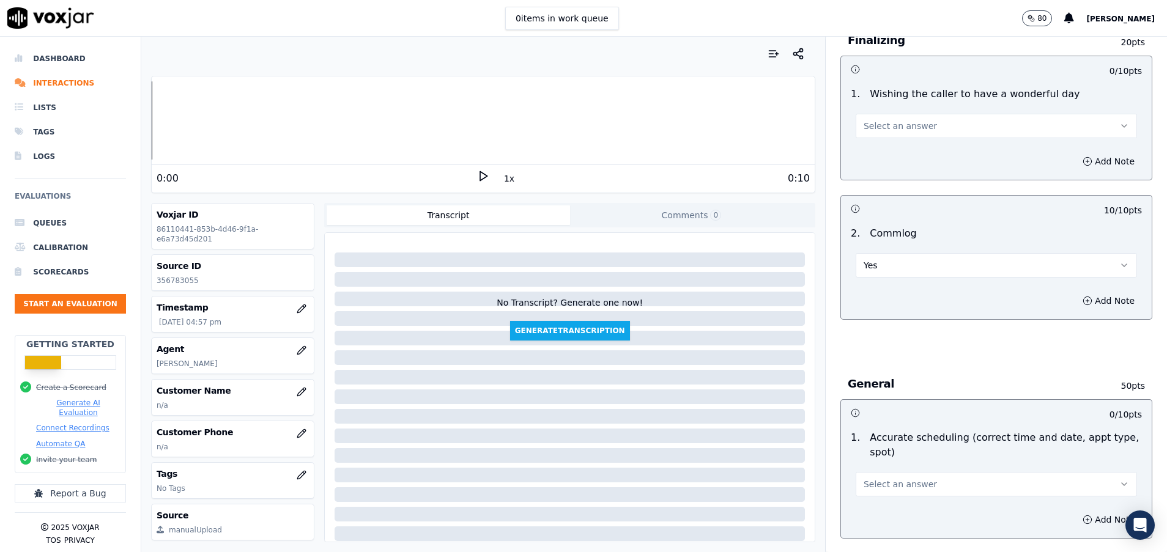
scroll to position [1009, 0]
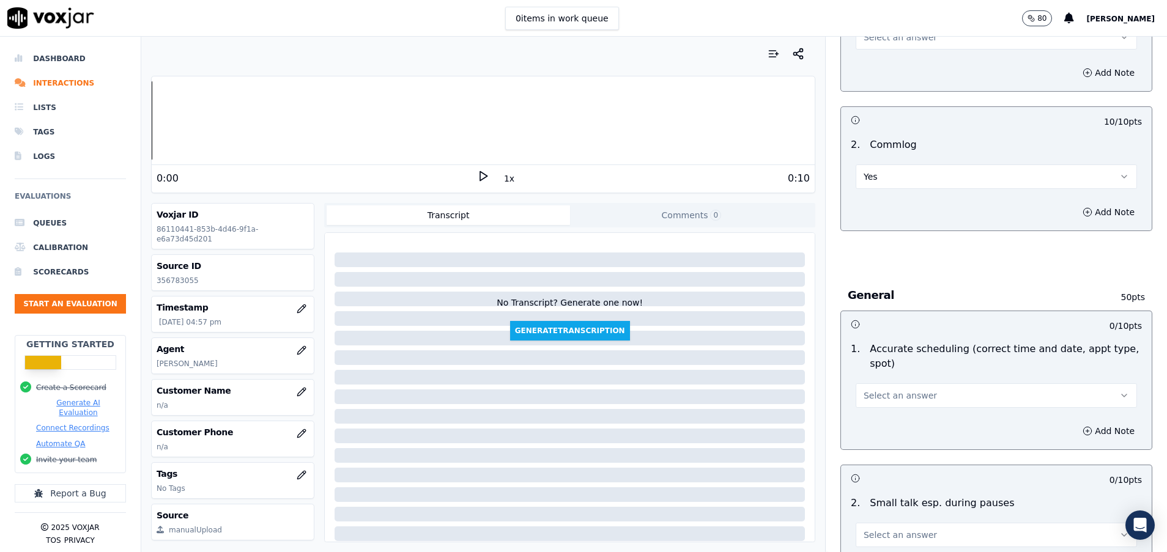
click at [883, 398] on span "Select an answer" at bounding box center [900, 396] width 73 height 12
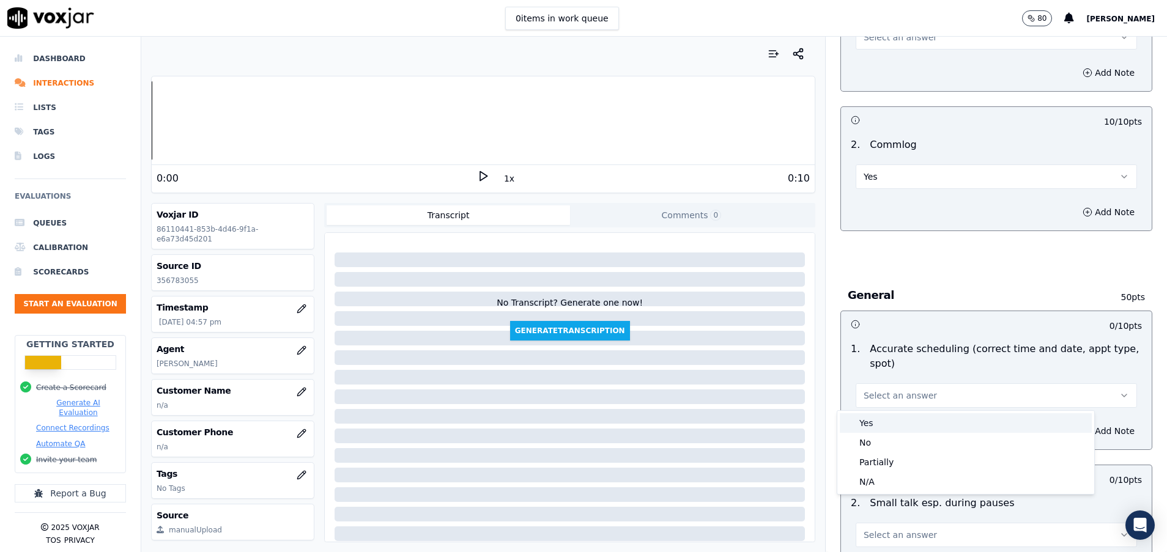
click at [881, 425] on div "Yes" at bounding box center [966, 424] width 252 height 20
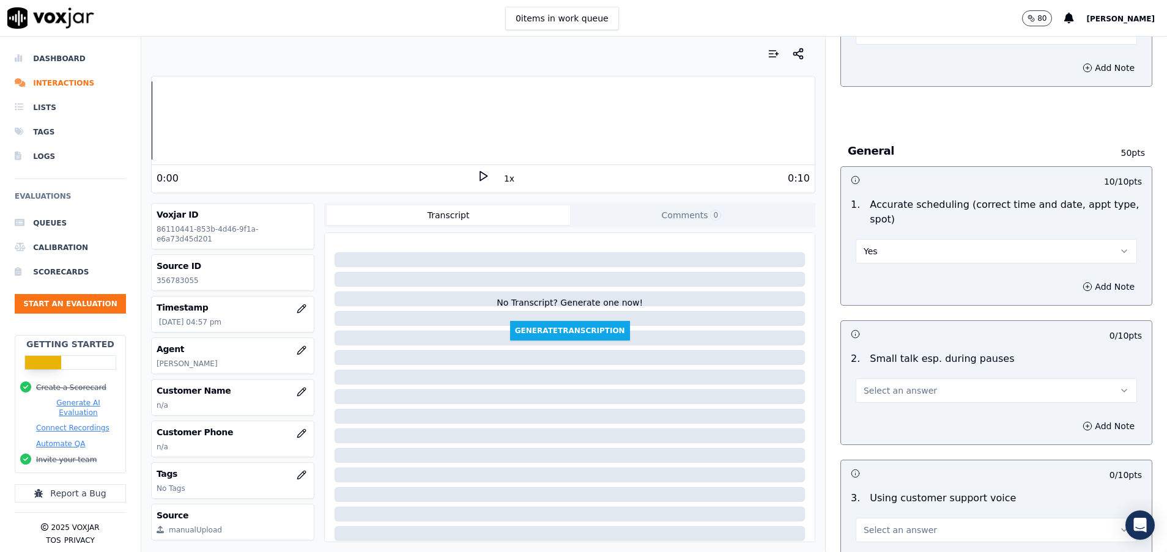
scroll to position [1193, 0]
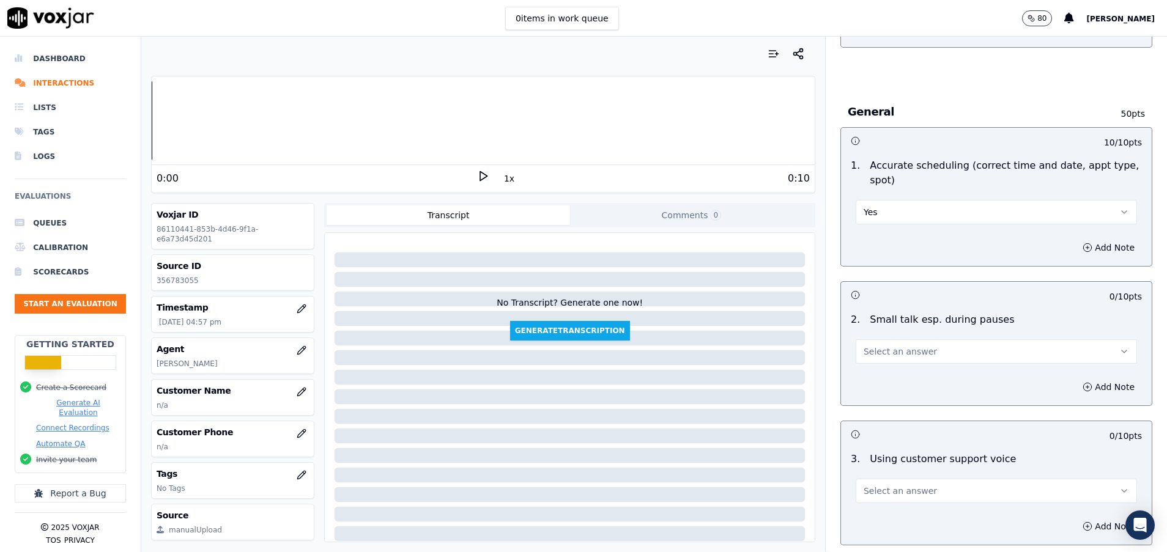
click at [915, 357] on button "Select an answer" at bounding box center [996, 352] width 281 height 24
click at [904, 422] on div "N/A" at bounding box center [966, 419] width 252 height 20
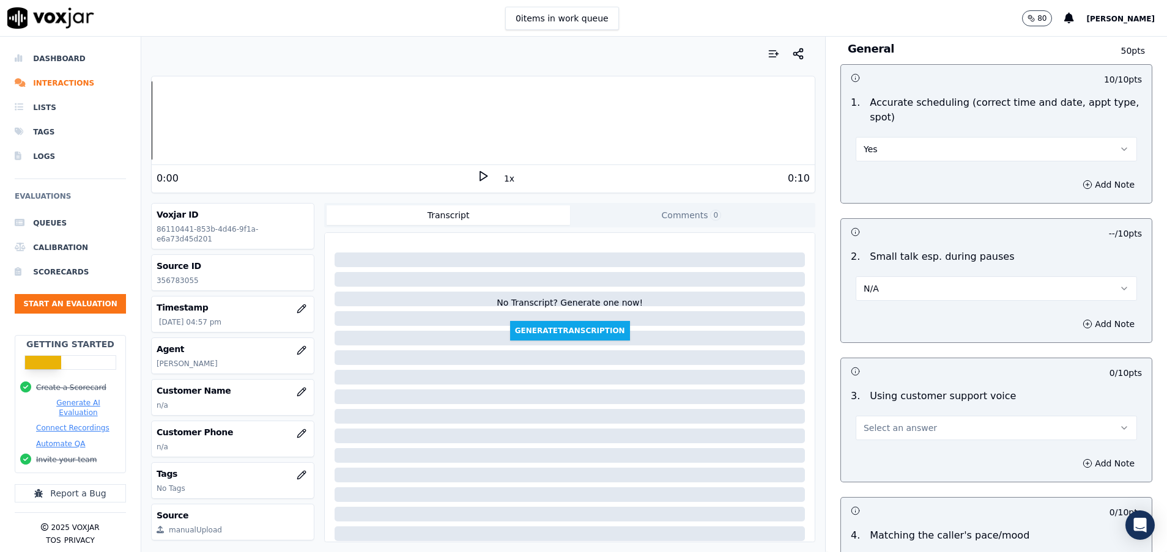
scroll to position [1285, 0]
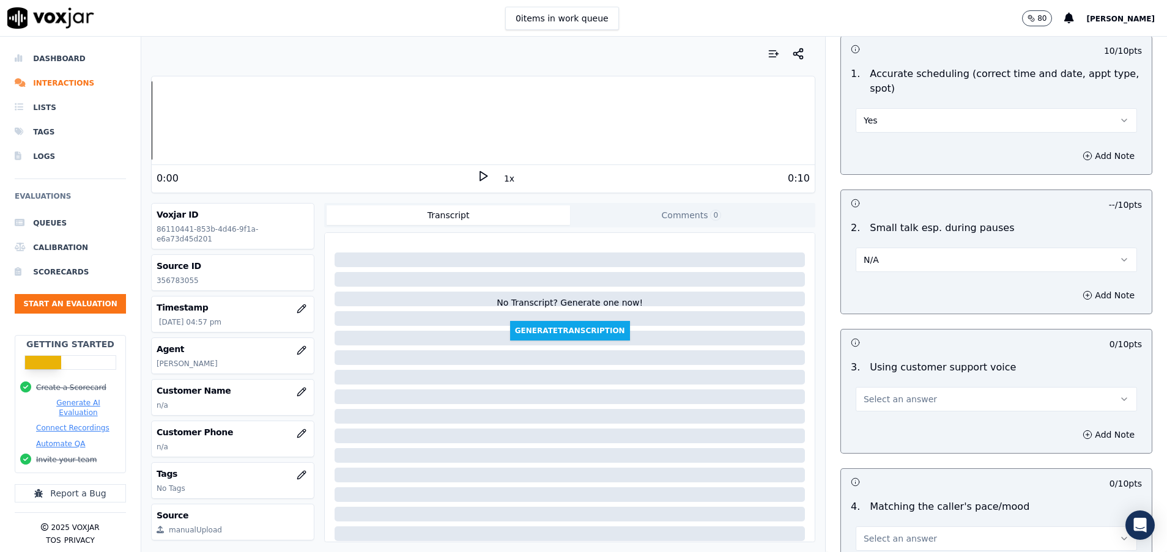
click at [894, 407] on button "Select an answer" at bounding box center [996, 399] width 281 height 24
click at [894, 426] on div "Yes" at bounding box center [966, 427] width 252 height 20
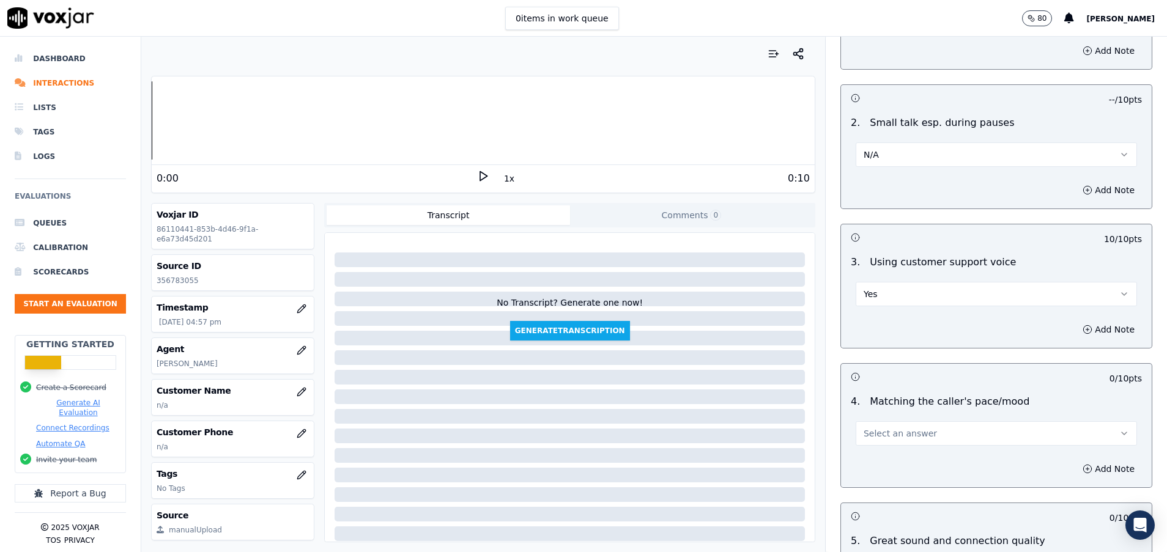
scroll to position [1468, 0]
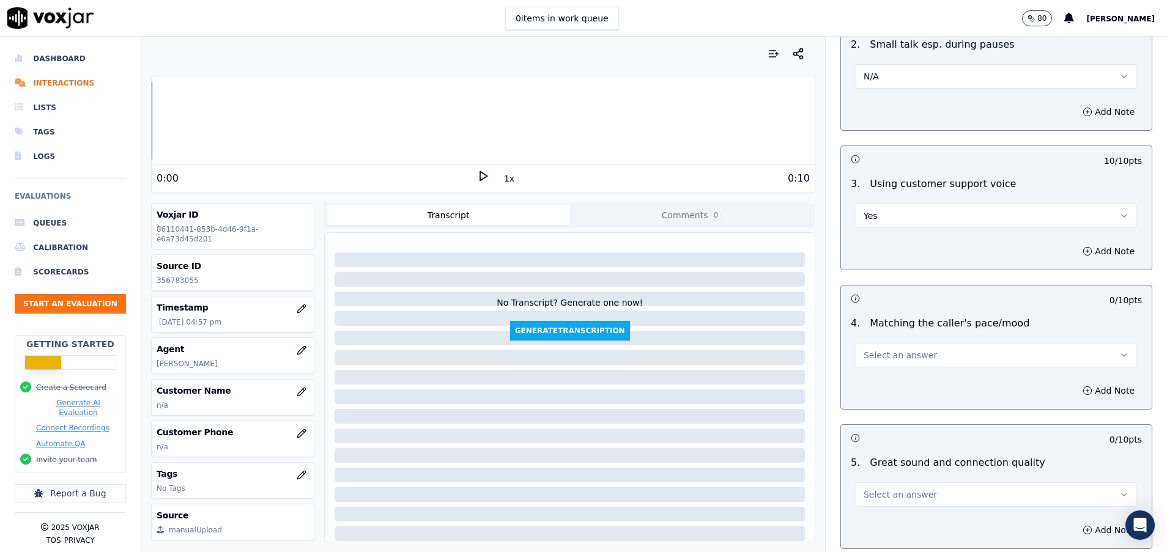
click at [874, 371] on div "4 . Matching the caller's pace/mood Select an answer" at bounding box center [996, 341] width 311 height 61
click at [872, 355] on span "Select an answer" at bounding box center [900, 355] width 73 height 12
click at [868, 382] on div "Yes" at bounding box center [966, 383] width 252 height 20
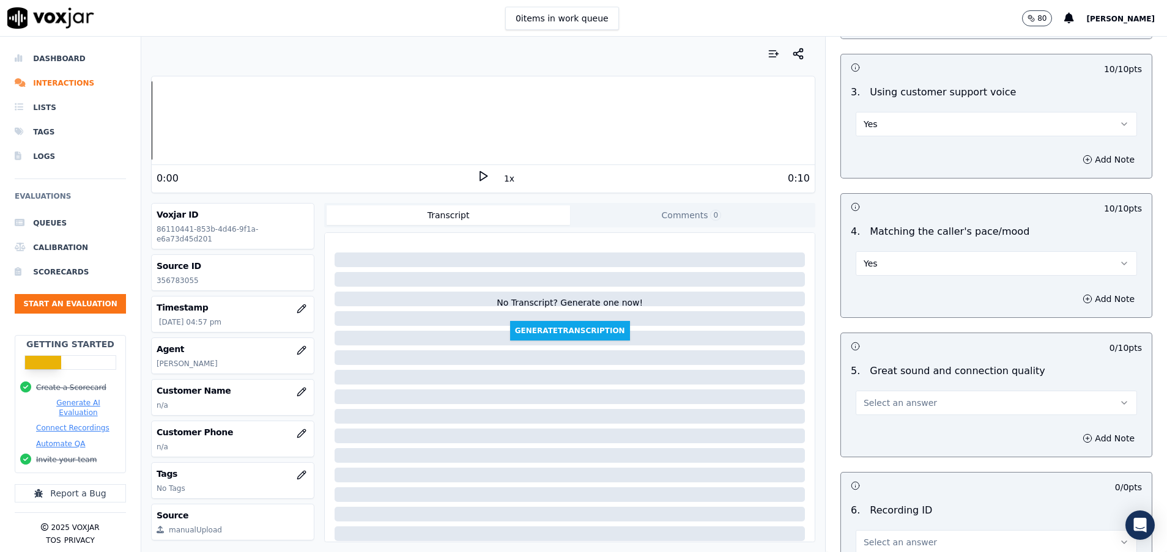
scroll to position [1652, 0]
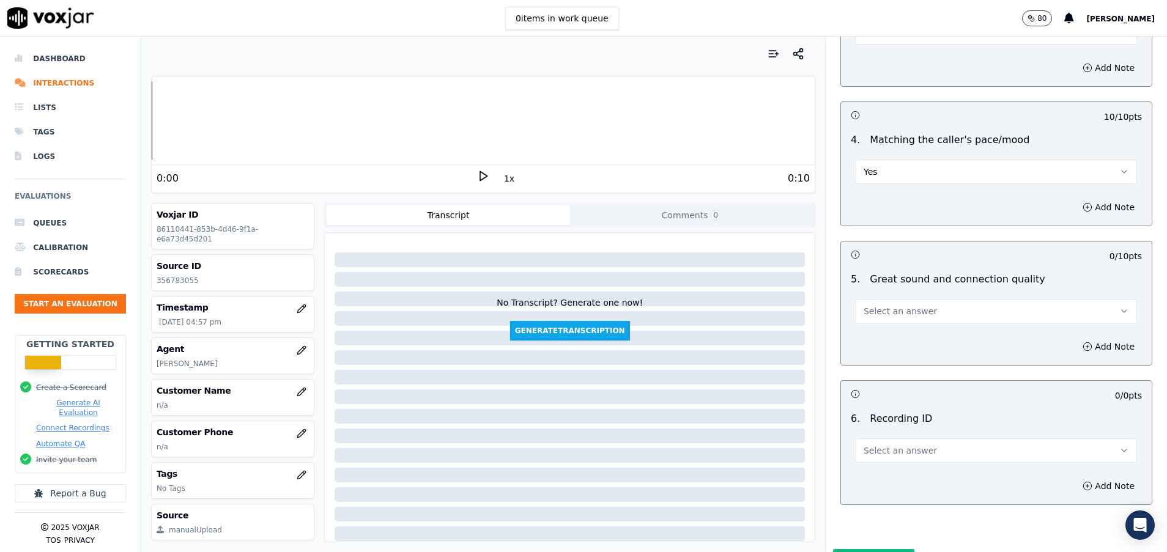
click at [896, 308] on span "Select an answer" at bounding box center [900, 311] width 73 height 12
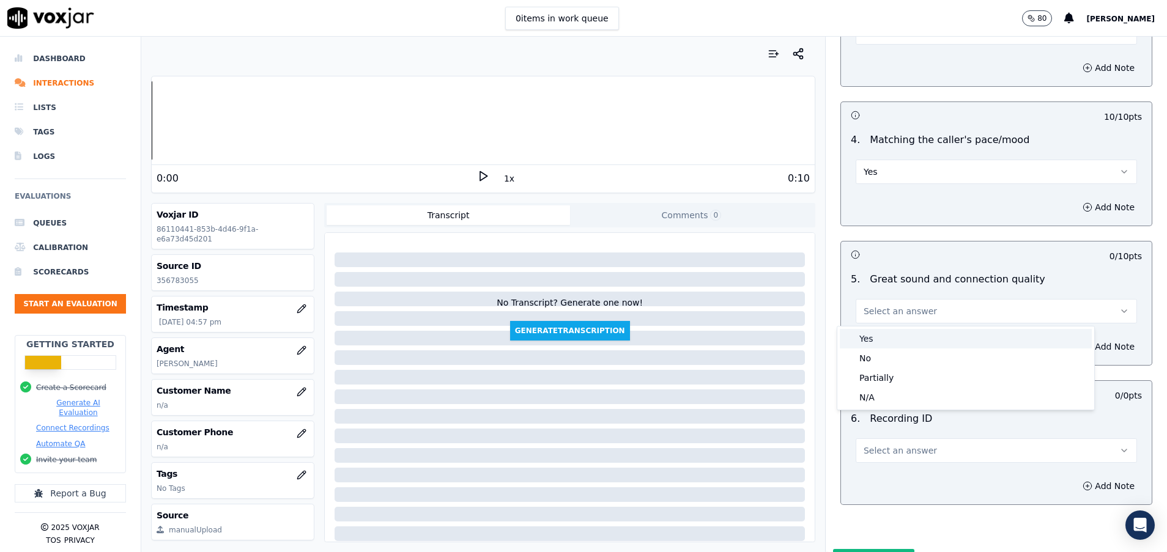
click at [900, 341] on div "Yes" at bounding box center [966, 339] width 252 height 20
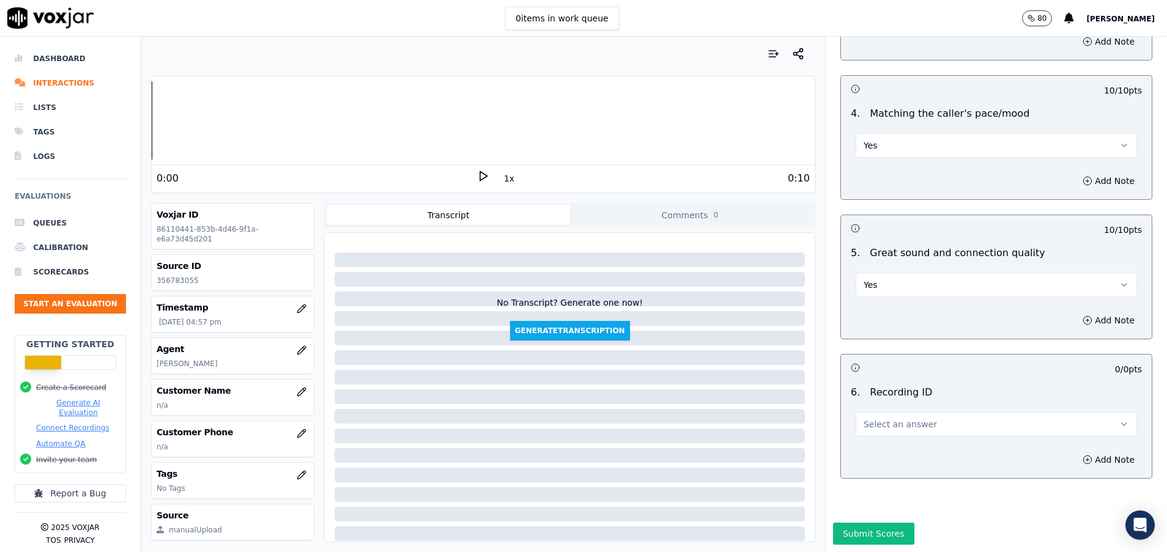
scroll to position [1720, 0]
click at [901, 418] on span "Select an answer" at bounding box center [900, 424] width 73 height 12
click at [902, 419] on div "N/A" at bounding box center [966, 417] width 252 height 20
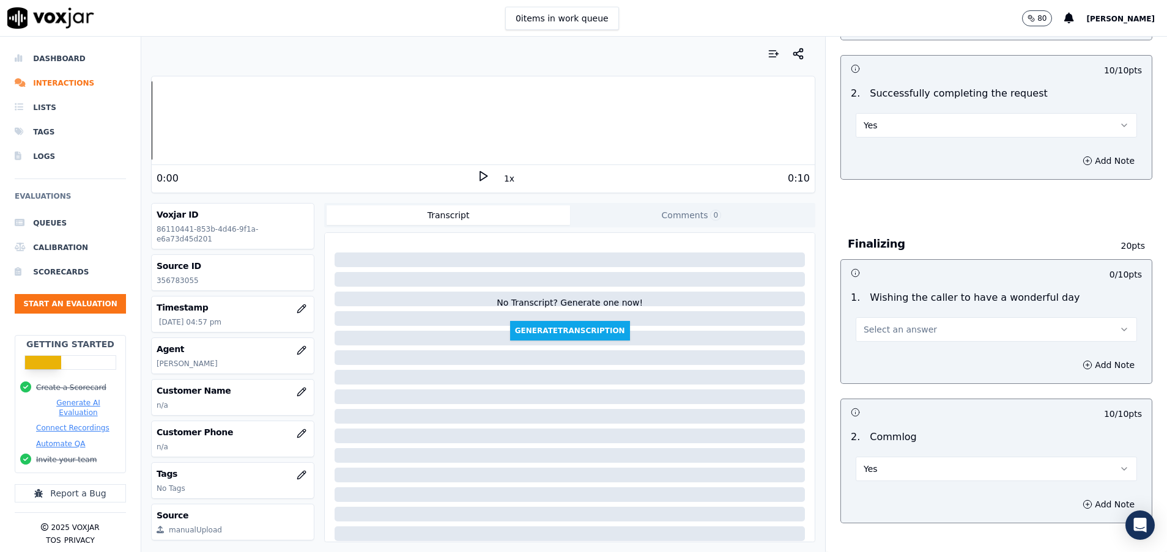
scroll to position [711, 0]
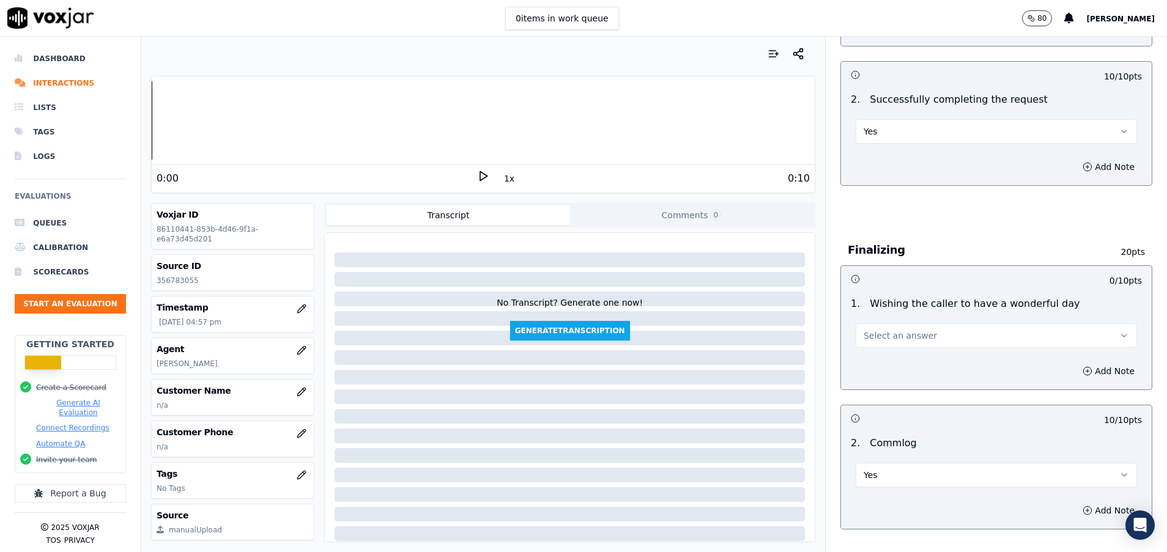
click at [916, 346] on button "Select an answer" at bounding box center [996, 336] width 281 height 24
click at [909, 362] on div "Yes" at bounding box center [966, 364] width 252 height 20
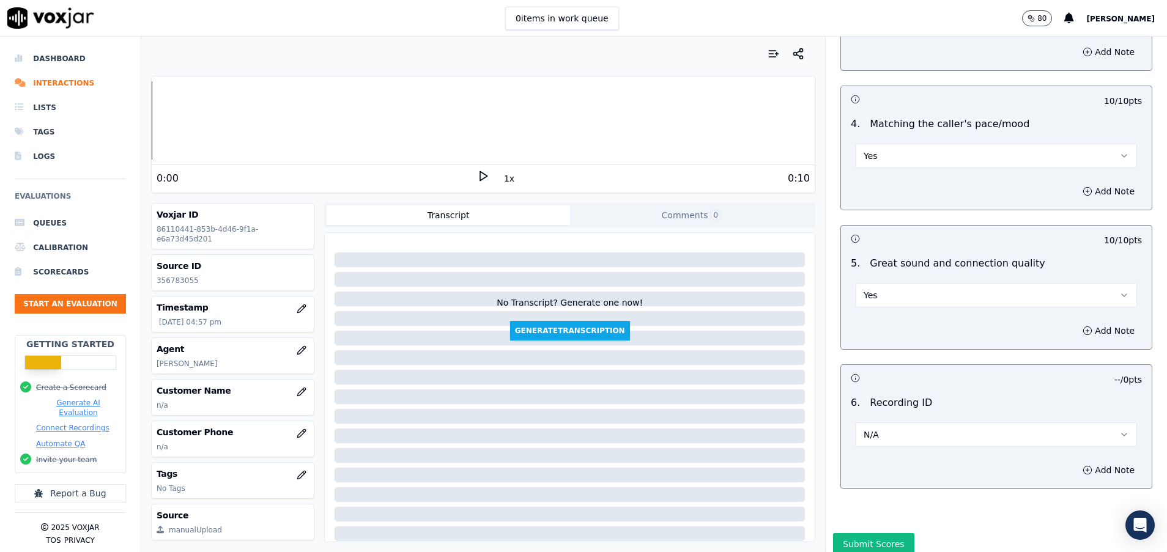
scroll to position [1720, 0]
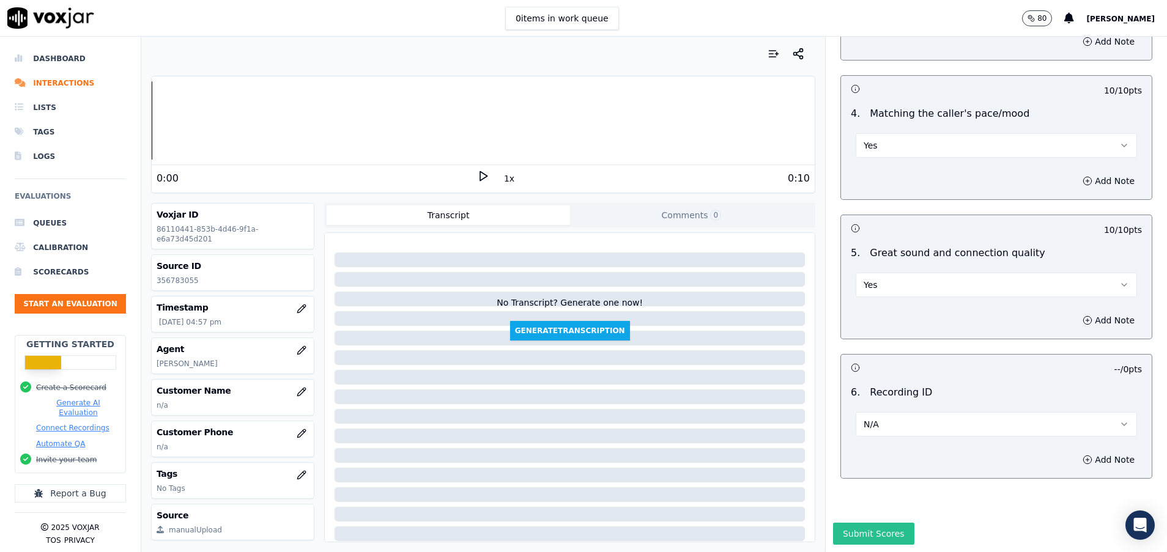
click at [852, 523] on button "Submit Scores" at bounding box center [873, 534] width 81 height 22
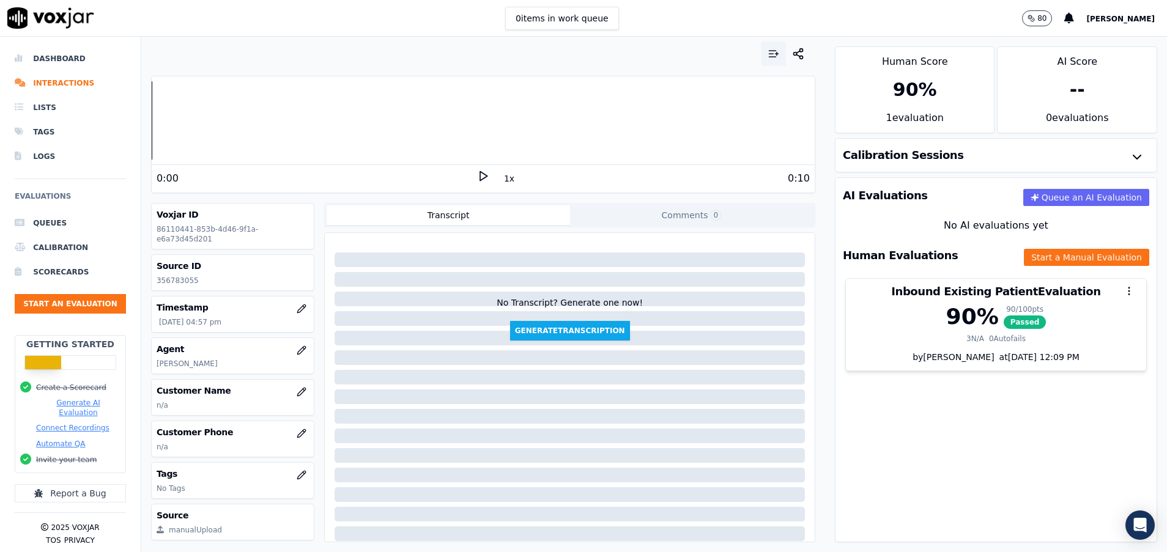
click at [777, 53] on icon "button" at bounding box center [777, 54] width 0 height 3
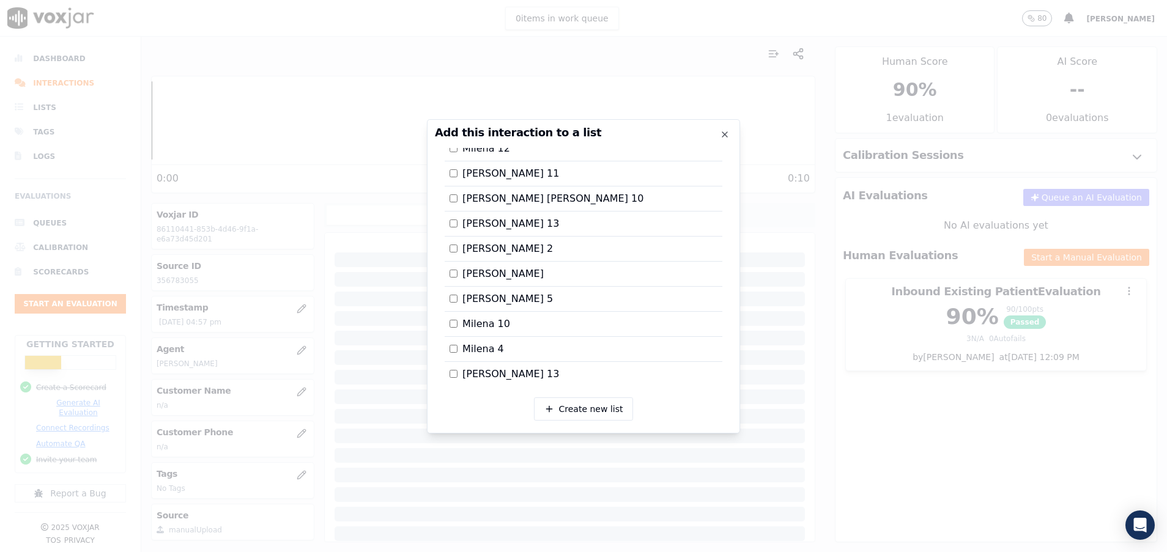
scroll to position [1605, 0]
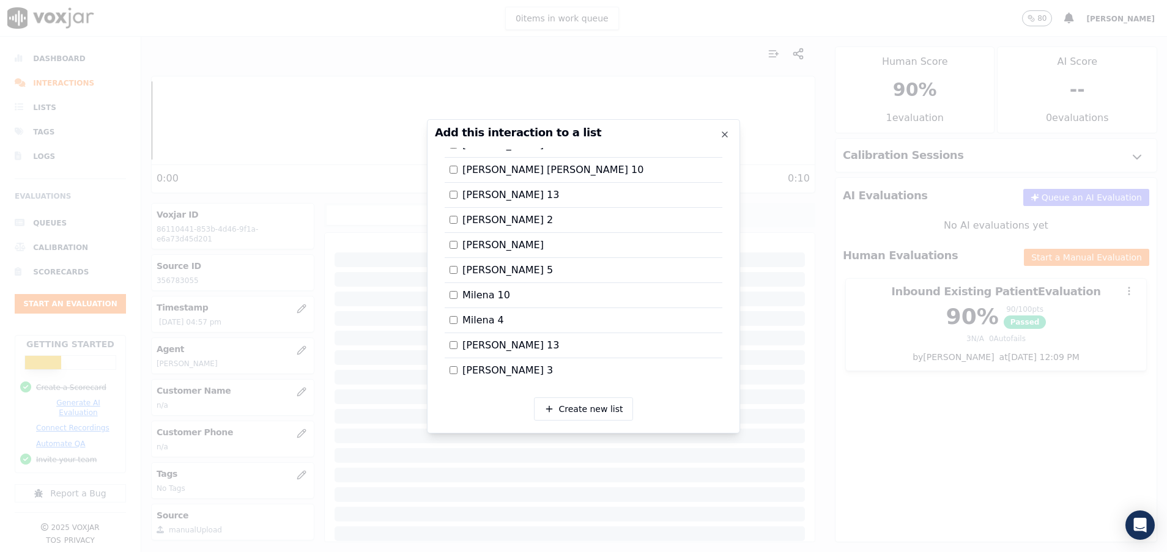
click at [963, 422] on div at bounding box center [583, 276] width 1167 height 552
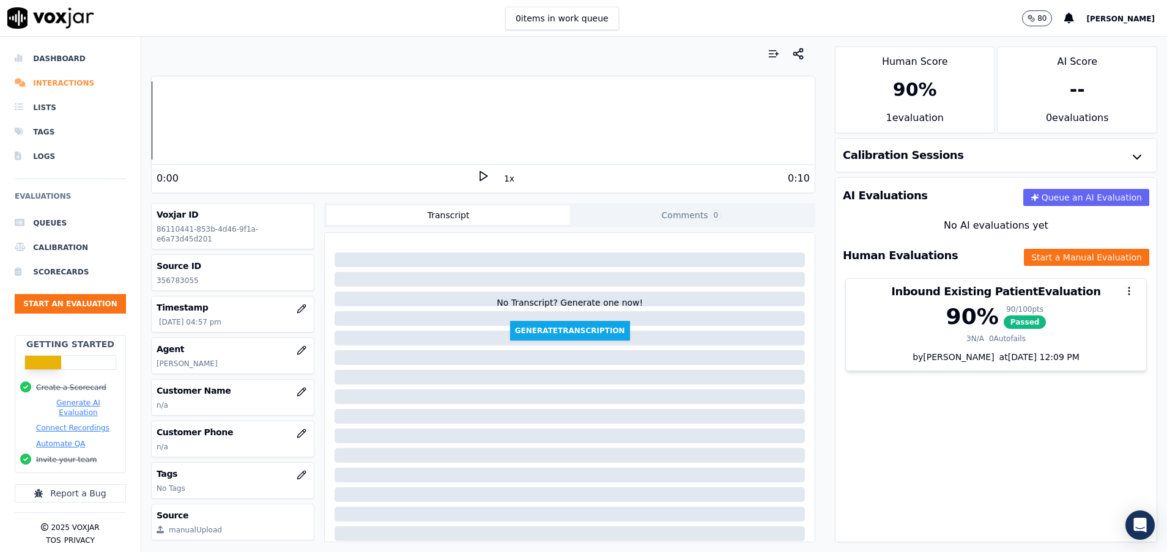
click at [73, 77] on li "Interactions" at bounding box center [70, 83] width 111 height 24
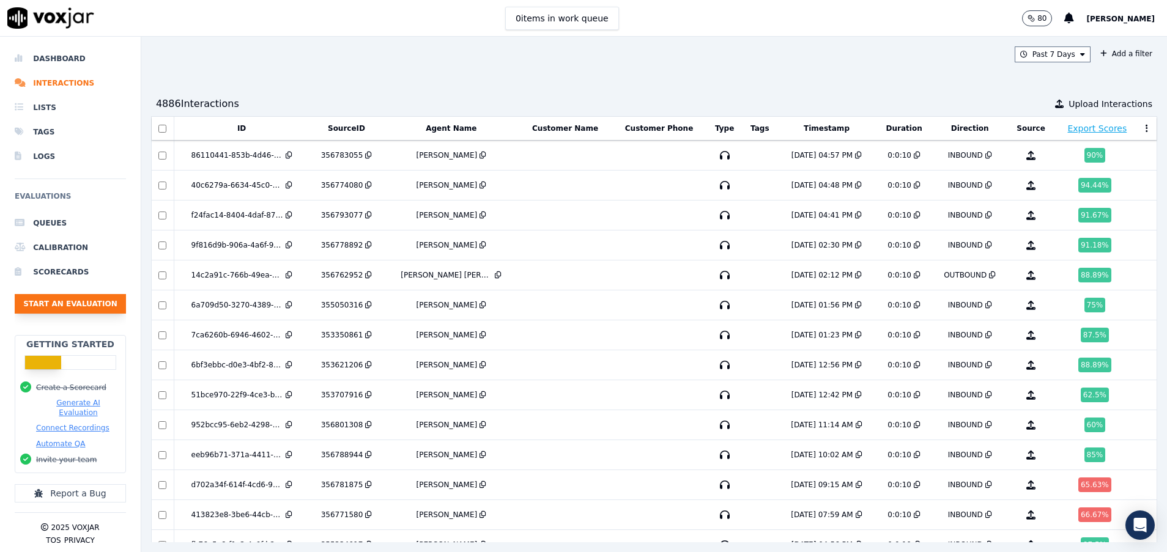
click at [97, 305] on button "Start an Evaluation" at bounding box center [70, 304] width 111 height 20
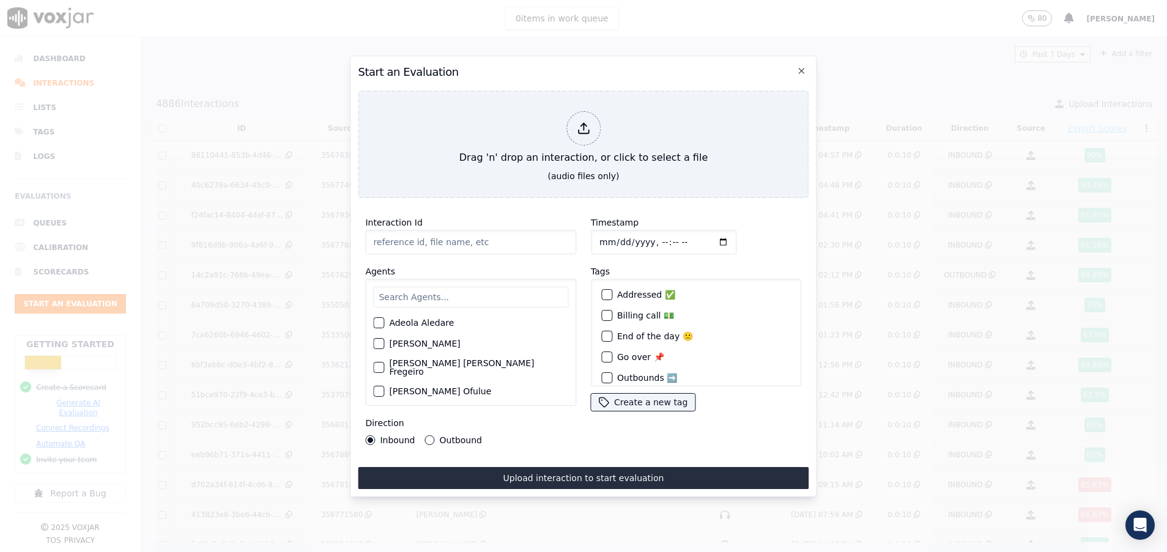
paste input "356792106"
type input "356792106"
click at [422, 289] on input "text" at bounding box center [470, 297] width 195 height 21
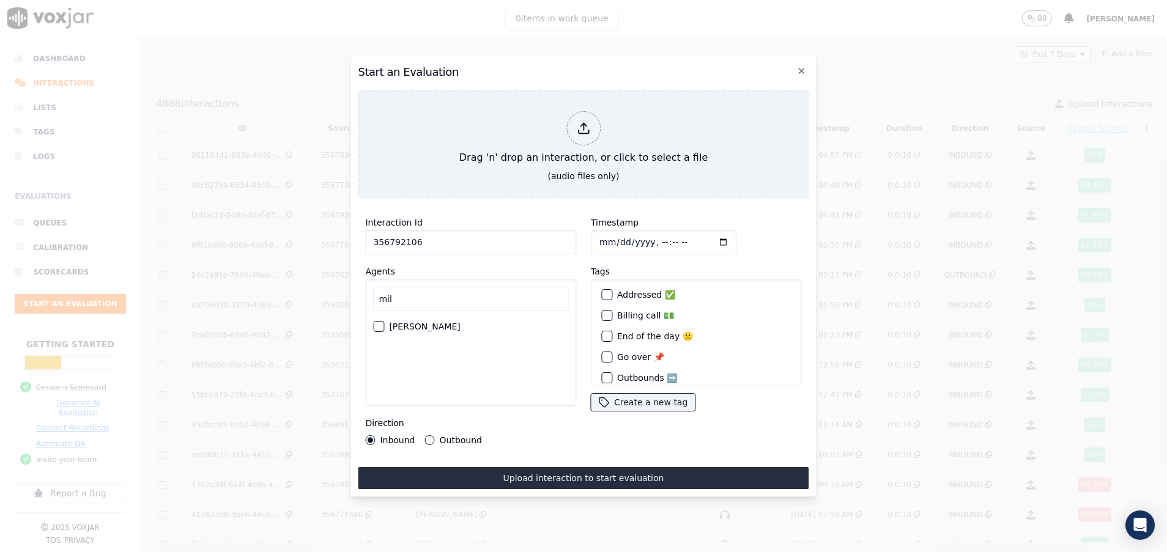
type input "mil"
click at [374, 322] on div "button" at bounding box center [378, 326] width 9 height 9
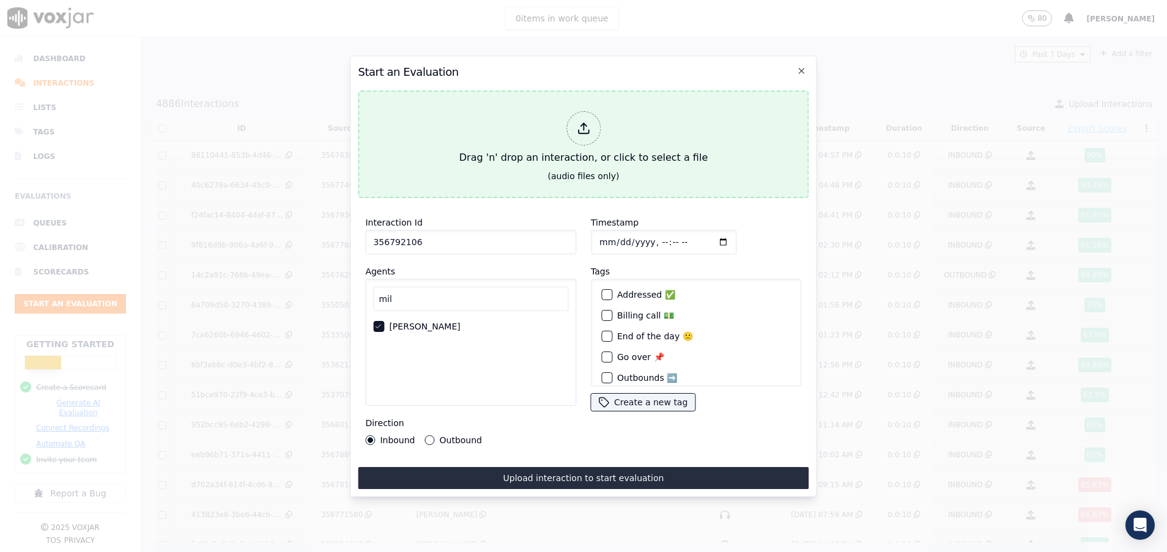
click at [488, 123] on div "Drag 'n' drop an interaction, or click to select a file" at bounding box center [584, 138] width 258 height 64
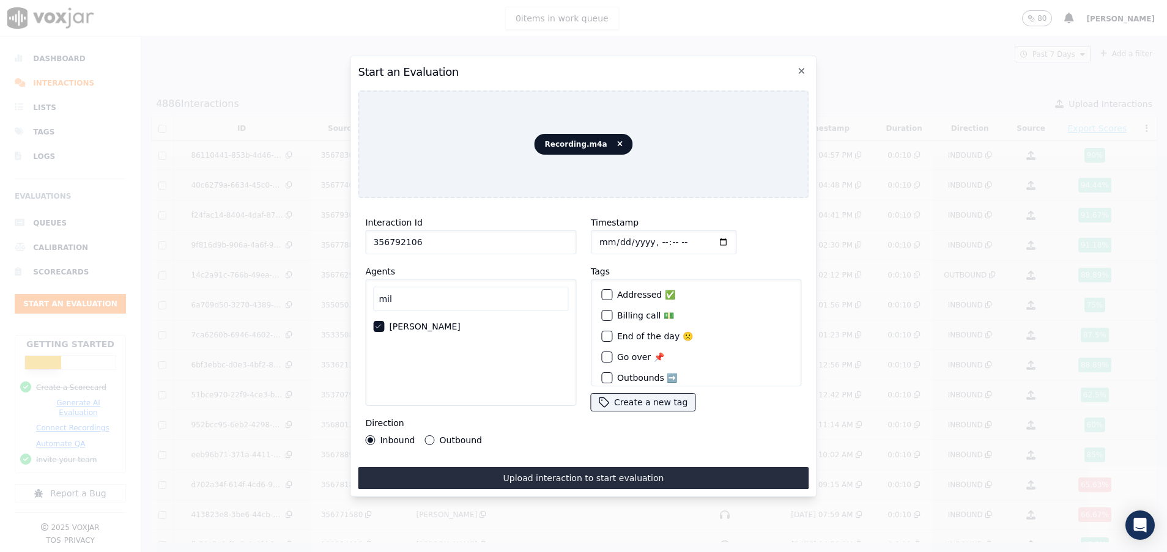
drag, startPoint x: 427, startPoint y: 237, endPoint x: 357, endPoint y: 238, distance: 70.4
click at [357, 238] on div "Start an Evaluation Recording.m4a Interaction Id 356792106 Agents mil [PERSON_N…" at bounding box center [583, 277] width 467 height 442
paste input "4514"
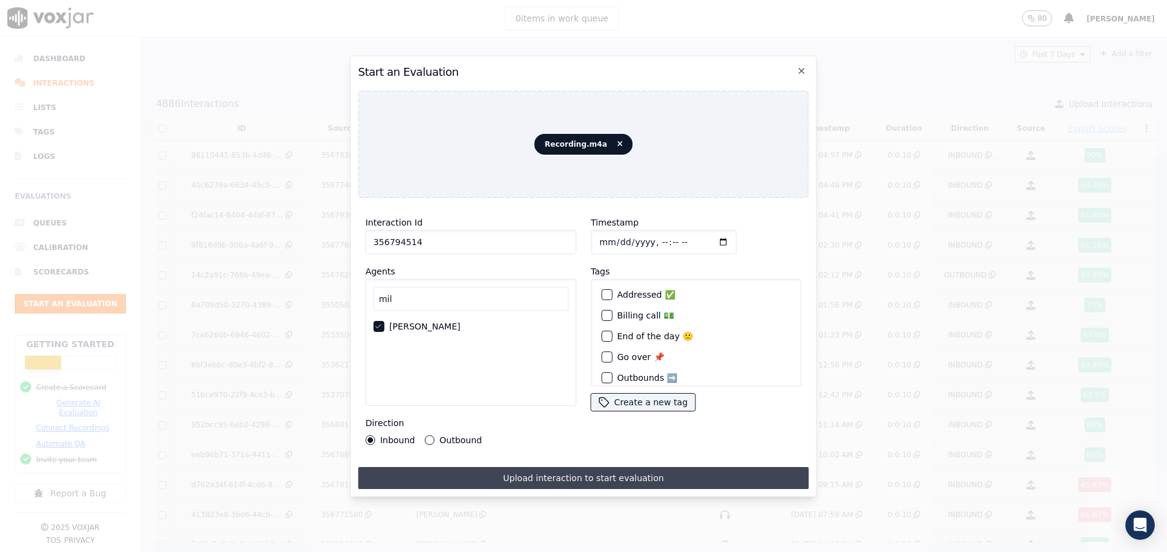
type input "356794514"
click at [547, 474] on button "Upload interaction to start evaluation" at bounding box center [583, 478] width 451 height 22
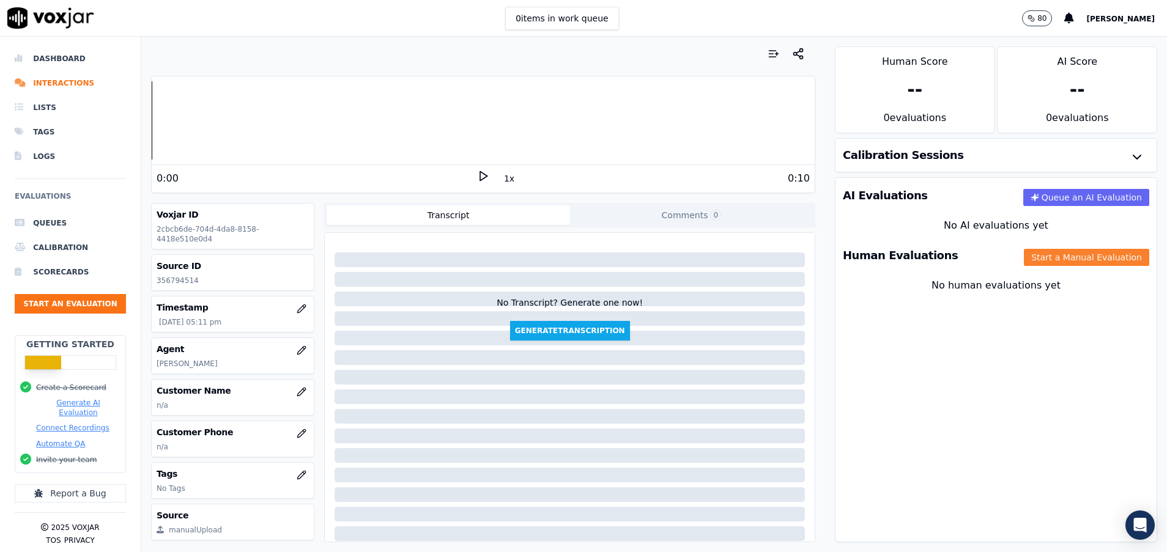
click at [1024, 252] on button "Start a Manual Evaluation" at bounding box center [1086, 257] width 125 height 17
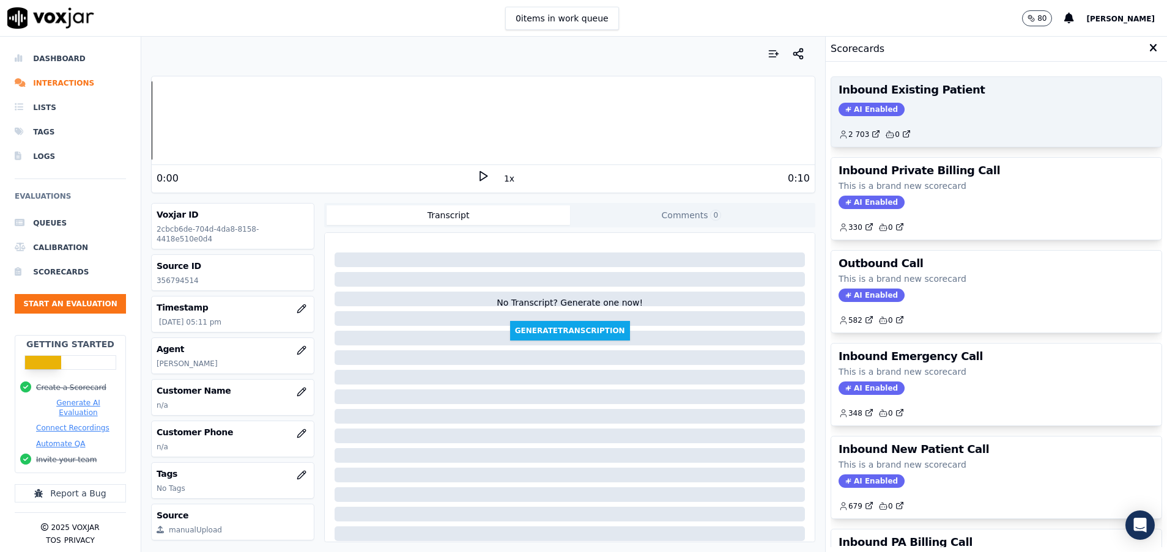
click at [895, 98] on div "Inbound Existing Patient AI Enabled 2 703 0" at bounding box center [996, 112] width 330 height 70
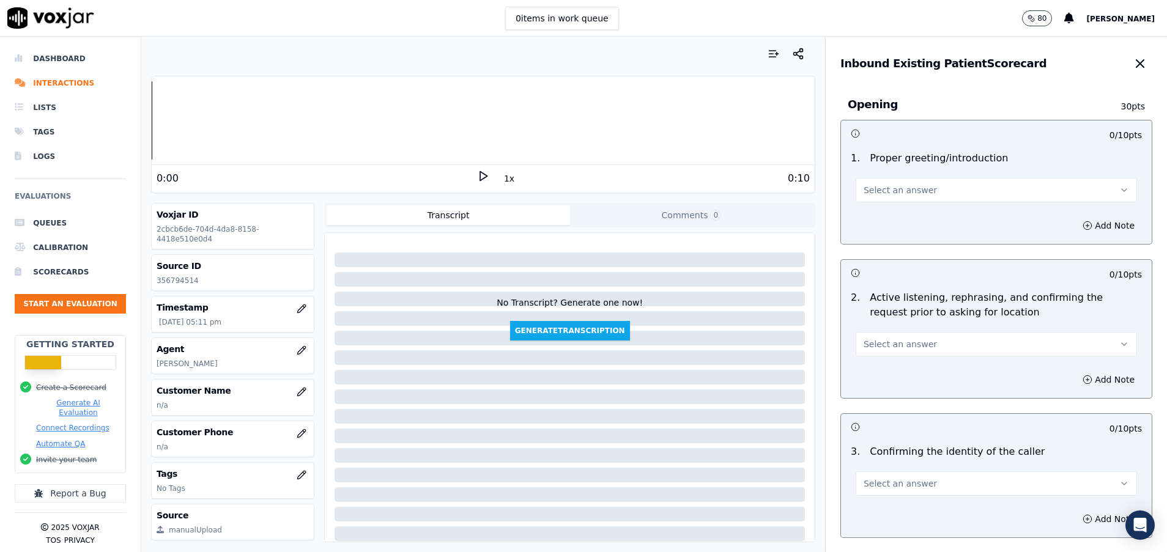
click at [886, 204] on div "1 . Proper greeting/introduction Select an answer" at bounding box center [996, 176] width 311 height 61
click at [879, 187] on span "Select an answer" at bounding box center [900, 190] width 73 height 12
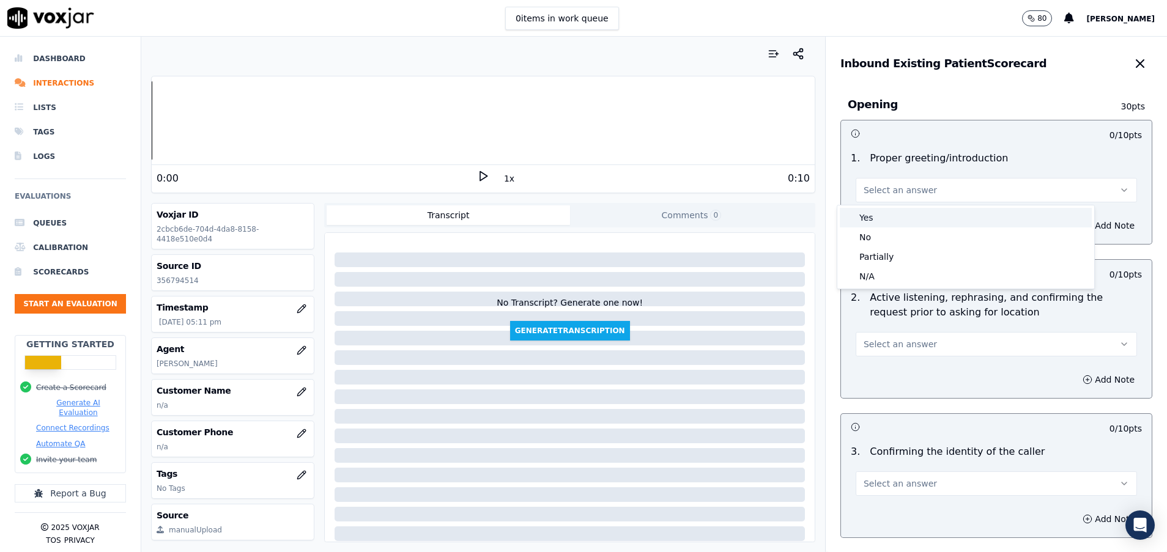
click at [877, 215] on div "Yes" at bounding box center [966, 218] width 252 height 20
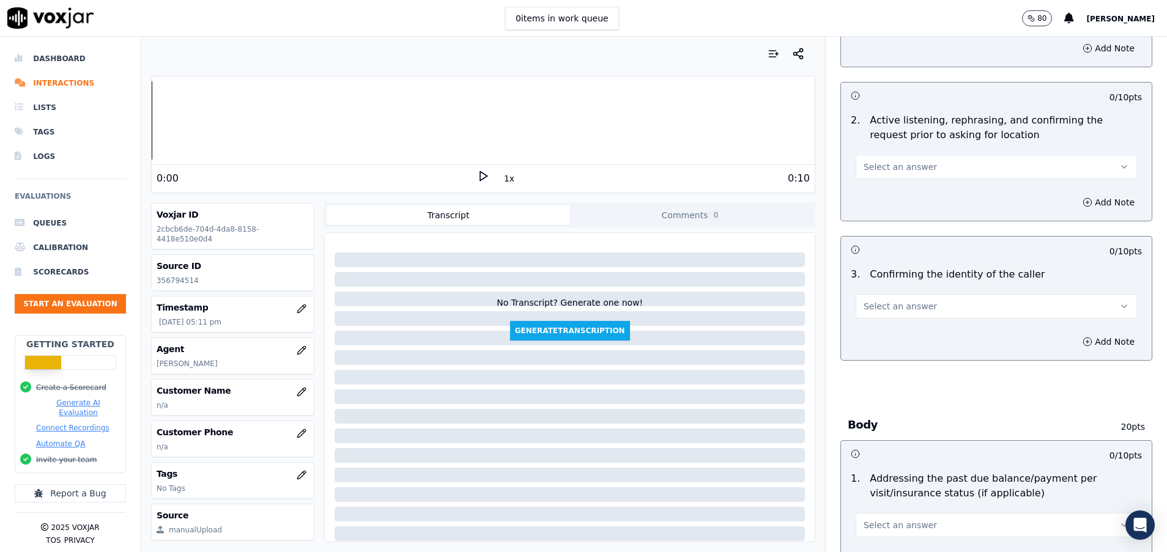
scroll to position [184, 0]
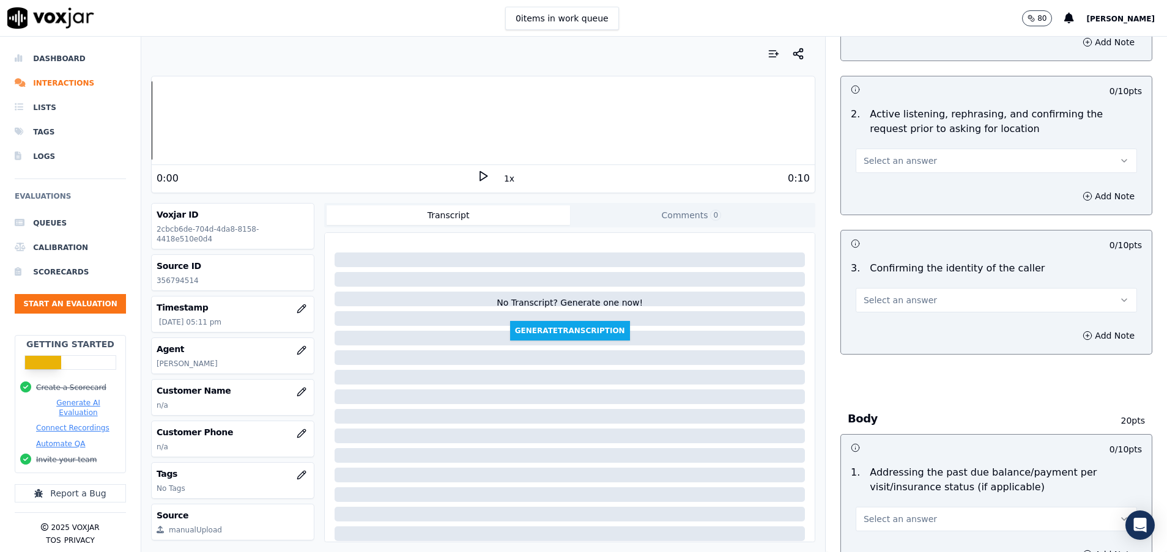
click at [878, 166] on span "Select an answer" at bounding box center [900, 161] width 73 height 12
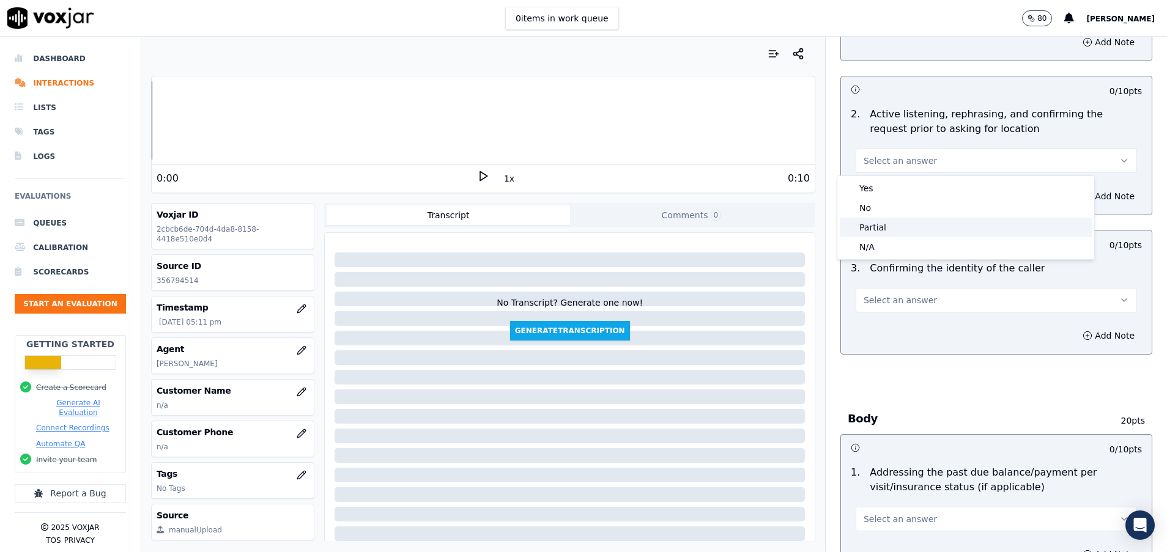
click at [922, 229] on div "Partial" at bounding box center [966, 228] width 252 height 20
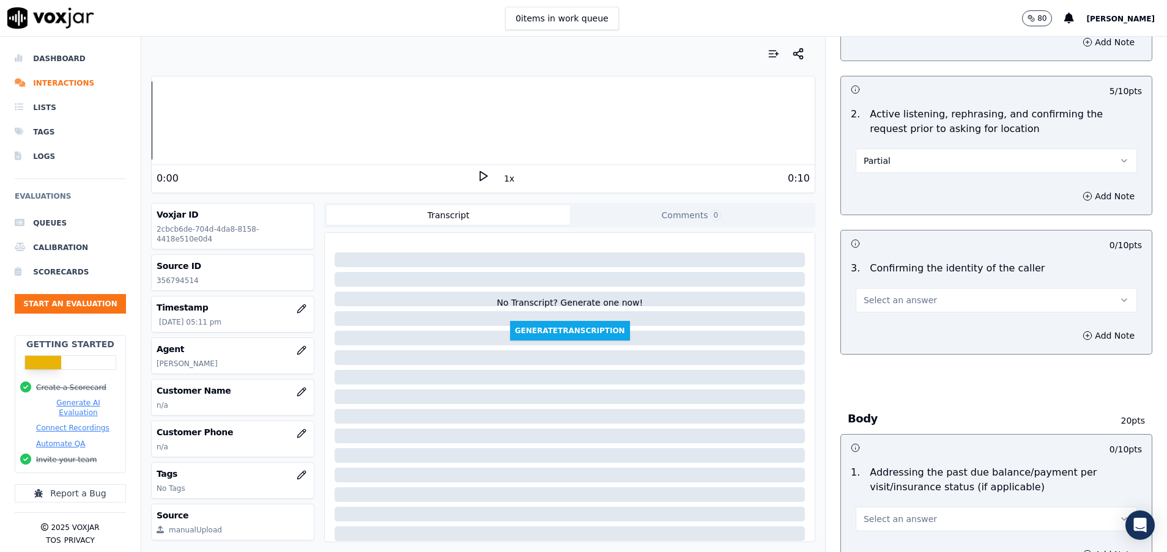
click at [891, 303] on span "Select an answer" at bounding box center [900, 300] width 73 height 12
click at [923, 325] on div "Yes" at bounding box center [966, 328] width 252 height 20
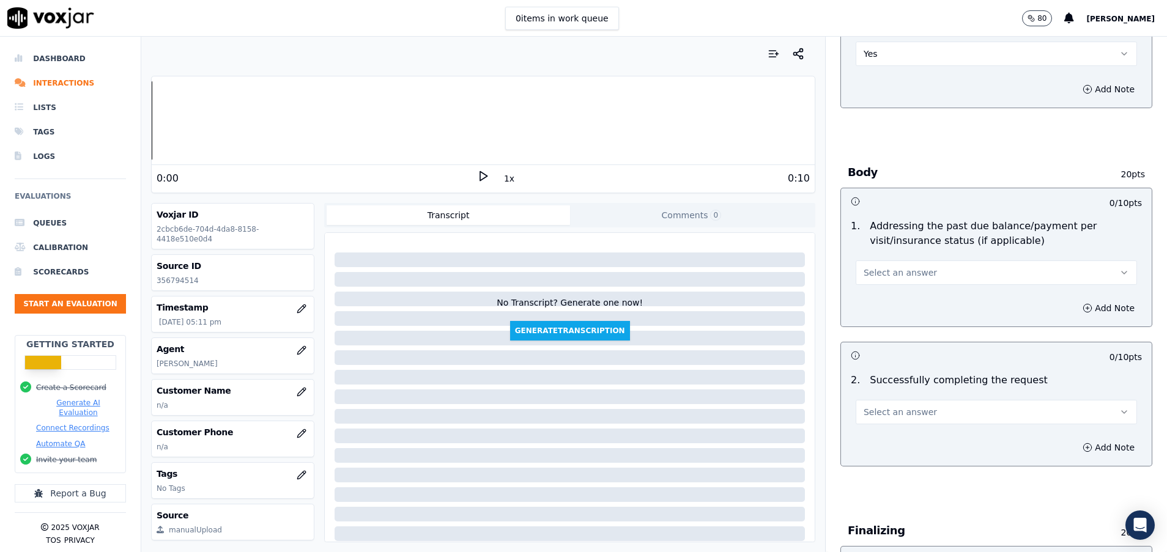
scroll to position [459, 0]
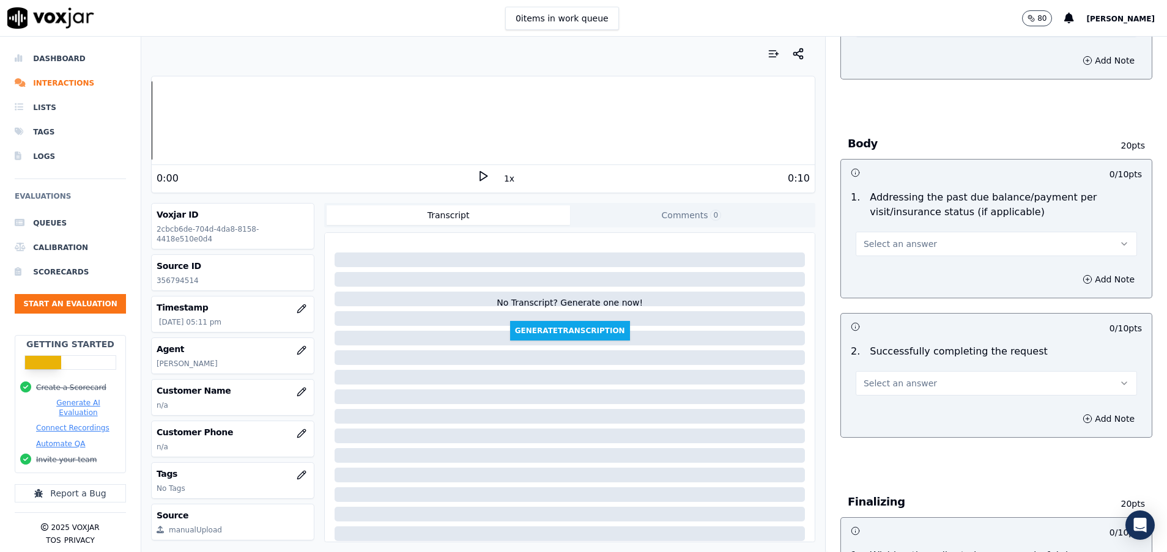
drag, startPoint x: 918, startPoint y: 237, endPoint x: 905, endPoint y: 253, distance: 20.8
click at [918, 237] on button "Select an answer" at bounding box center [996, 244] width 281 height 24
click at [868, 308] on div "N/A" at bounding box center [966, 311] width 252 height 20
click at [895, 388] on span "Select an answer" at bounding box center [900, 383] width 73 height 12
click at [895, 403] on div "Yes" at bounding box center [966, 411] width 252 height 20
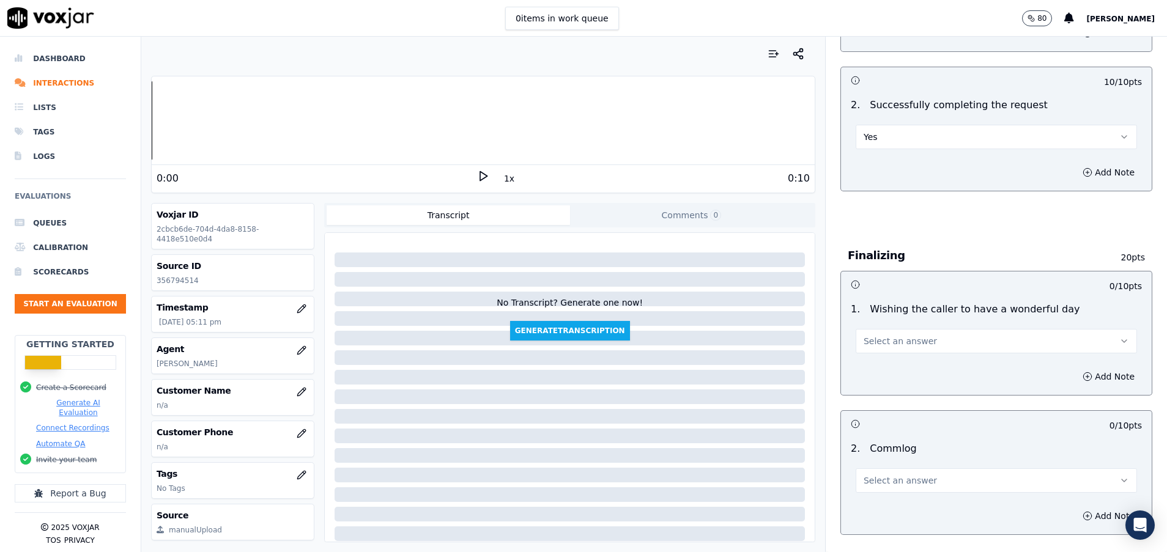
scroll to position [734, 0]
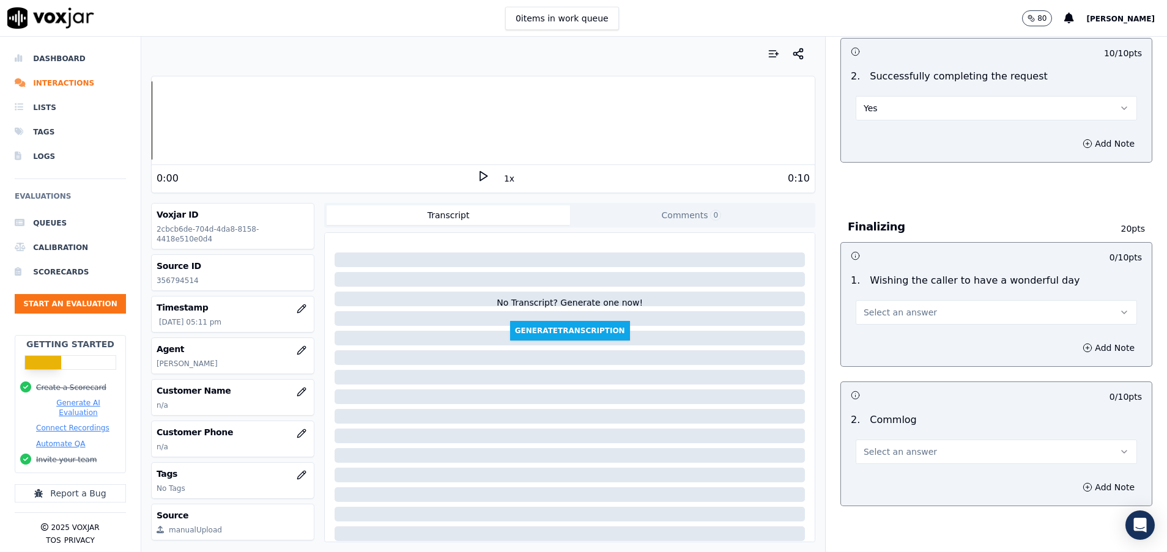
click at [935, 446] on button "Select an answer" at bounding box center [996, 452] width 281 height 24
click at [891, 482] on div "Yes" at bounding box center [966, 480] width 252 height 20
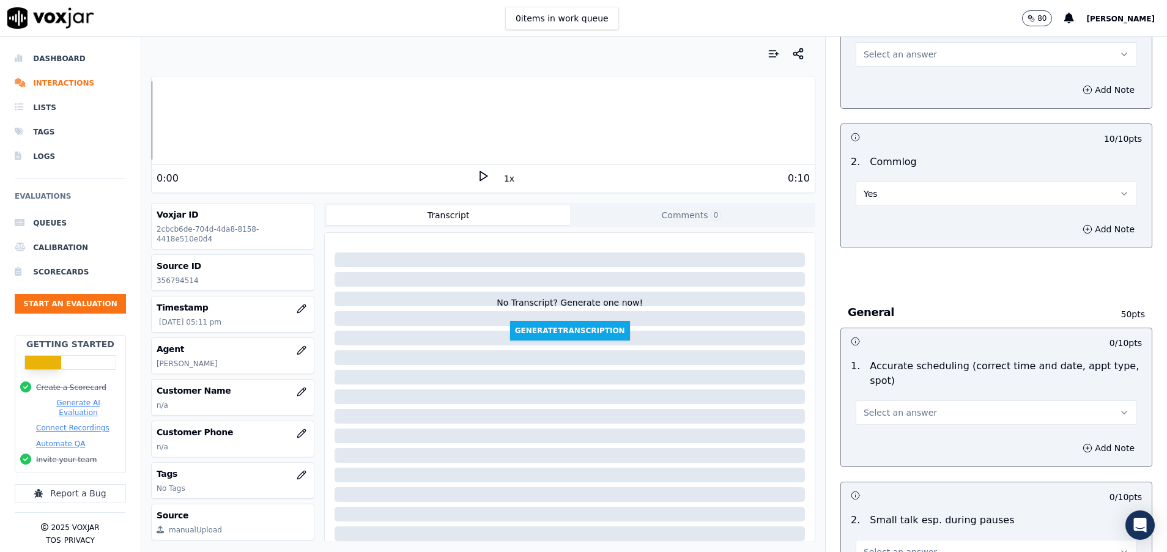
scroll to position [1009, 0]
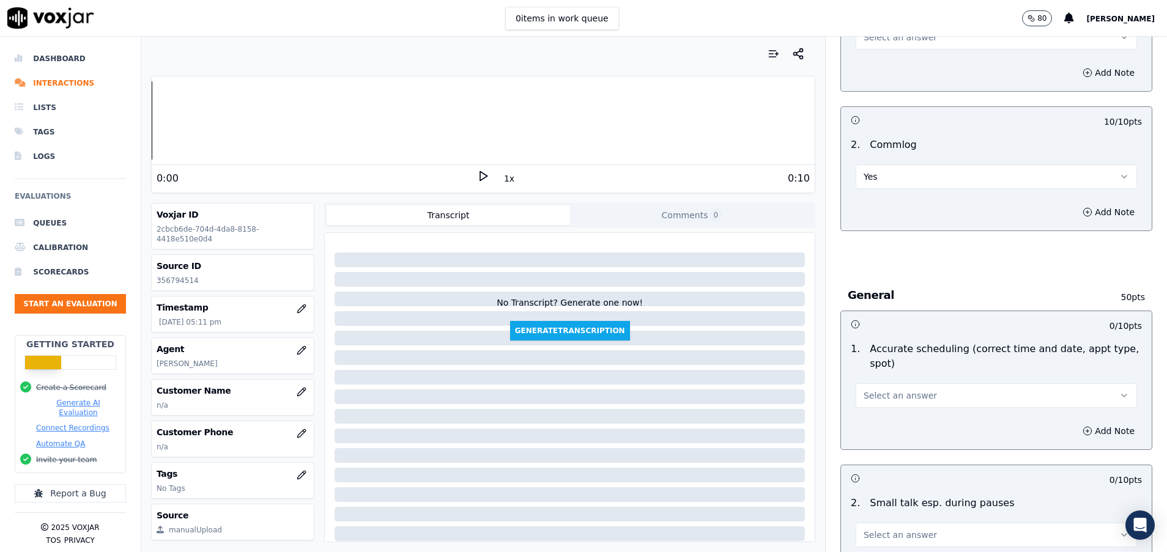
click at [925, 393] on button "Select an answer" at bounding box center [996, 396] width 281 height 24
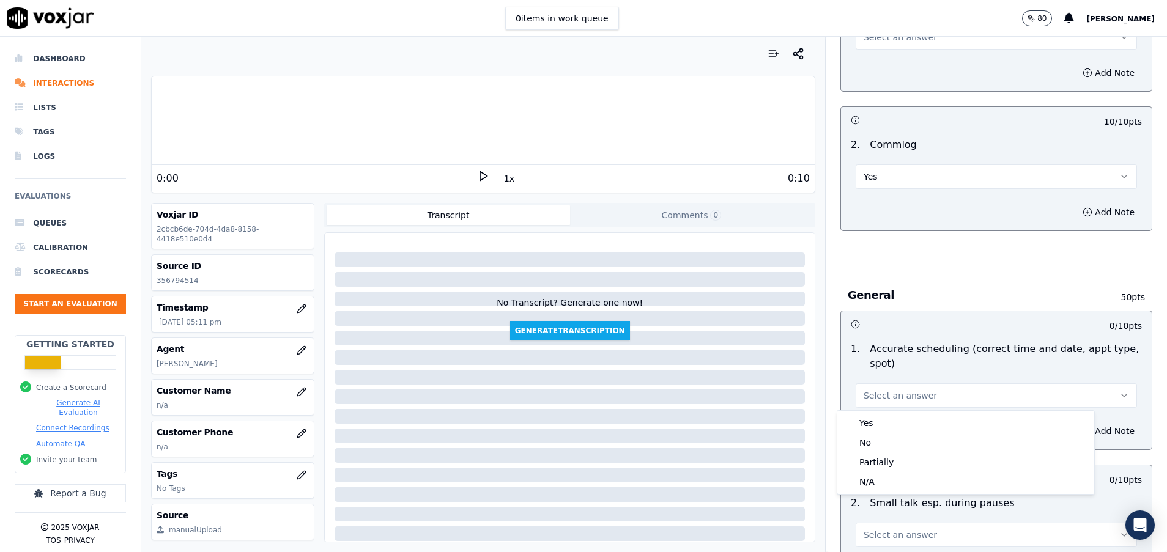
click at [911, 411] on div "Yes No Partially N/A" at bounding box center [966, 452] width 257 height 83
click at [913, 421] on div "Yes" at bounding box center [966, 424] width 252 height 20
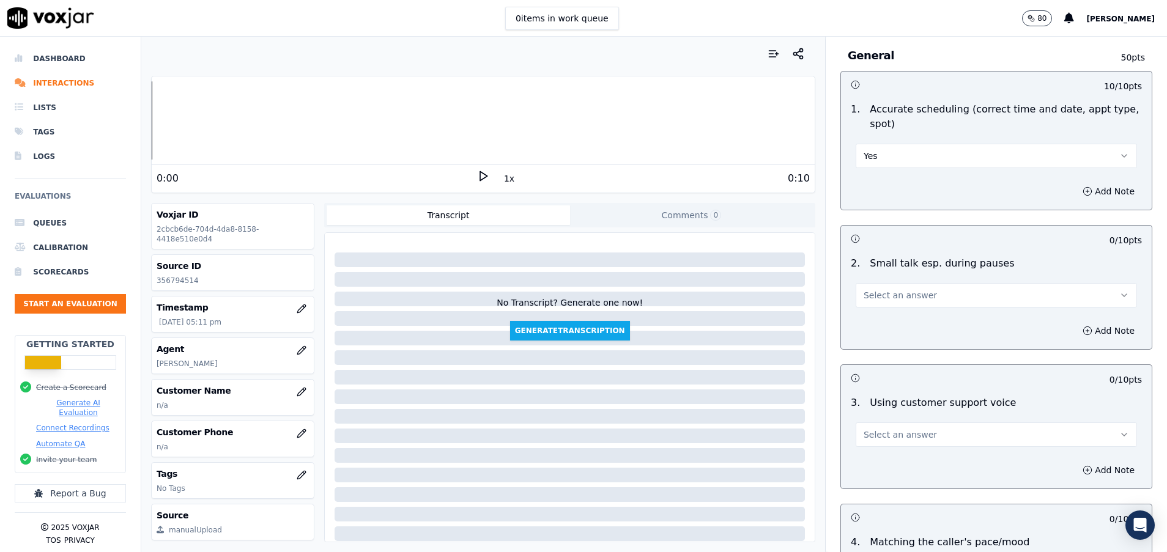
scroll to position [1285, 0]
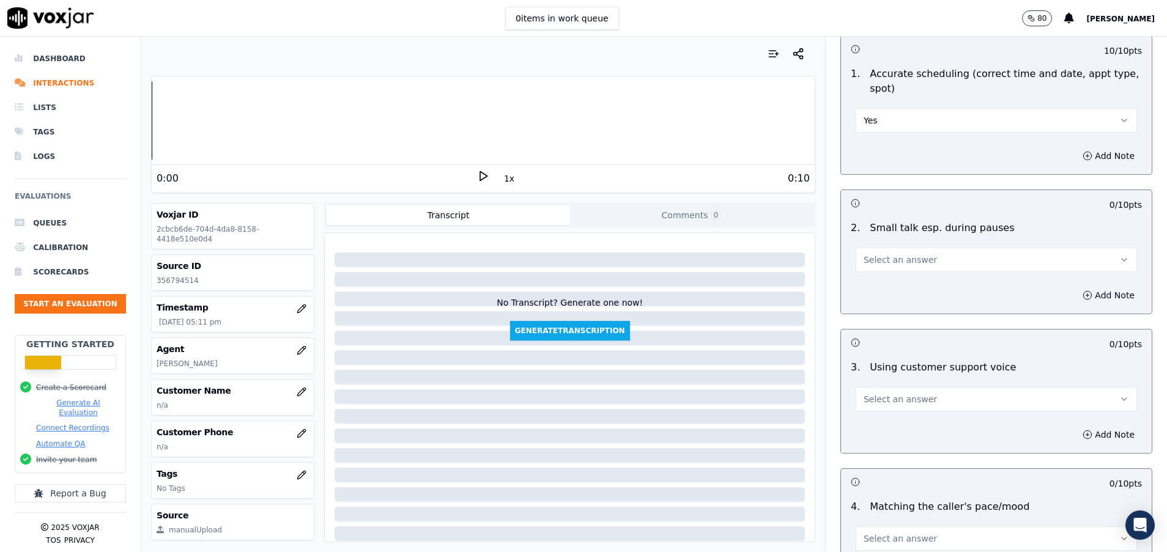
click at [891, 266] on span "Select an answer" at bounding box center [900, 260] width 73 height 12
click at [892, 305] on div "No" at bounding box center [966, 307] width 252 height 20
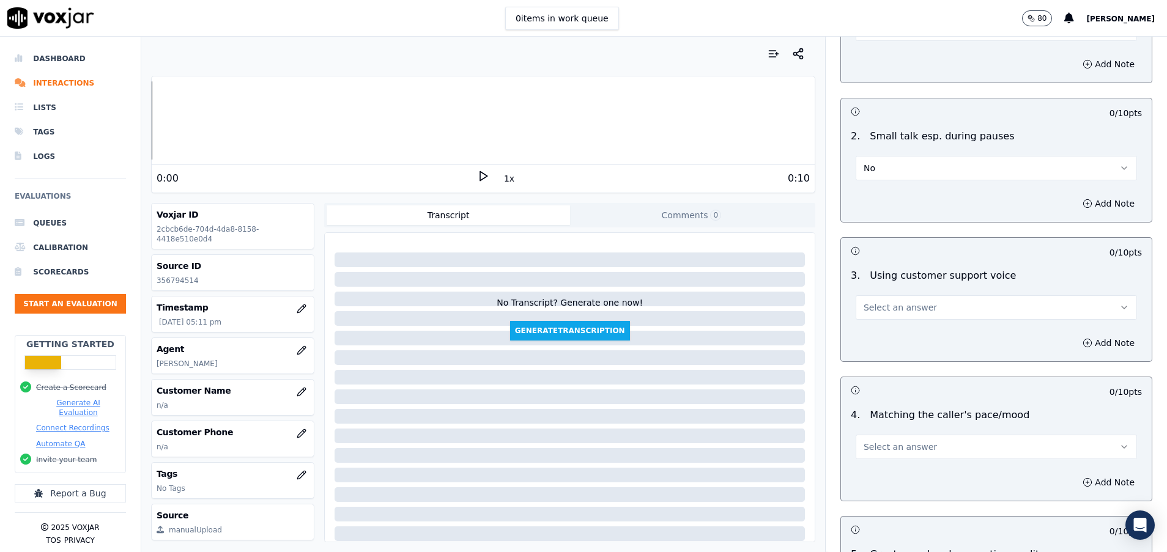
click at [893, 305] on span "Select an answer" at bounding box center [900, 308] width 73 height 12
click at [897, 333] on div "Yes" at bounding box center [966, 335] width 252 height 20
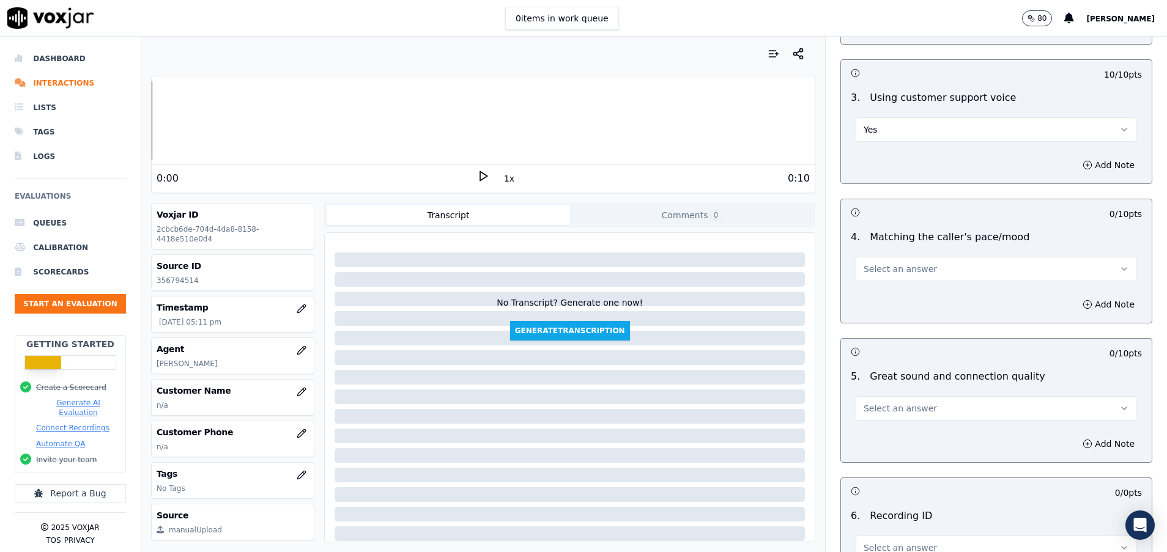
scroll to position [1560, 0]
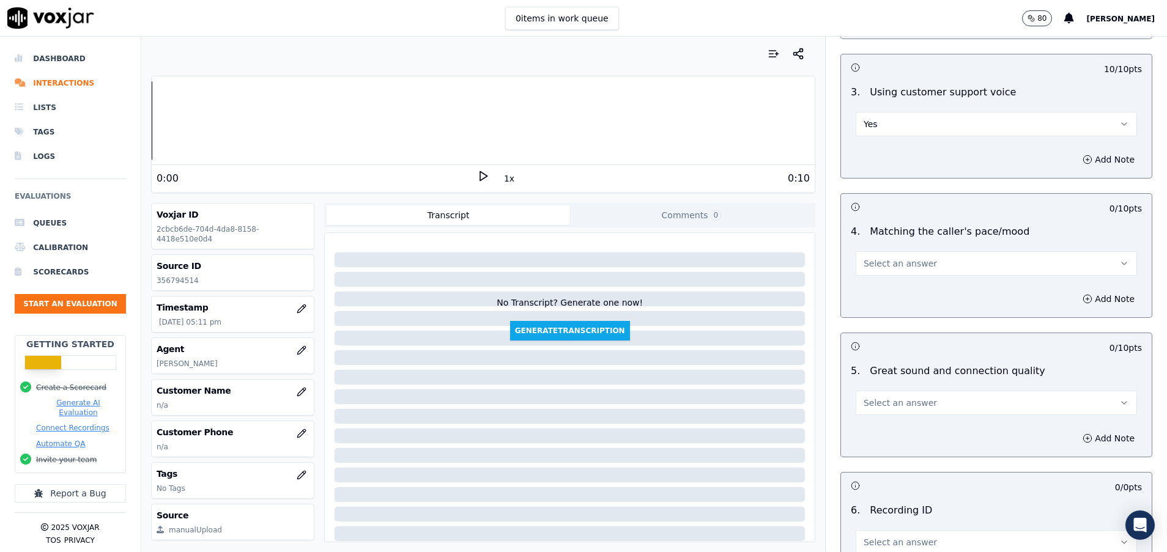
click at [876, 258] on span "Select an answer" at bounding box center [900, 264] width 73 height 12
click at [889, 292] on div "Yes" at bounding box center [966, 291] width 252 height 20
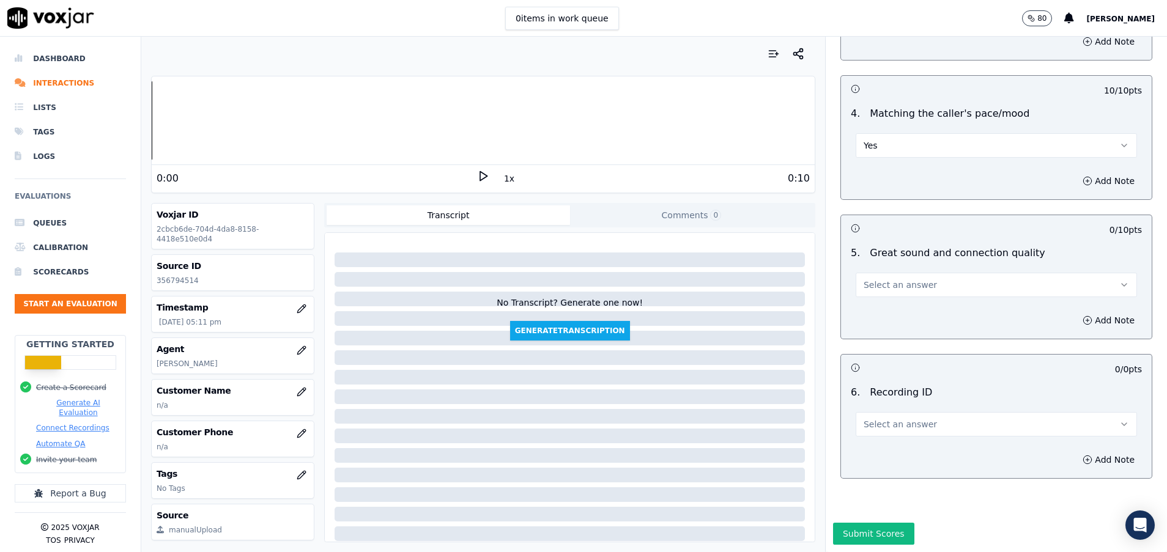
scroll to position [1720, 0]
click at [868, 279] on span "Select an answer" at bounding box center [900, 285] width 73 height 12
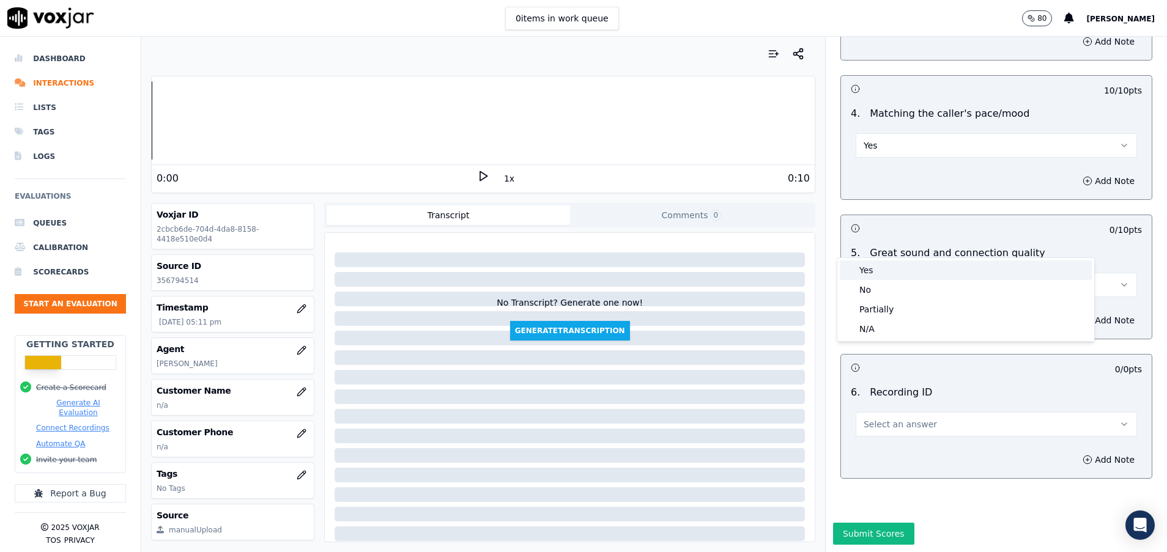
click at [872, 272] on div "Yes" at bounding box center [966, 271] width 252 height 20
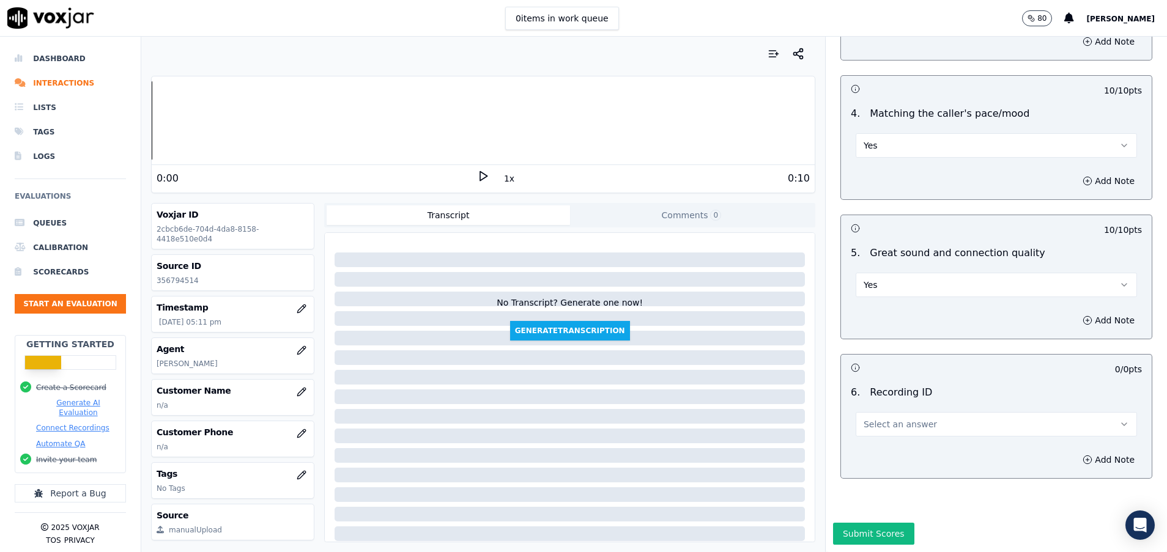
click at [883, 418] on span "Select an answer" at bounding box center [900, 424] width 73 height 12
click at [883, 414] on div "N/A" at bounding box center [966, 417] width 252 height 20
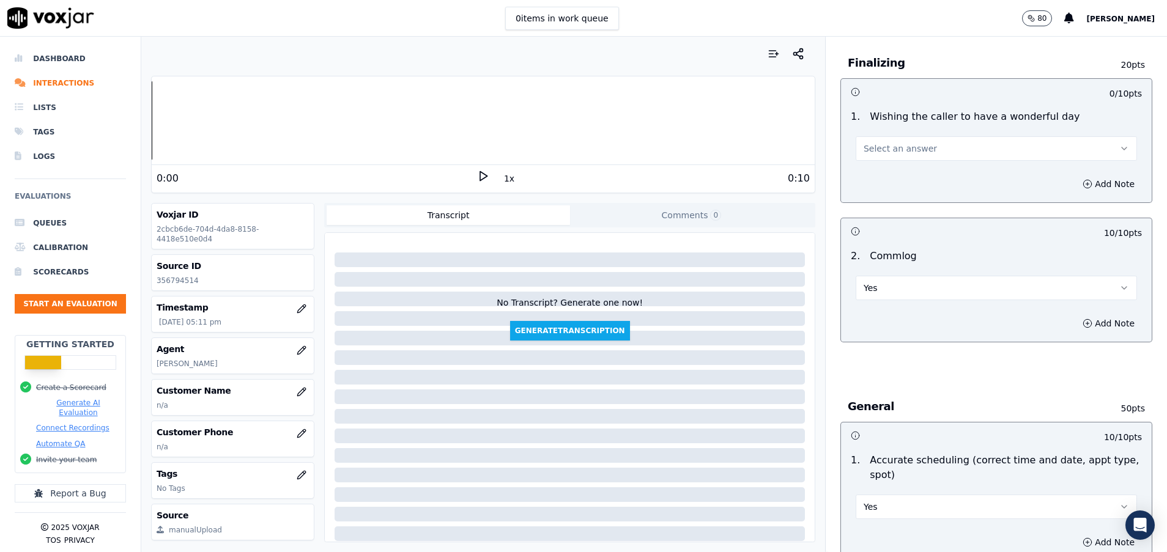
scroll to position [894, 0]
click at [874, 143] on button "Select an answer" at bounding box center [996, 152] width 281 height 24
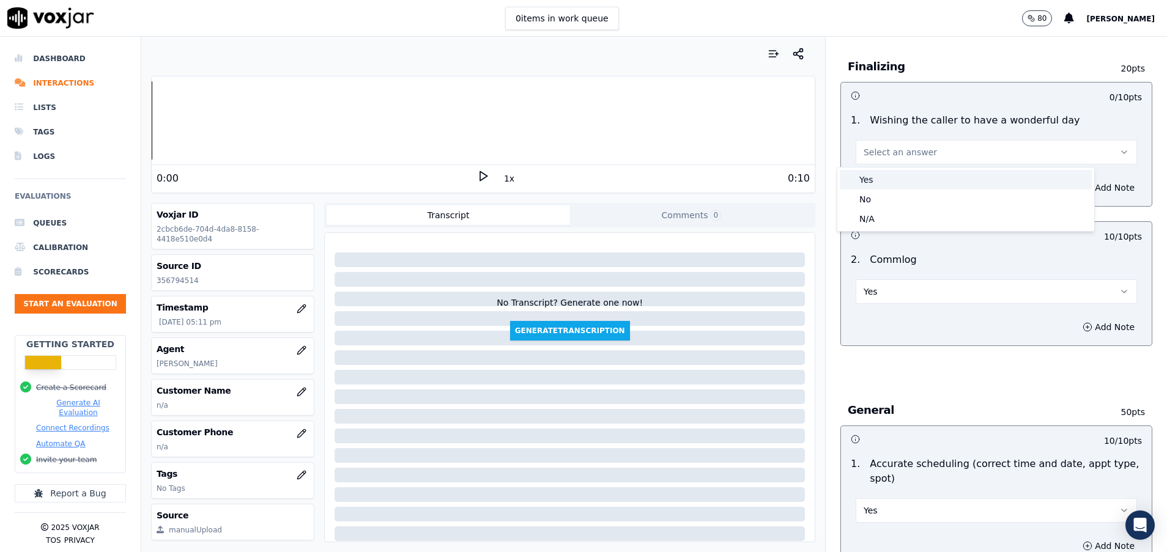
click at [884, 179] on div "Yes" at bounding box center [966, 180] width 252 height 20
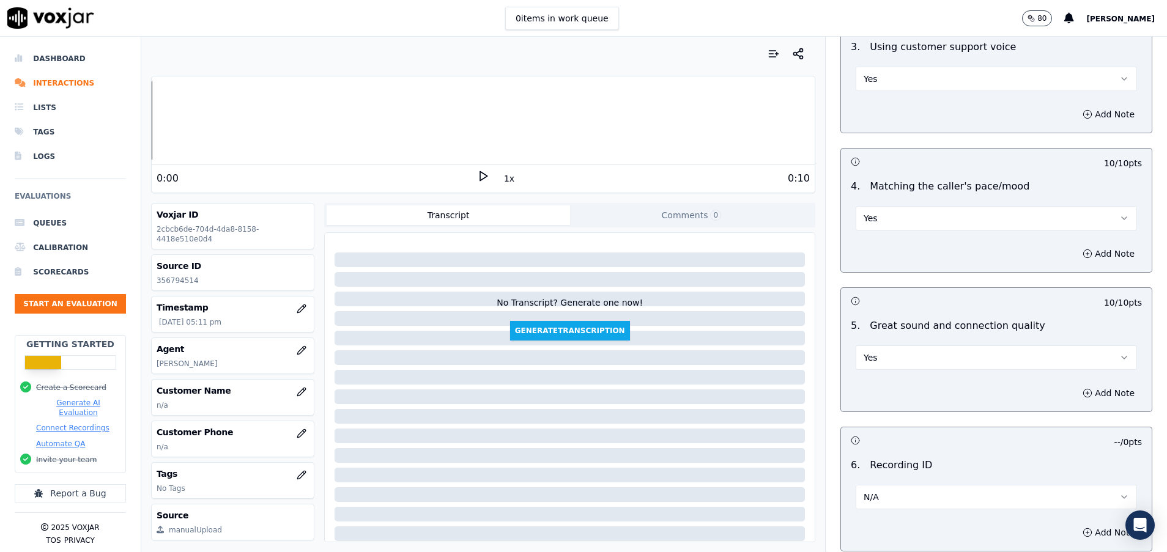
scroll to position [1720, 0]
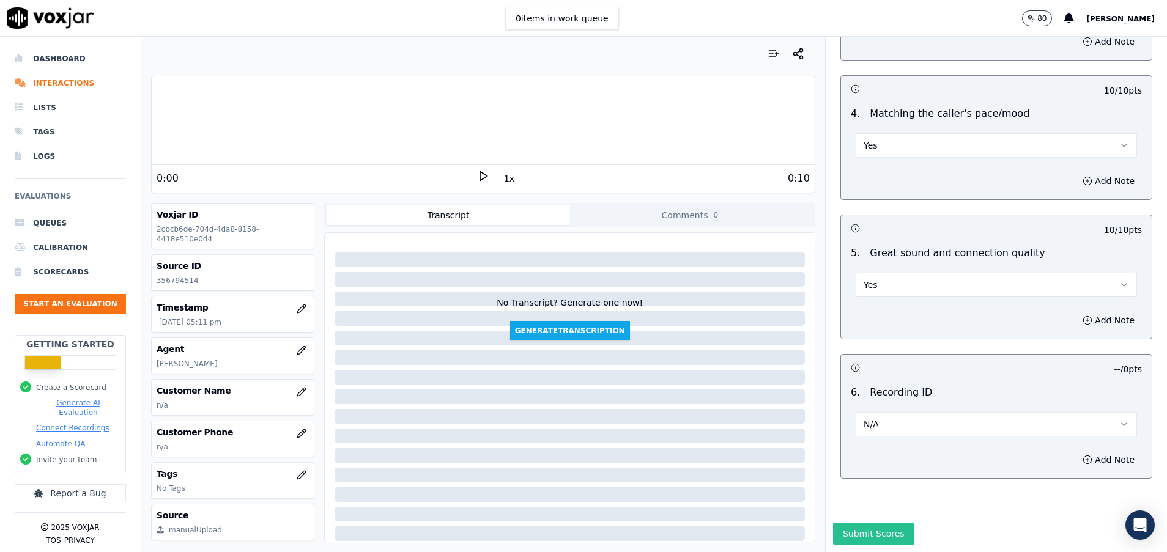
click at [872, 523] on button "Submit Scores" at bounding box center [873, 534] width 81 height 22
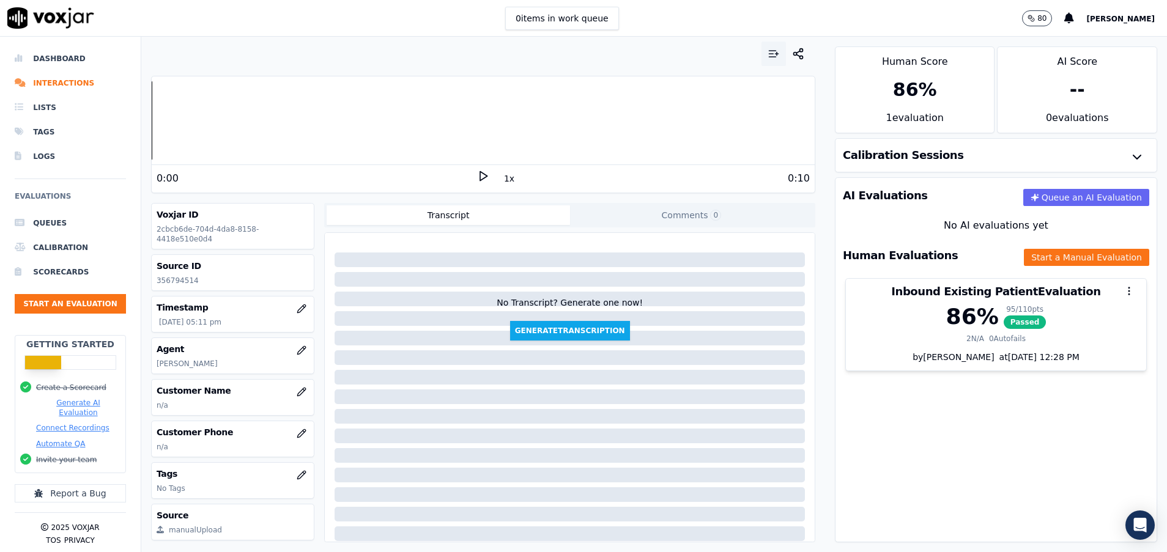
click at [768, 51] on icon "button" at bounding box center [774, 54] width 12 height 12
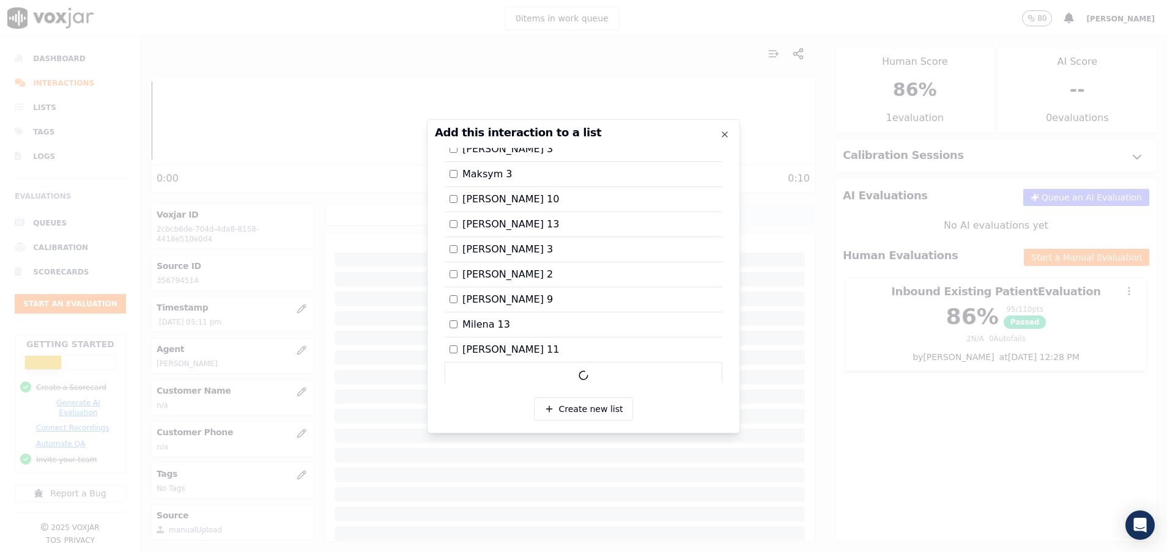
scroll to position [1304, 0]
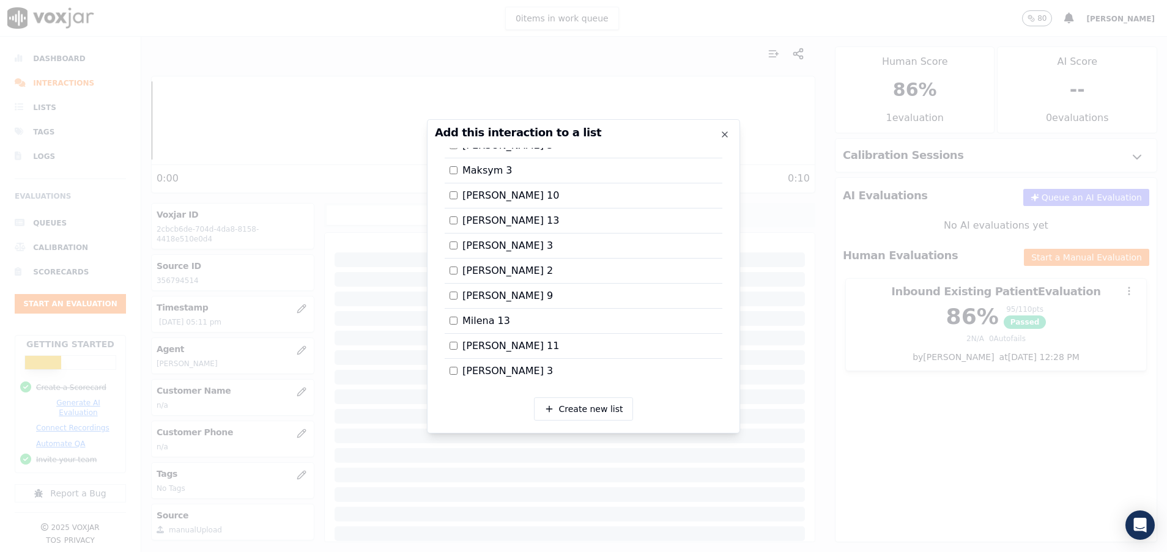
click at [888, 354] on div at bounding box center [583, 276] width 1167 height 552
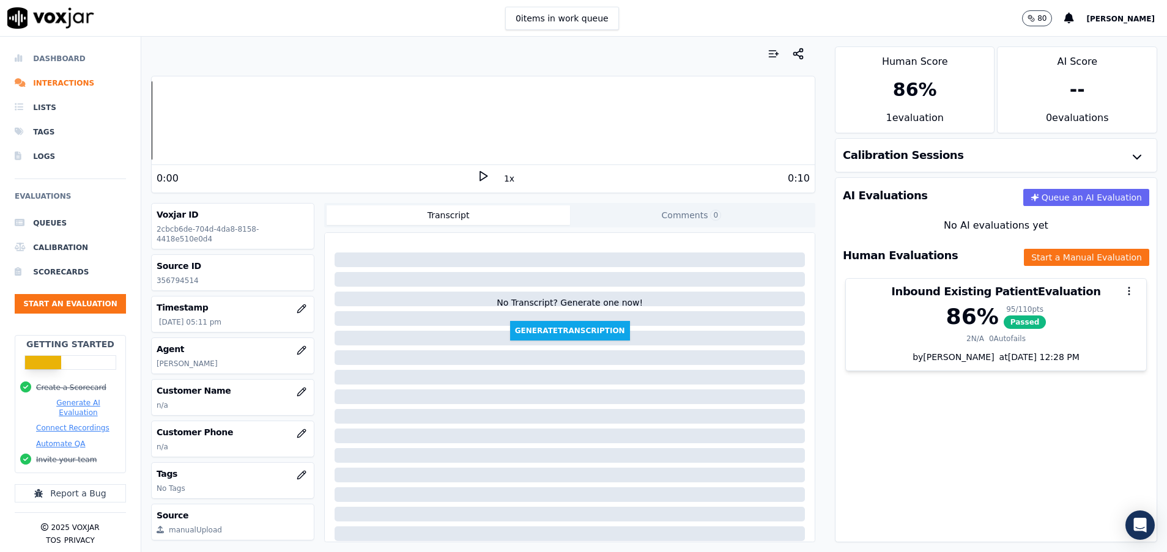
click at [67, 61] on li "Dashboard" at bounding box center [70, 58] width 111 height 24
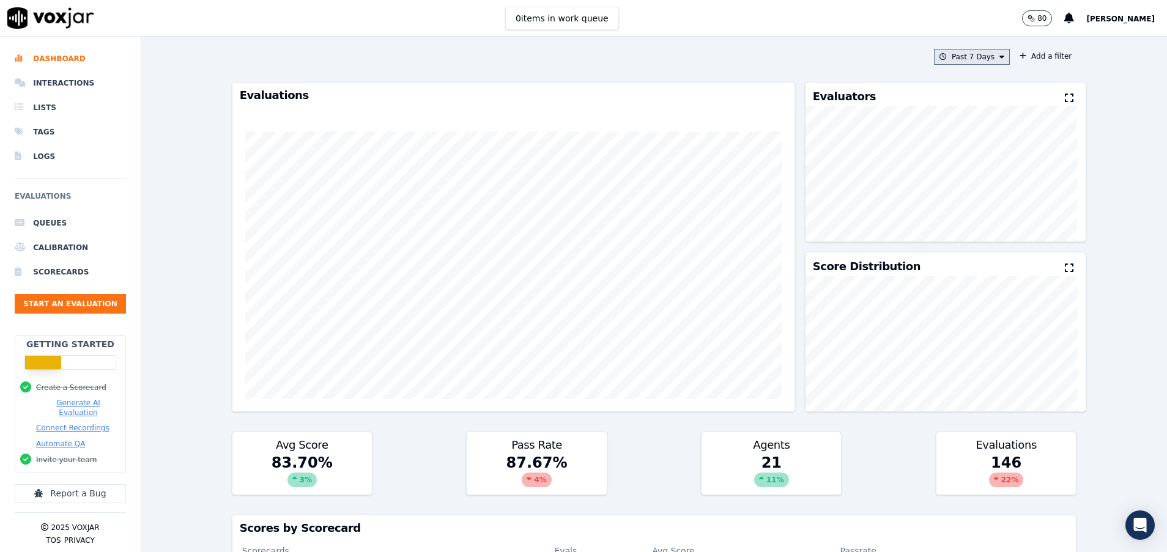
click at [973, 57] on button "Past 7 Days" at bounding box center [972, 57] width 76 height 16
click at [936, 95] on label "[DATE]" at bounding box center [968, 94] width 65 height 15
click at [980, 207] on button "Add" at bounding box center [992, 198] width 24 height 20
